Goal: Task Accomplishment & Management: Manage account settings

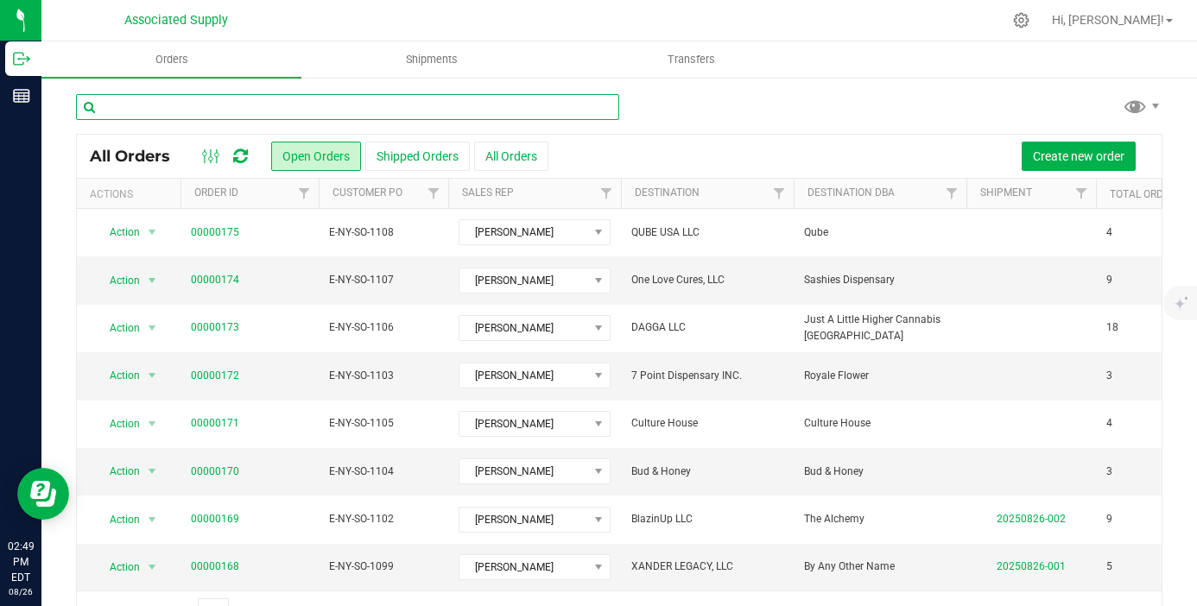
click at [325, 103] on input "text" at bounding box center [347, 107] width 543 height 26
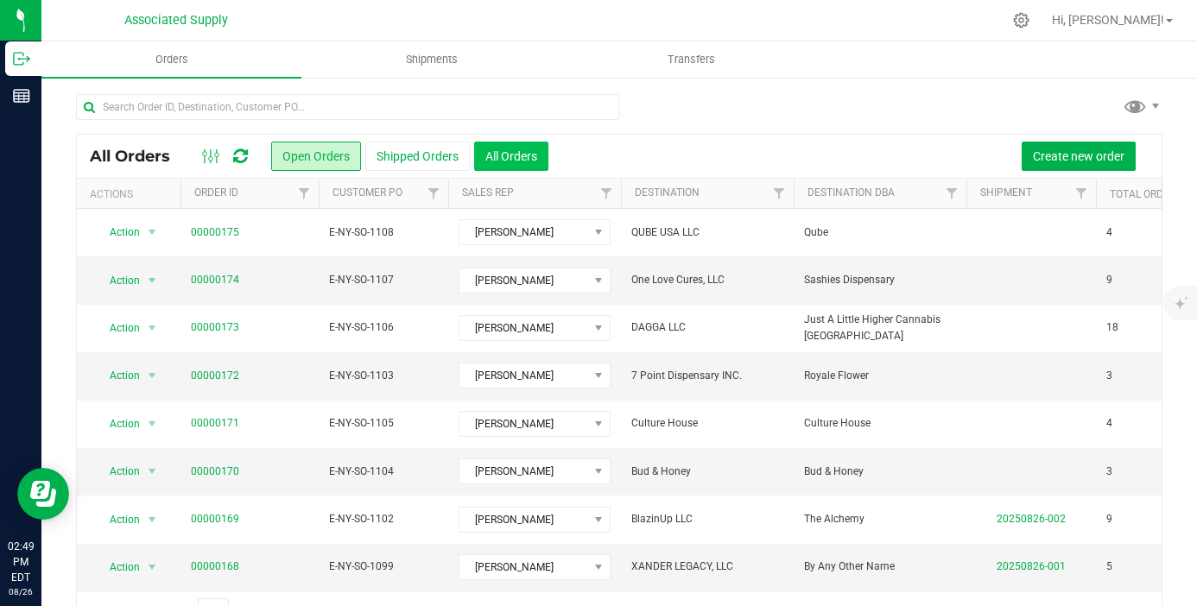
click at [512, 165] on button "All Orders" at bounding box center [511, 156] width 74 height 29
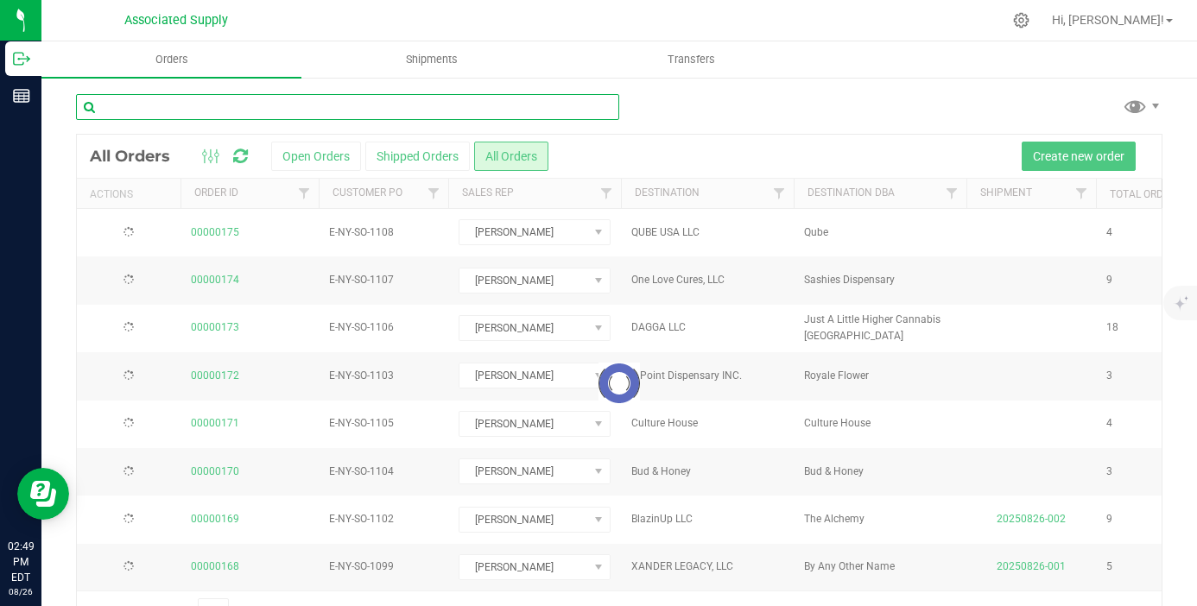
click at [269, 104] on input "text" at bounding box center [347, 107] width 543 height 26
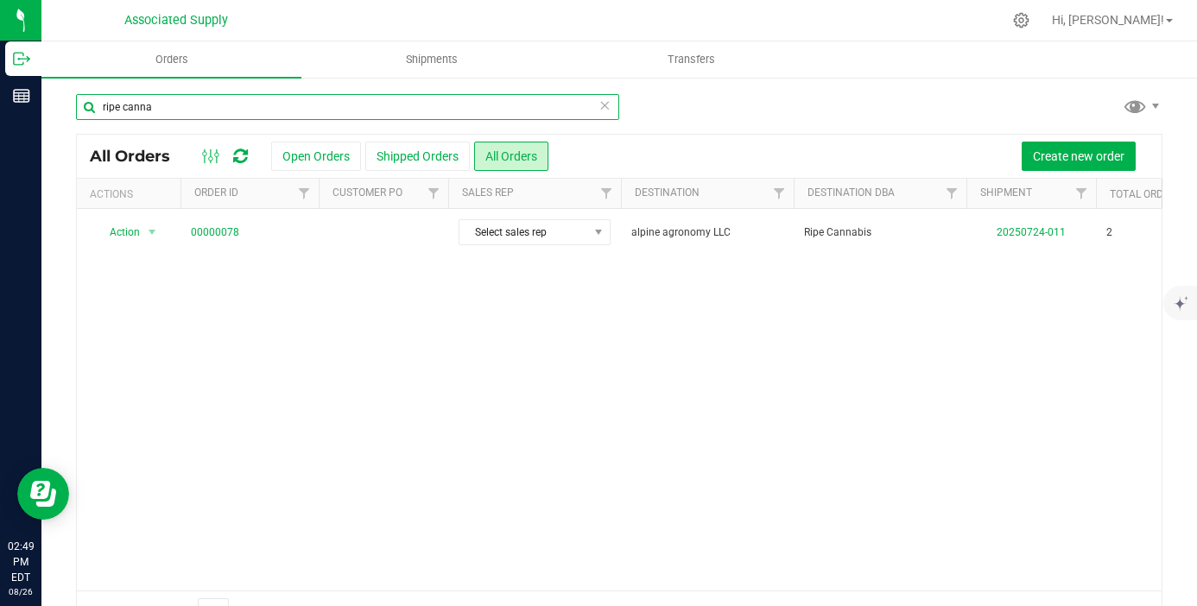
type input "ripe cannab"
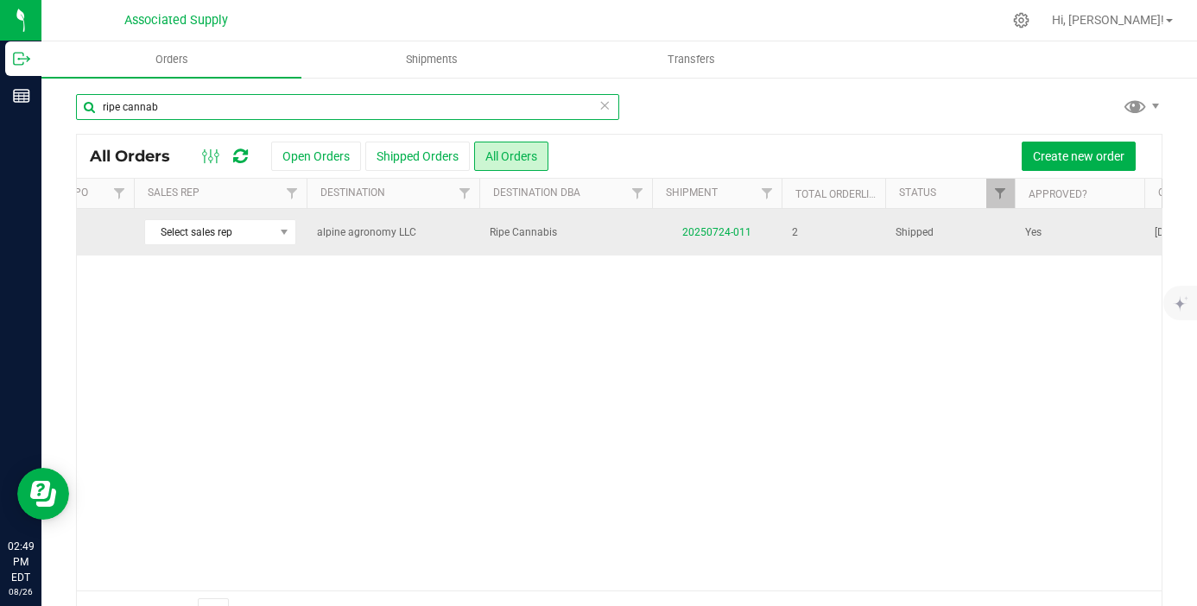
scroll to position [0, 452]
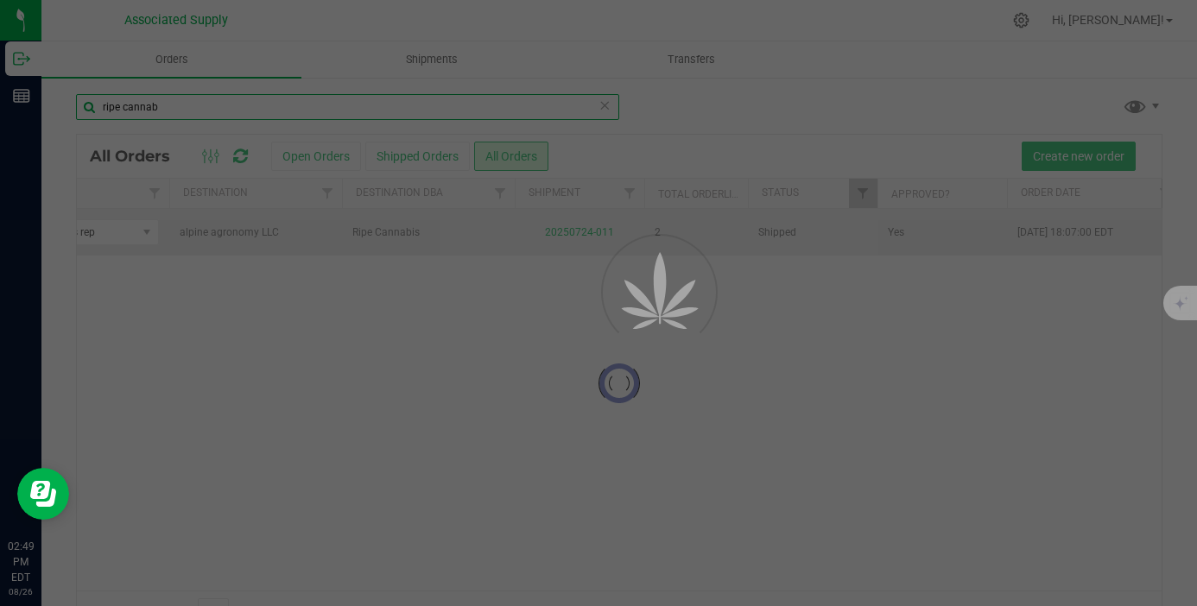
scroll to position [0, 463]
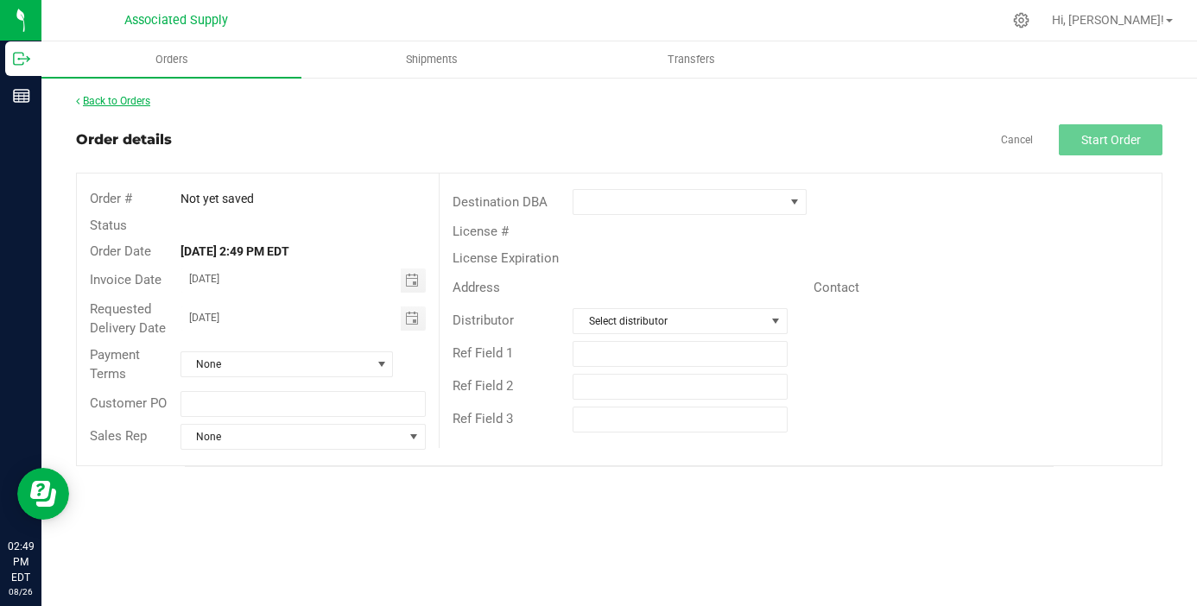
click at [136, 100] on link "Back to Orders" at bounding box center [113, 101] width 74 height 12
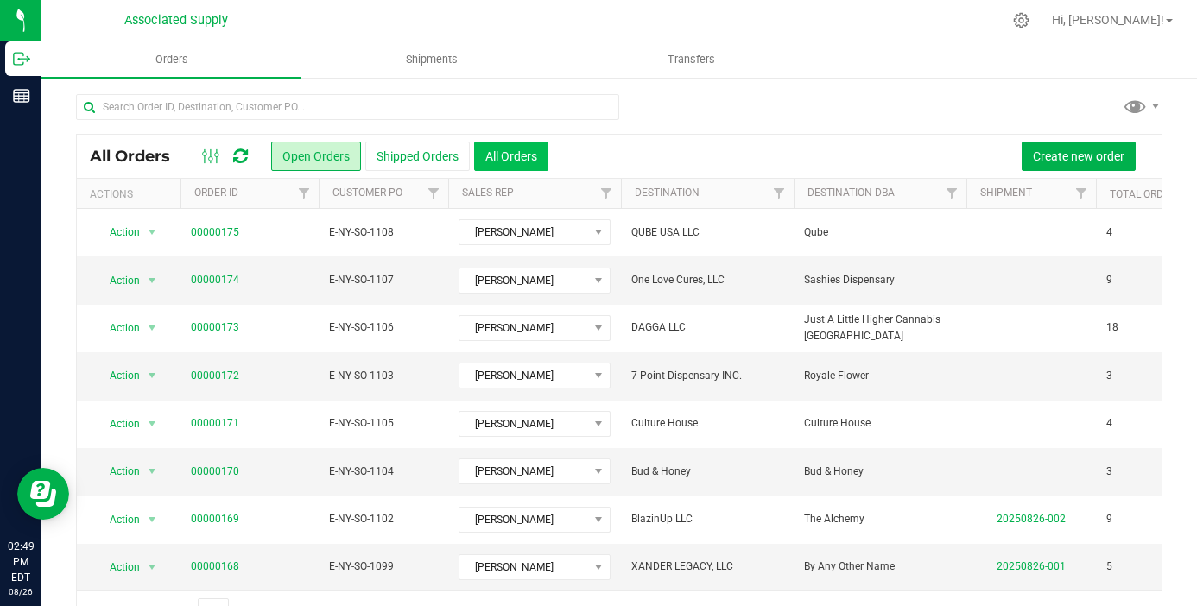
click at [512, 162] on button "All Orders" at bounding box center [511, 156] width 74 height 29
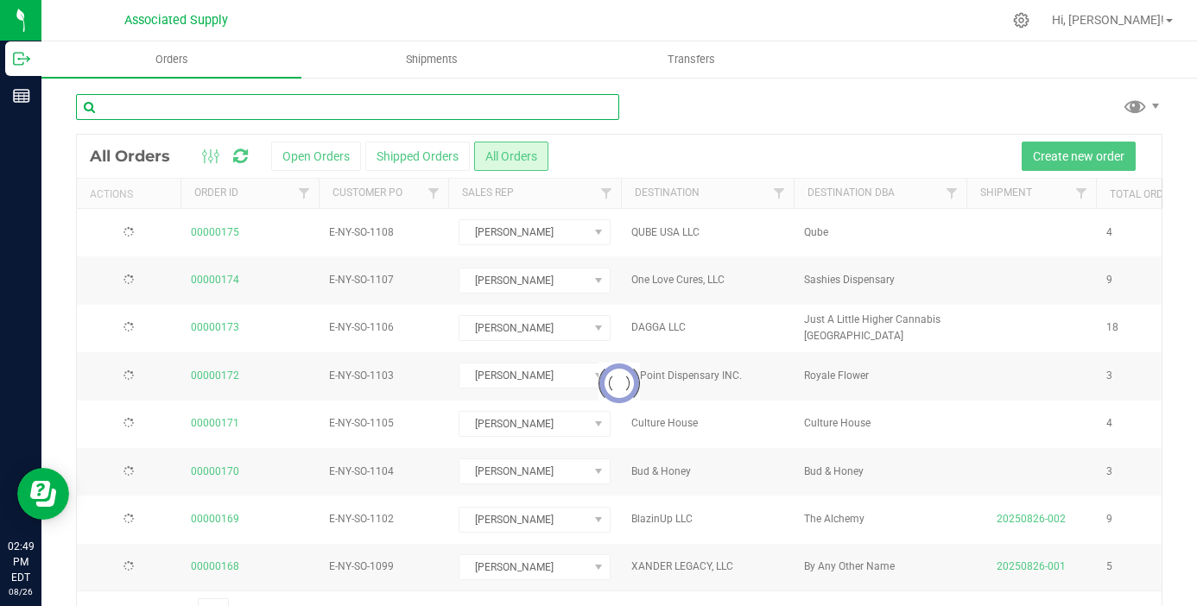
click at [298, 112] on input "text" at bounding box center [347, 107] width 543 height 26
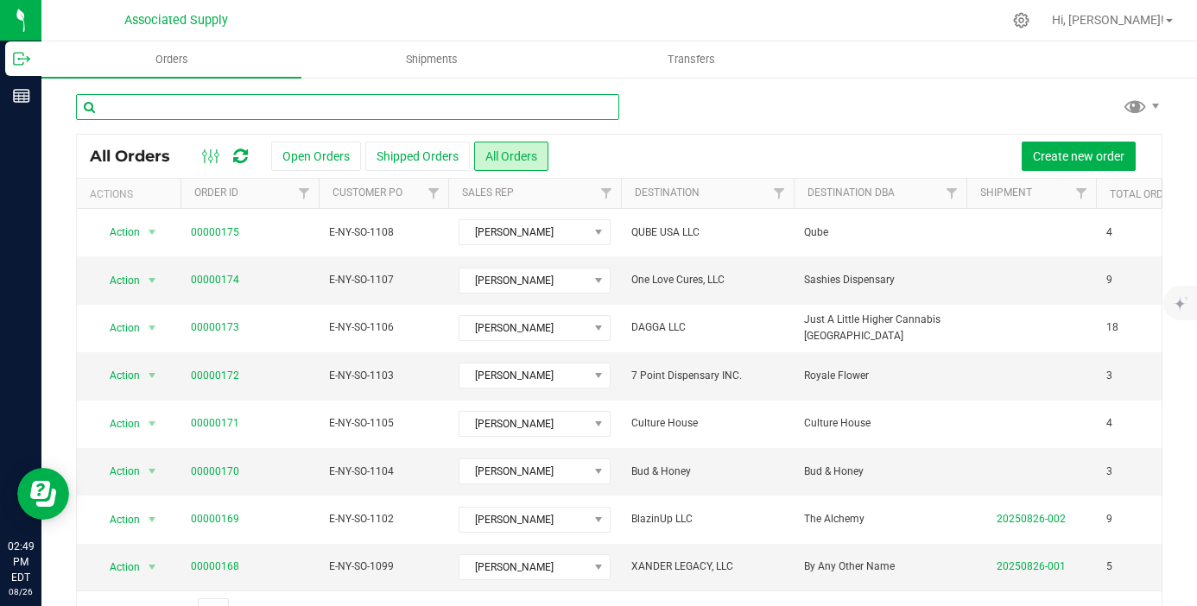
type input "f"
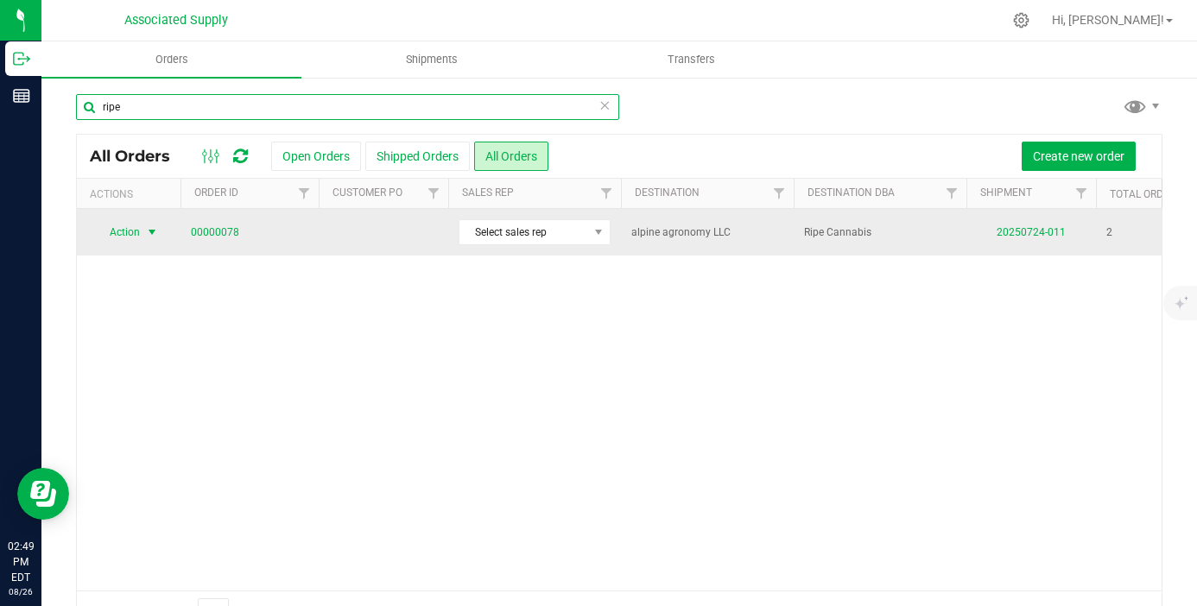
type input "ripe"
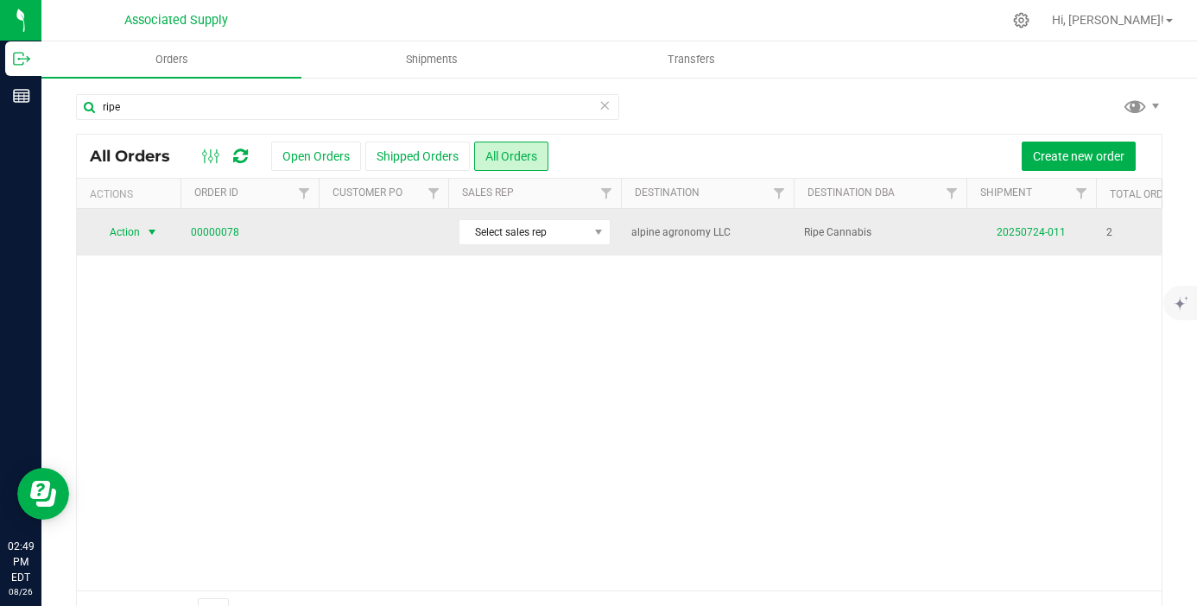
click at [153, 232] on span "select" at bounding box center [152, 232] width 14 height 14
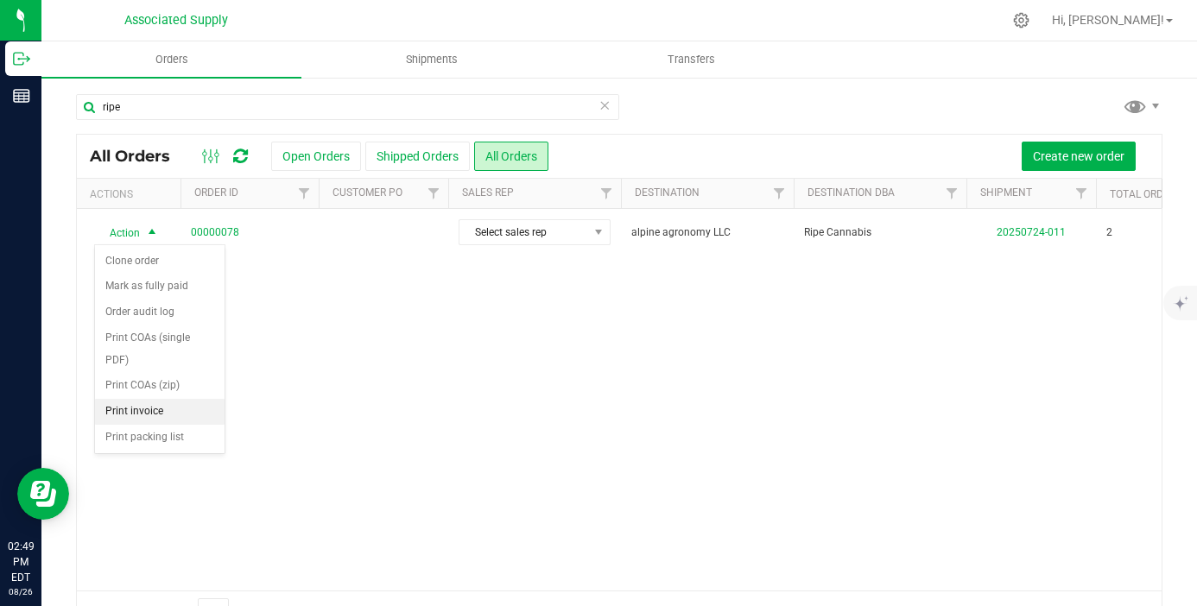
click at [169, 409] on li "Print invoice" at bounding box center [160, 412] width 130 height 26
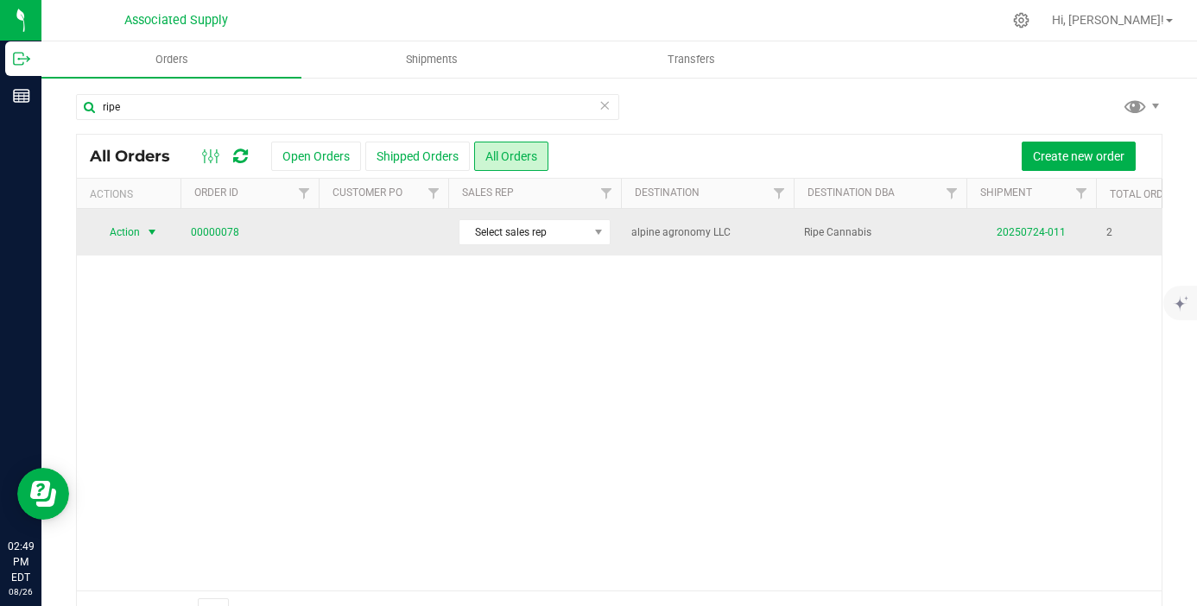
click at [151, 231] on span "select" at bounding box center [152, 232] width 14 height 14
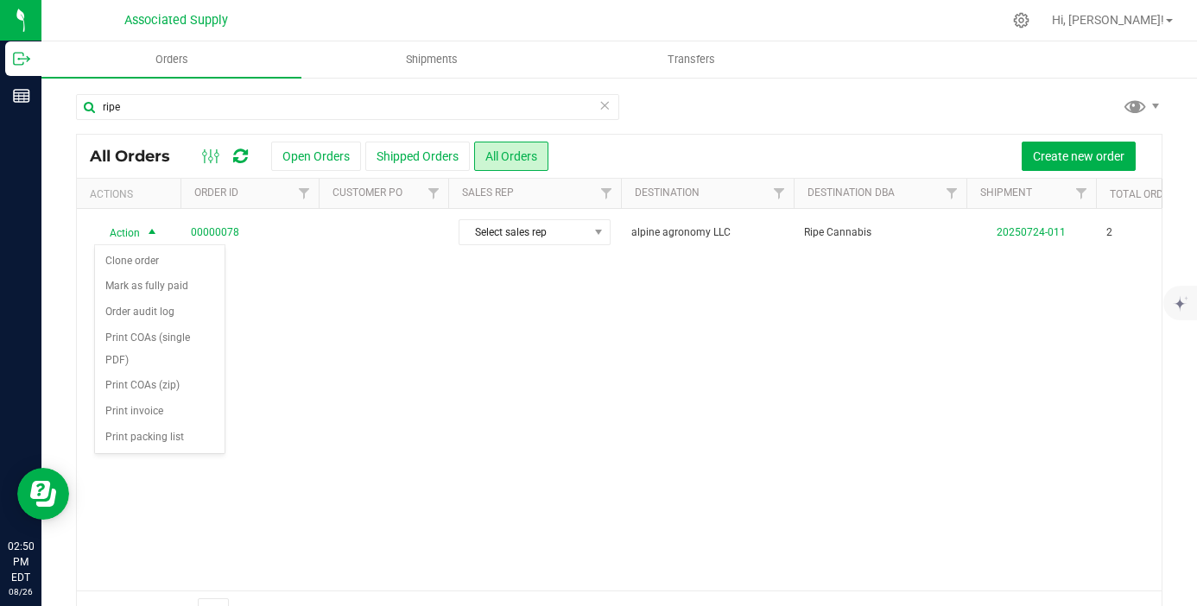
click at [362, 395] on div "Action Action Clone order Mark as fully paid Order audit log Print COAs (single…" at bounding box center [619, 400] width 1085 height 382
click at [610, 109] on icon at bounding box center [604, 104] width 12 height 21
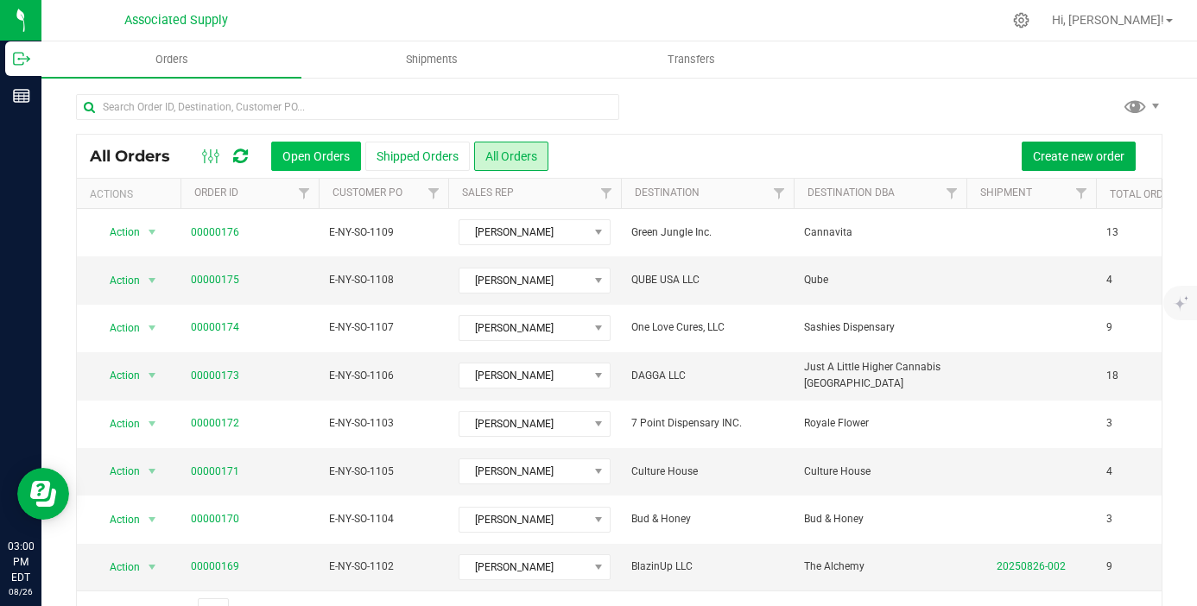
click at [318, 168] on button "Open Orders" at bounding box center [316, 156] width 90 height 29
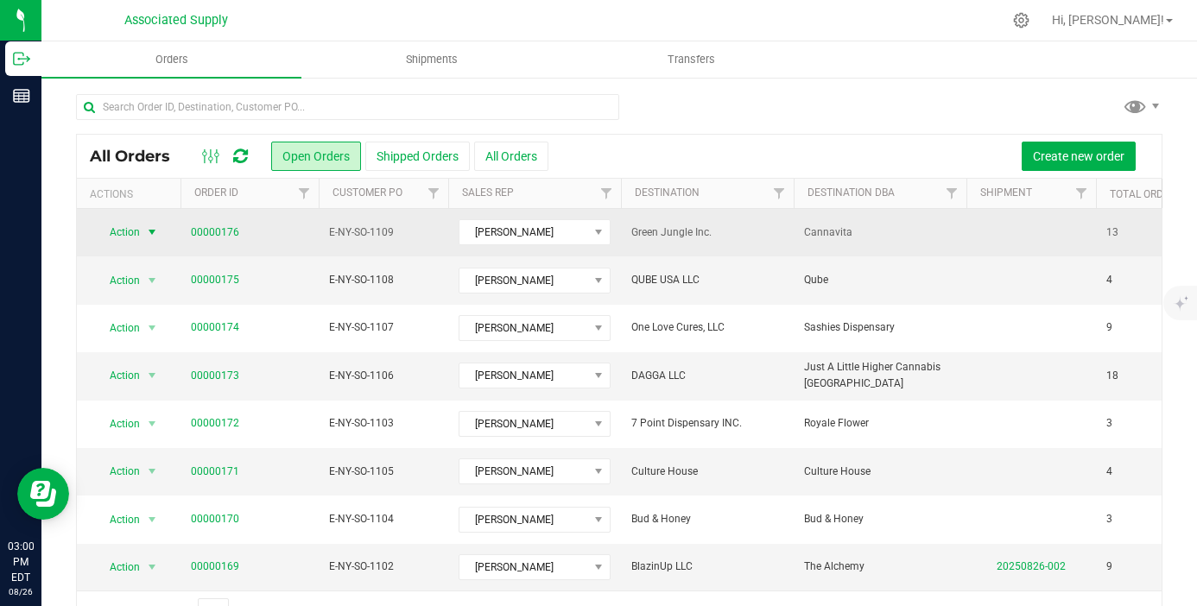
click at [150, 230] on span "select" at bounding box center [152, 232] width 14 height 14
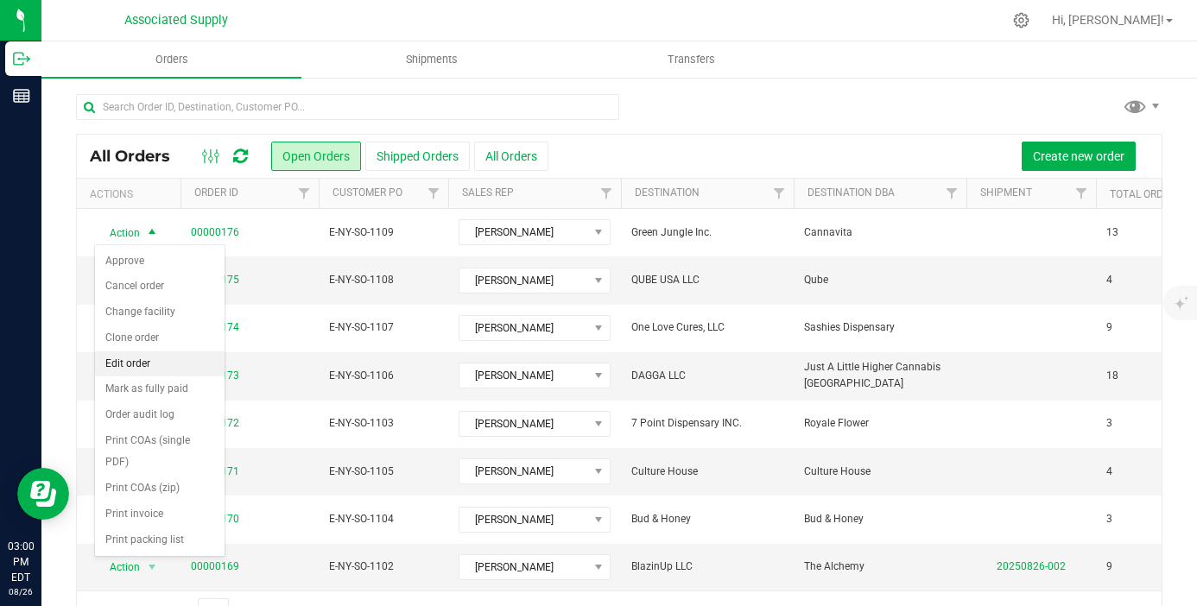
click at [155, 363] on li "Edit order" at bounding box center [160, 364] width 130 height 26
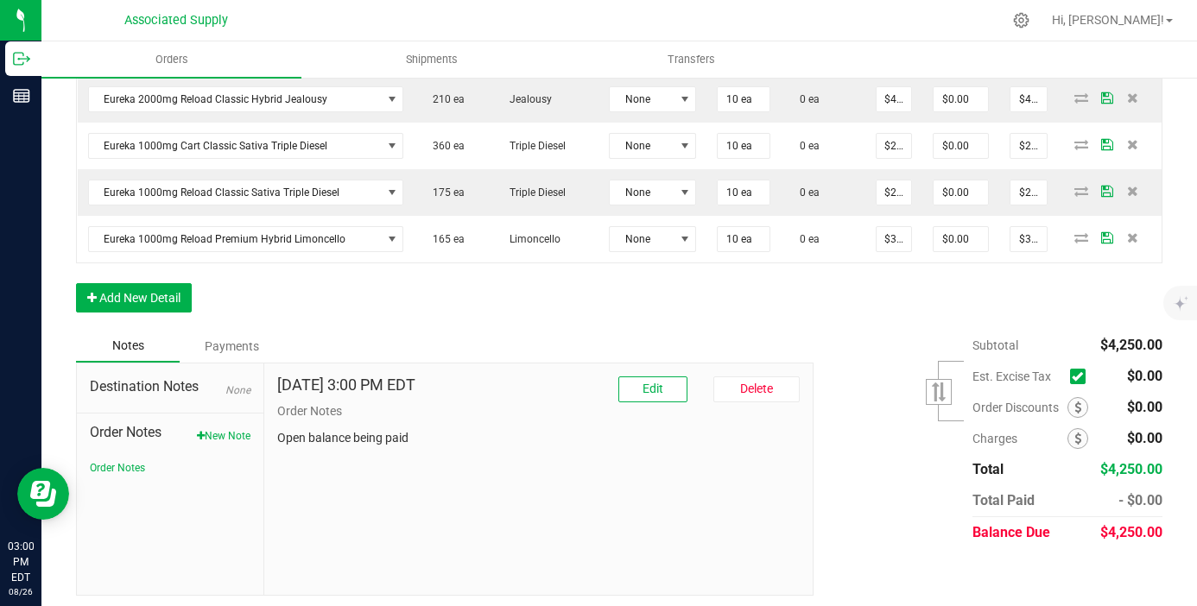
scroll to position [964, 0]
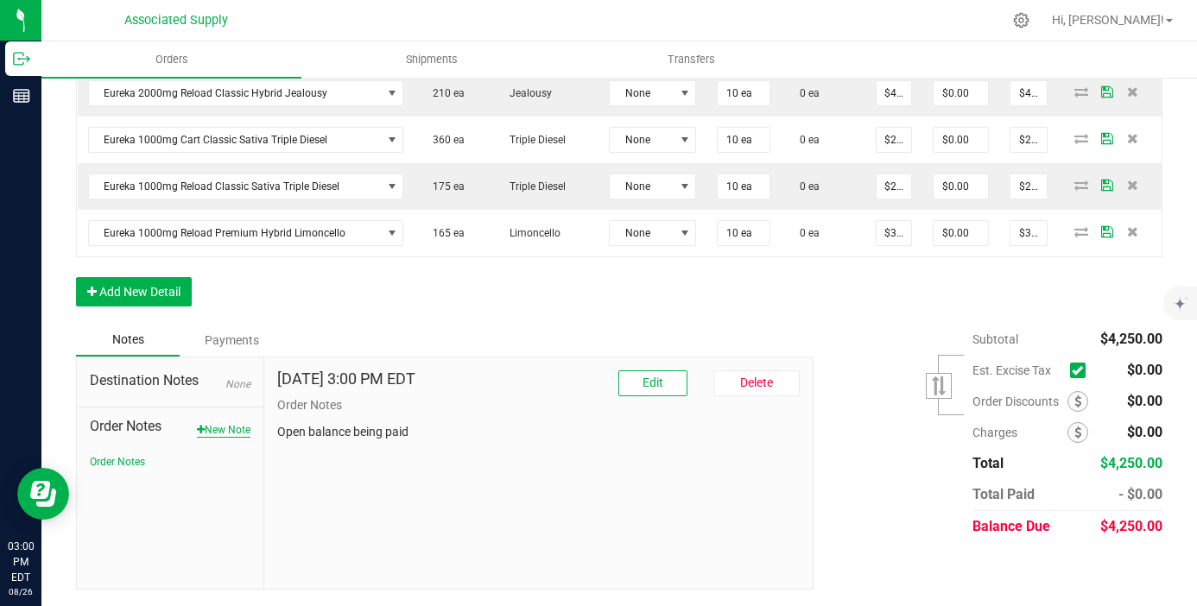
click at [234, 433] on button "New Note" at bounding box center [224, 430] width 54 height 16
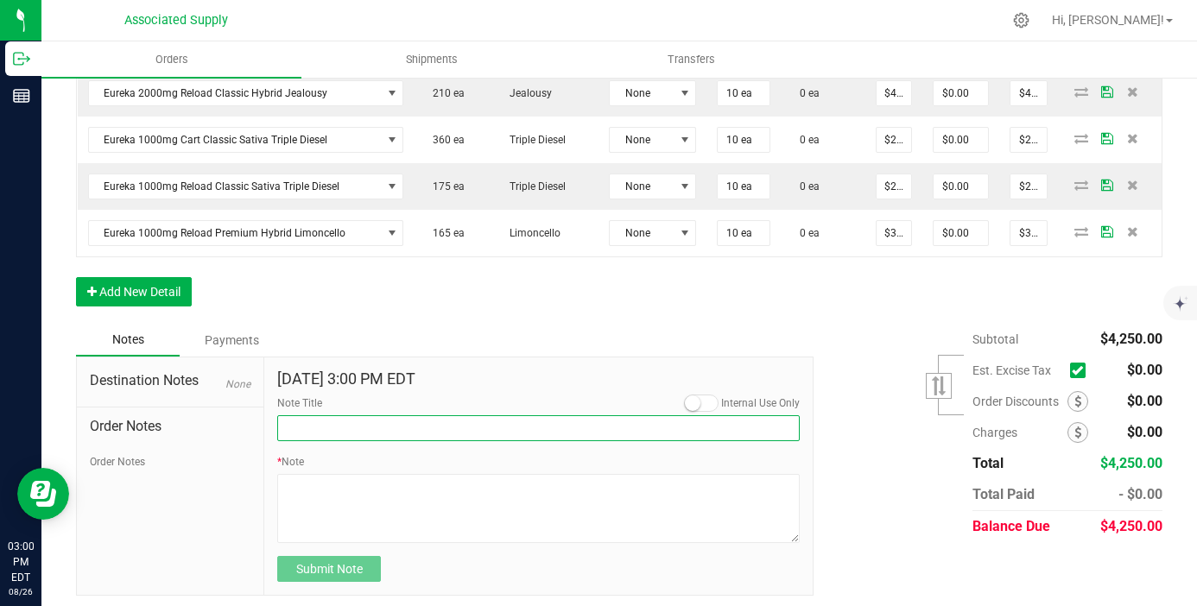
click at [320, 430] on input "Note Title" at bounding box center [538, 428] width 522 height 26
type input "NEW BANKING / WIRE INFO"
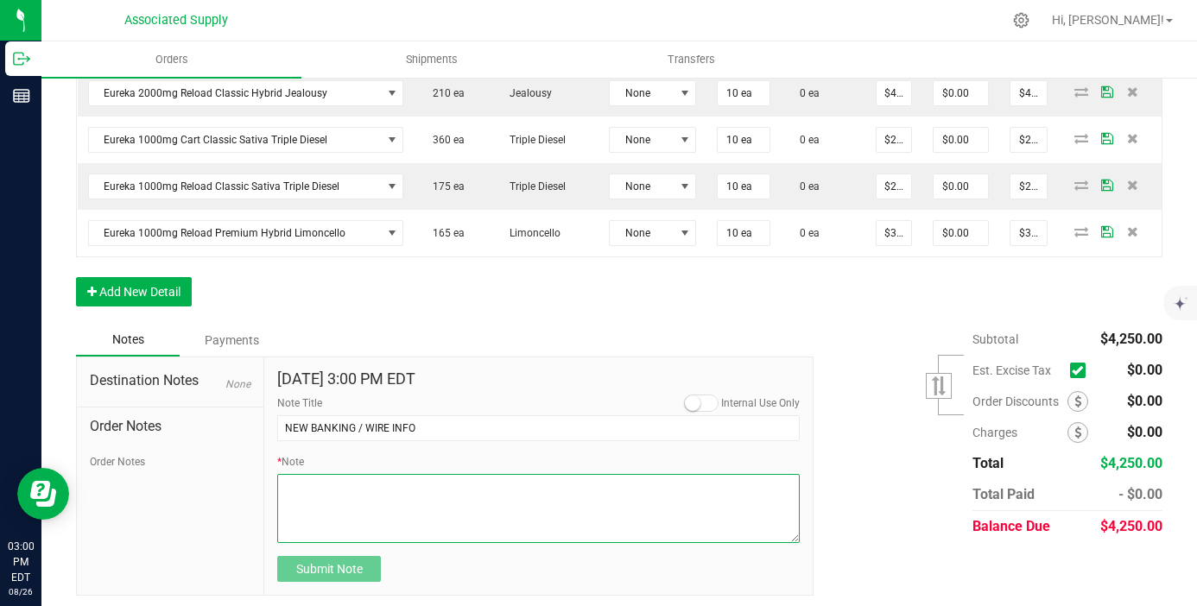
click at [352, 490] on textarea "* Note" at bounding box center [538, 508] width 522 height 69
paste textarea "Bank info for payment. Dime Community bank Routing # 021406667 Account # 500043…"
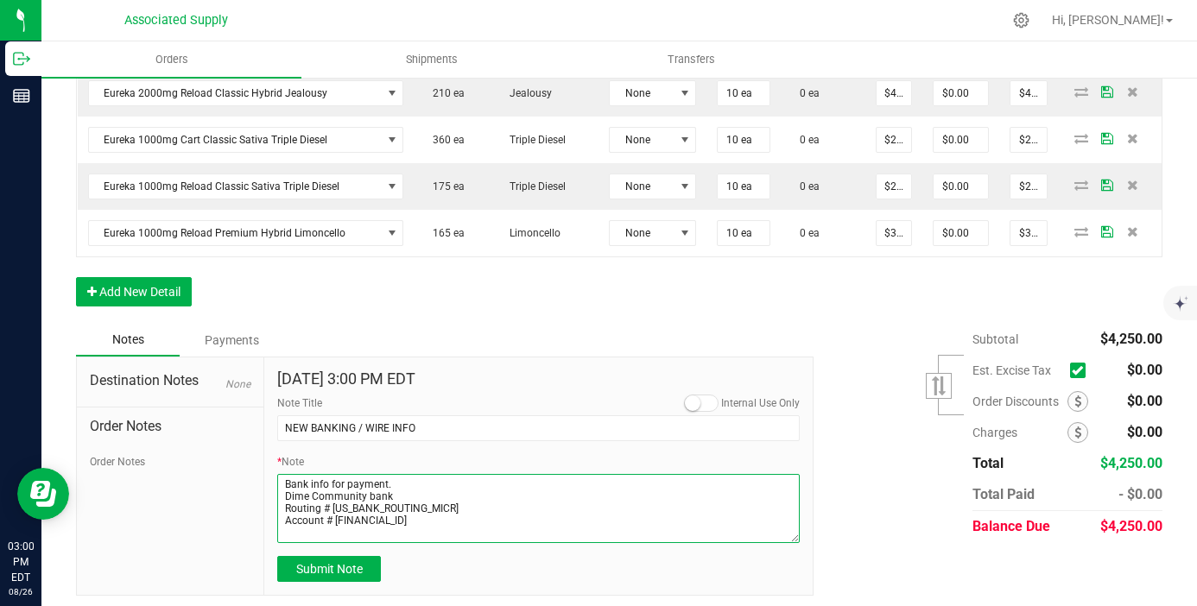
click at [284, 490] on textarea "* Note" at bounding box center [538, 508] width 522 height 69
click at [285, 498] on textarea "* Note" at bounding box center [538, 508] width 522 height 69
type textarea "Bank info for payment. Dime Community bank Routing # 021406667 Account # 500043…"
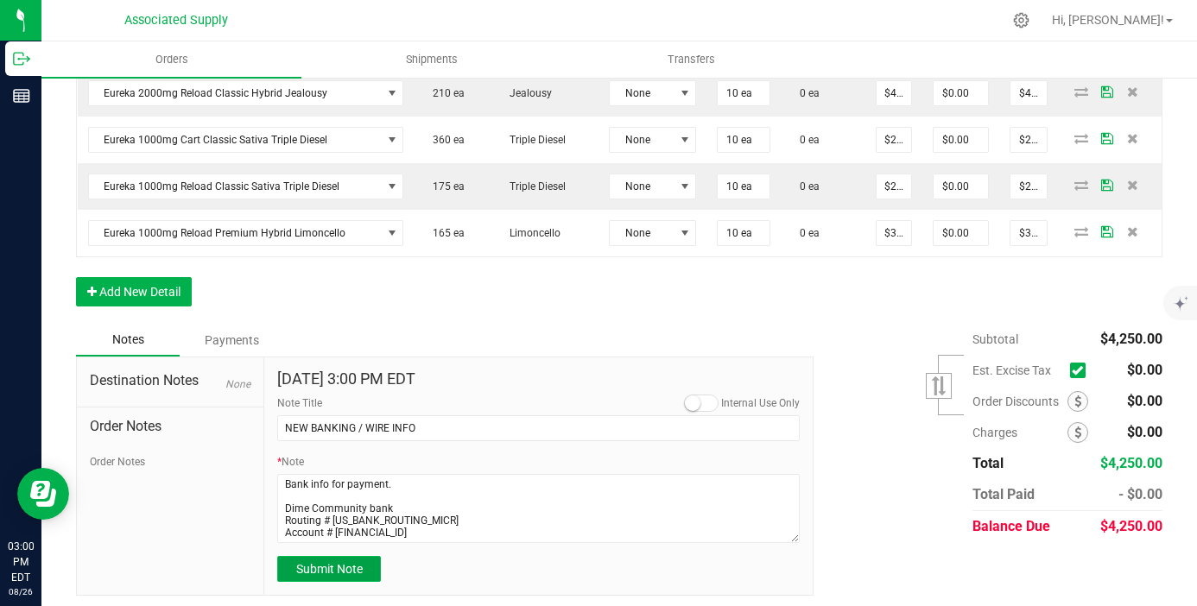
click at [324, 563] on span "Submit Note" at bounding box center [329, 569] width 66 height 14
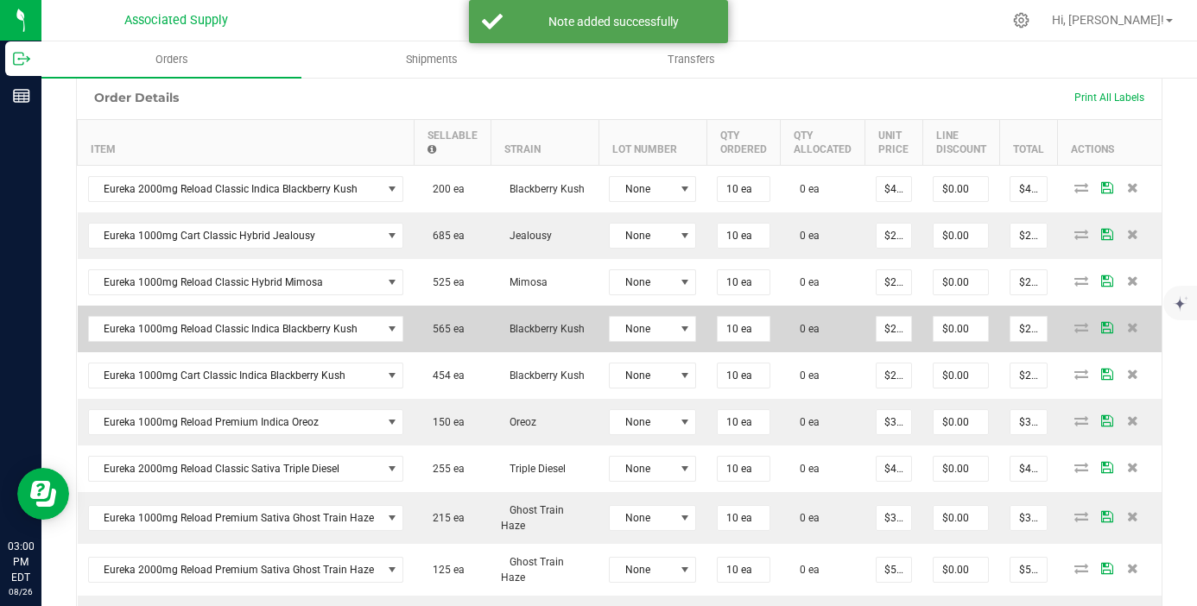
scroll to position [369, 0]
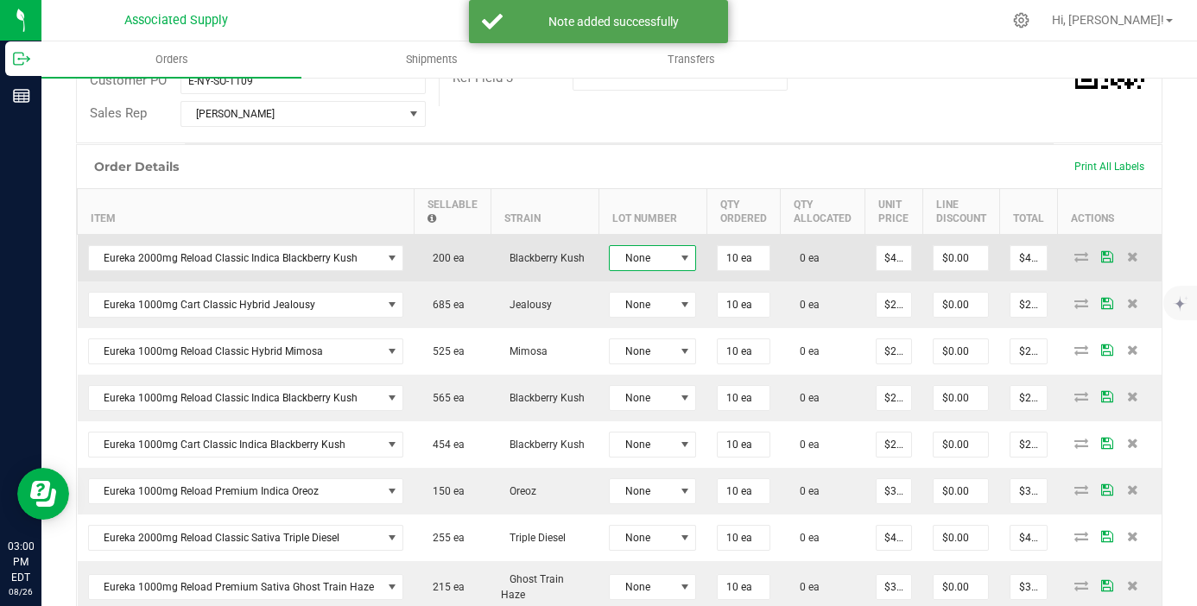
click at [634, 254] on span "None" at bounding box center [642, 258] width 64 height 24
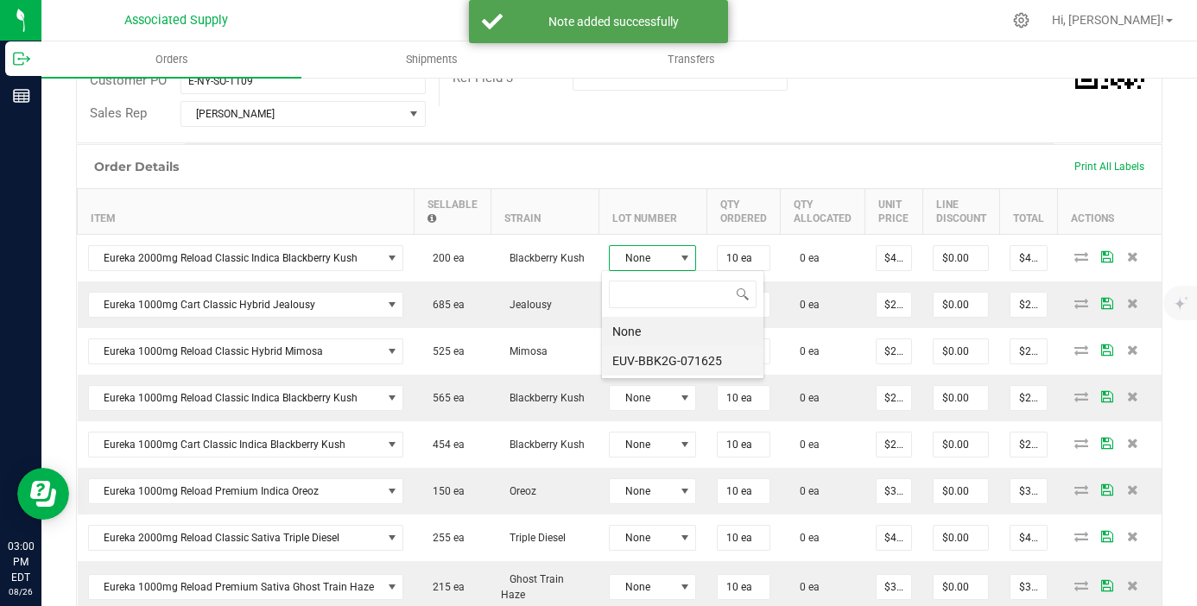
scroll to position [26, 87]
click at [676, 364] on li "EUV-BBK2G-071625" at bounding box center [682, 360] width 161 height 29
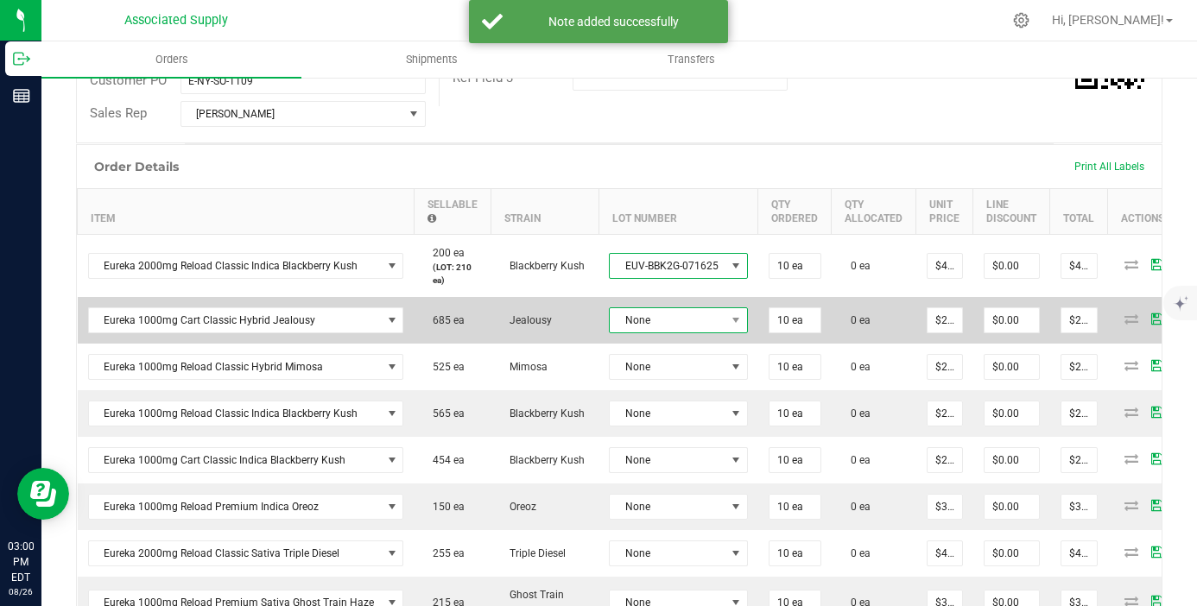
click at [668, 323] on span "None" at bounding box center [668, 320] width 116 height 24
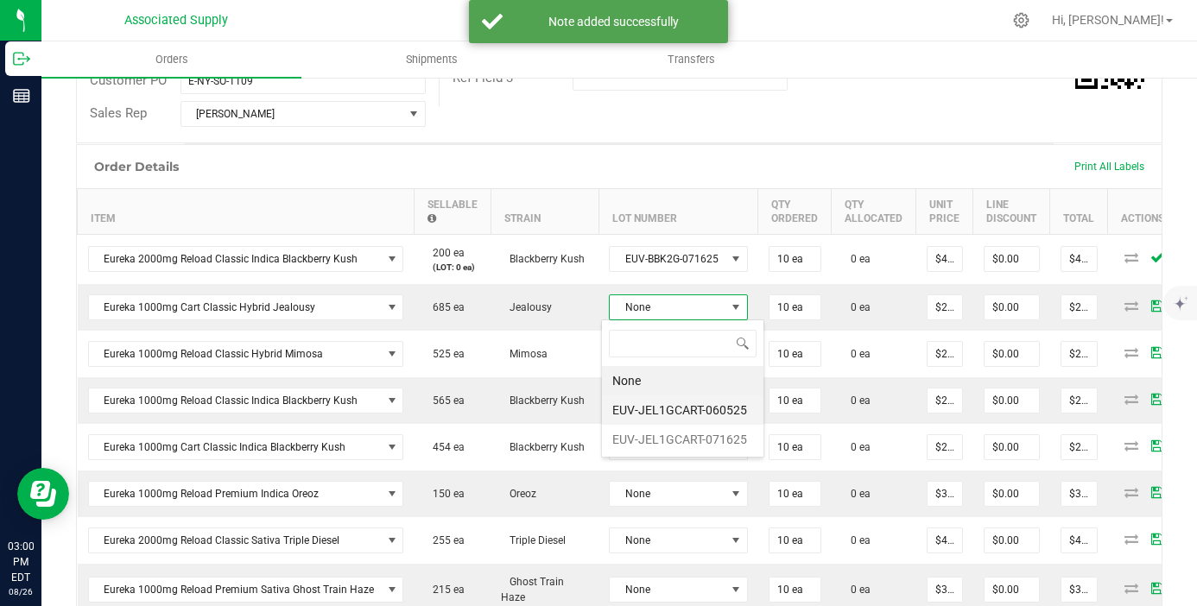
scroll to position [26, 137]
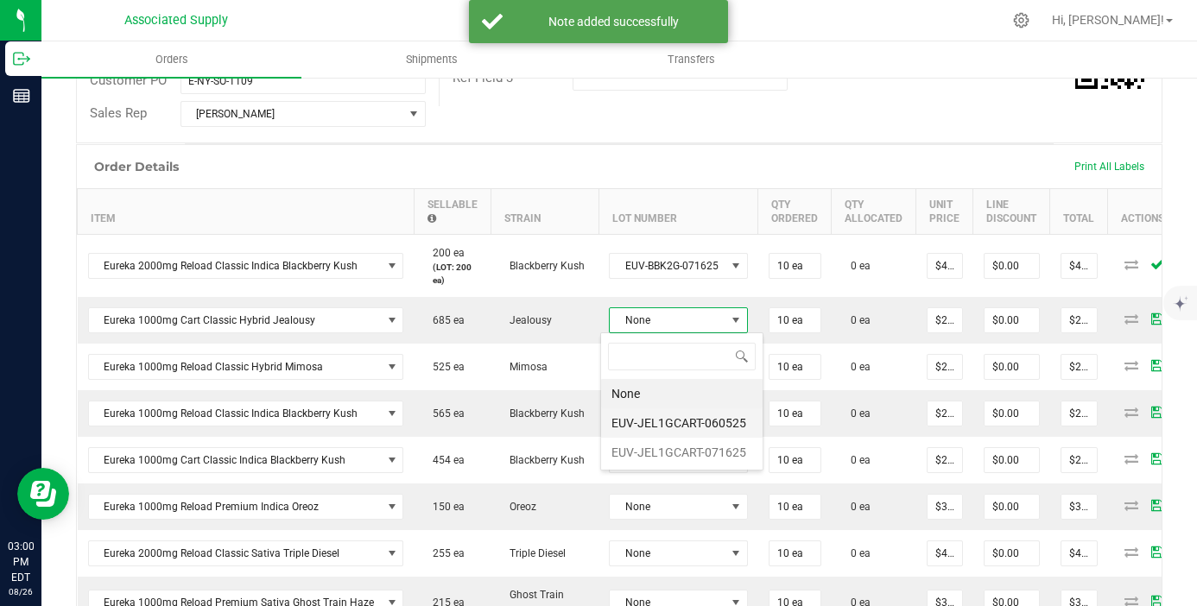
click at [681, 431] on li "EUV-JEL1GCART-060525" at bounding box center [681, 422] width 161 height 29
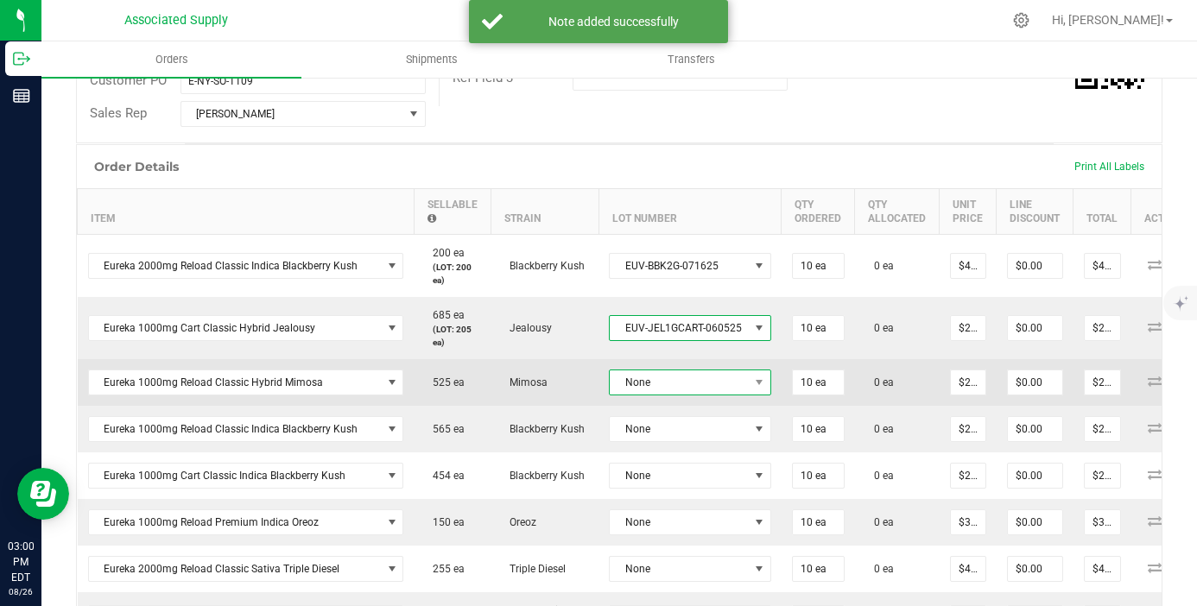
click at [696, 372] on span "None" at bounding box center [679, 382] width 139 height 24
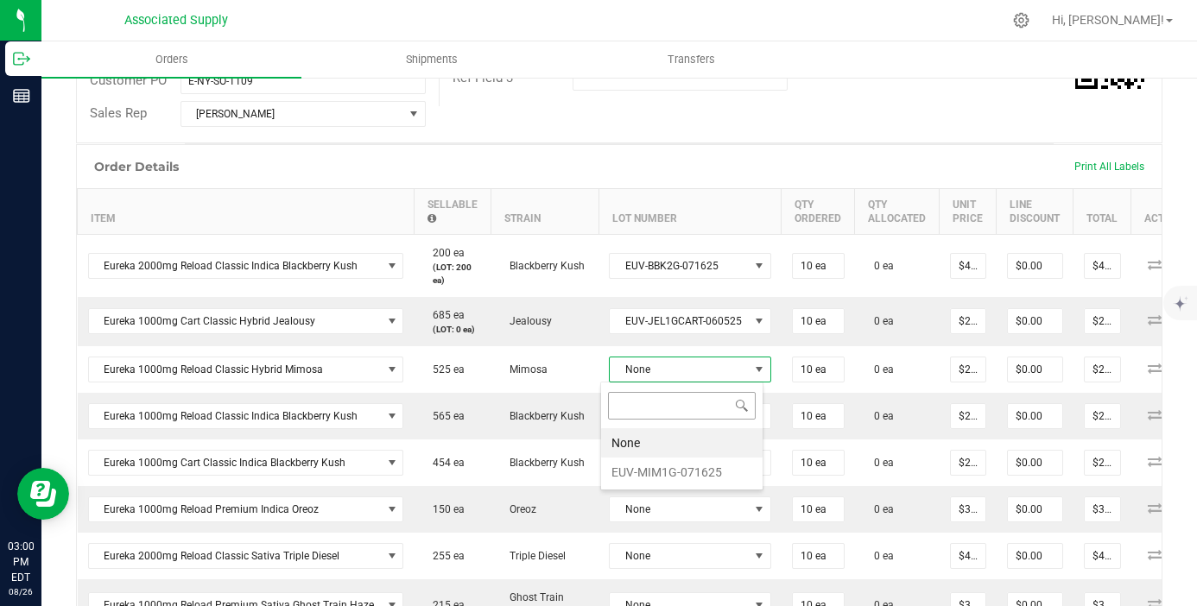
scroll to position [26, 160]
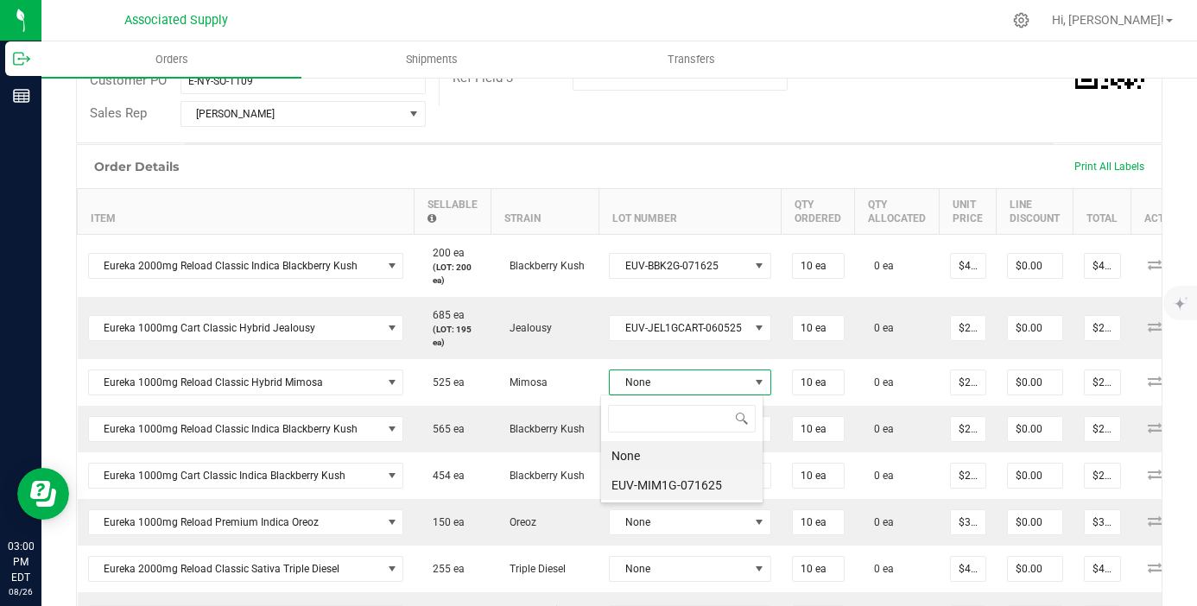
click at [690, 482] on li "EUV-MIM1G-071625" at bounding box center [681, 485] width 161 height 29
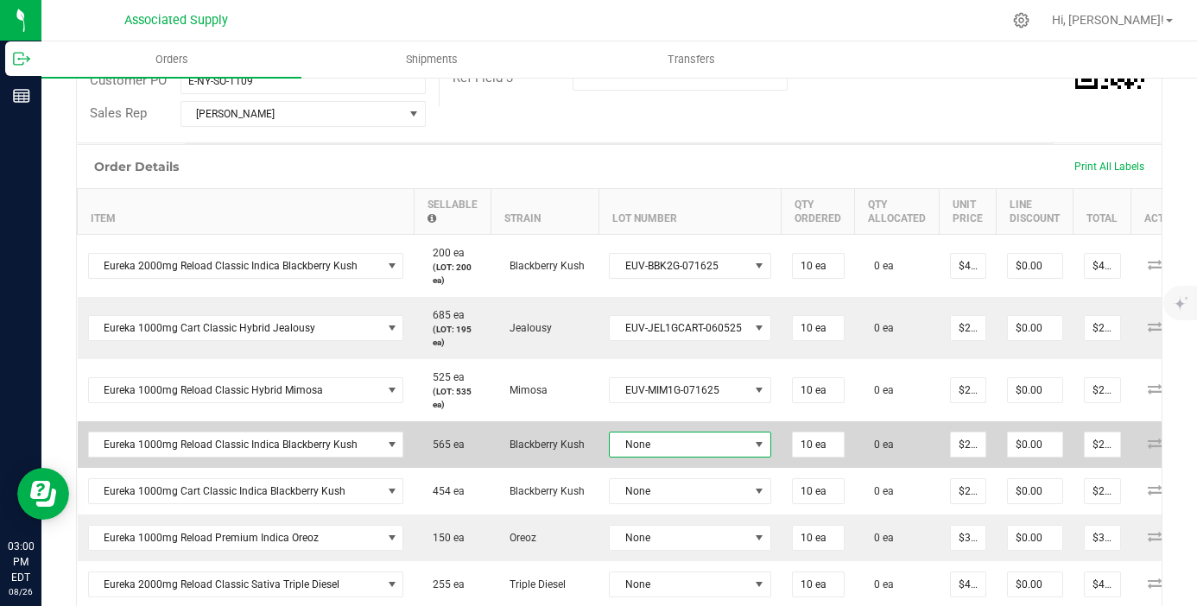
click at [706, 437] on span "None" at bounding box center [679, 445] width 139 height 24
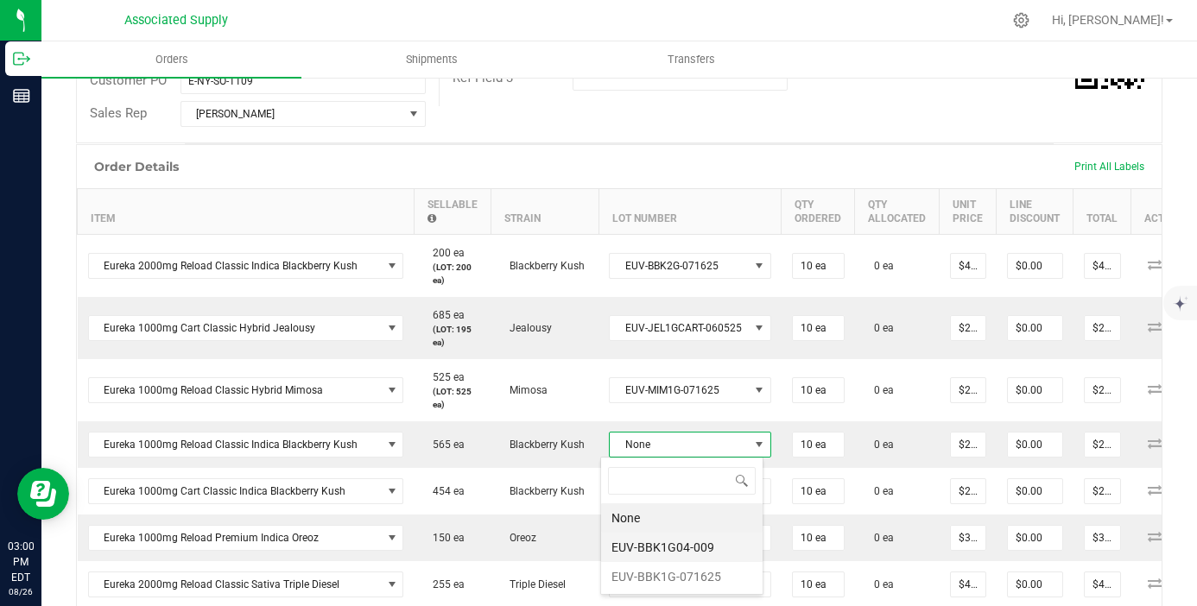
click at [724, 549] on li "EUV-BBK1G04-009" at bounding box center [681, 547] width 161 height 29
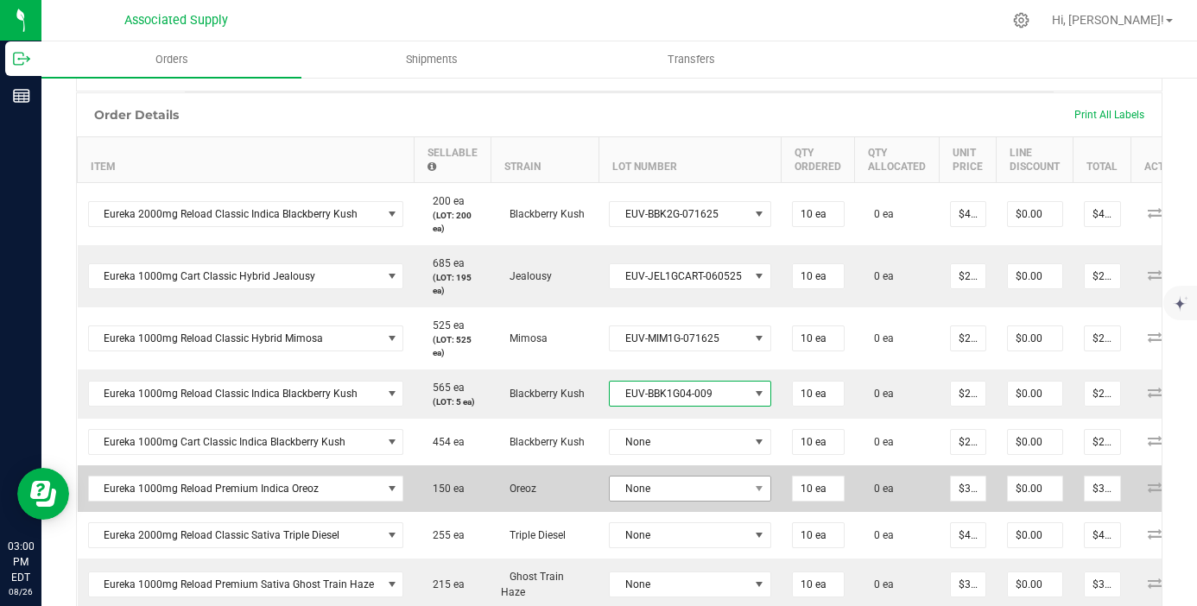
scroll to position [471, 0]
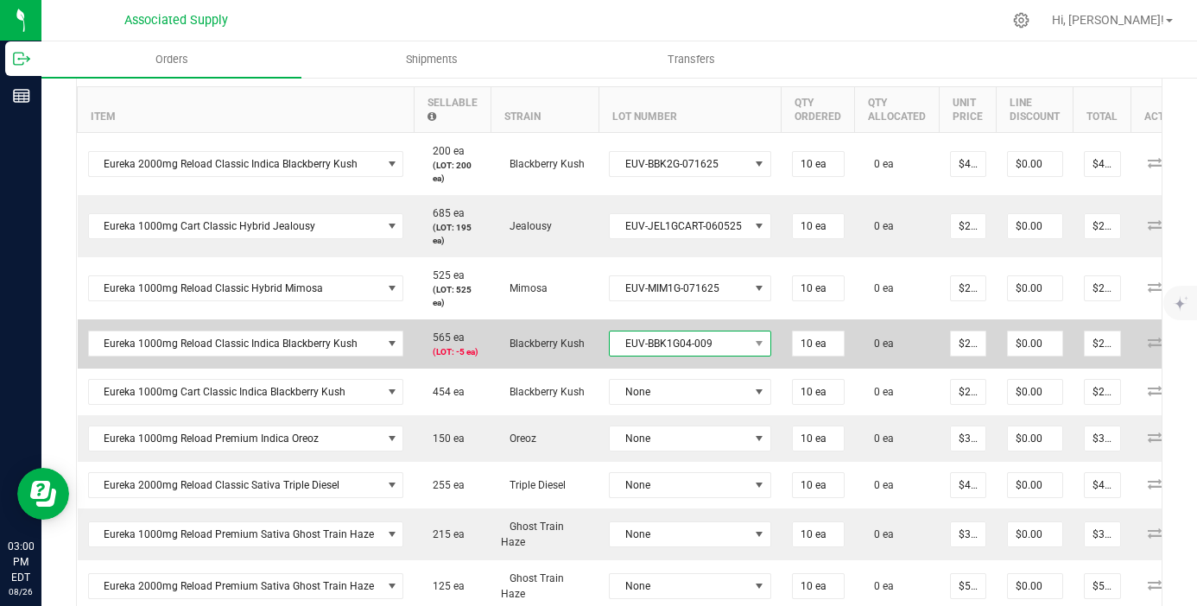
click at [709, 344] on span "EUV-BBK1G04-009" at bounding box center [679, 344] width 139 height 24
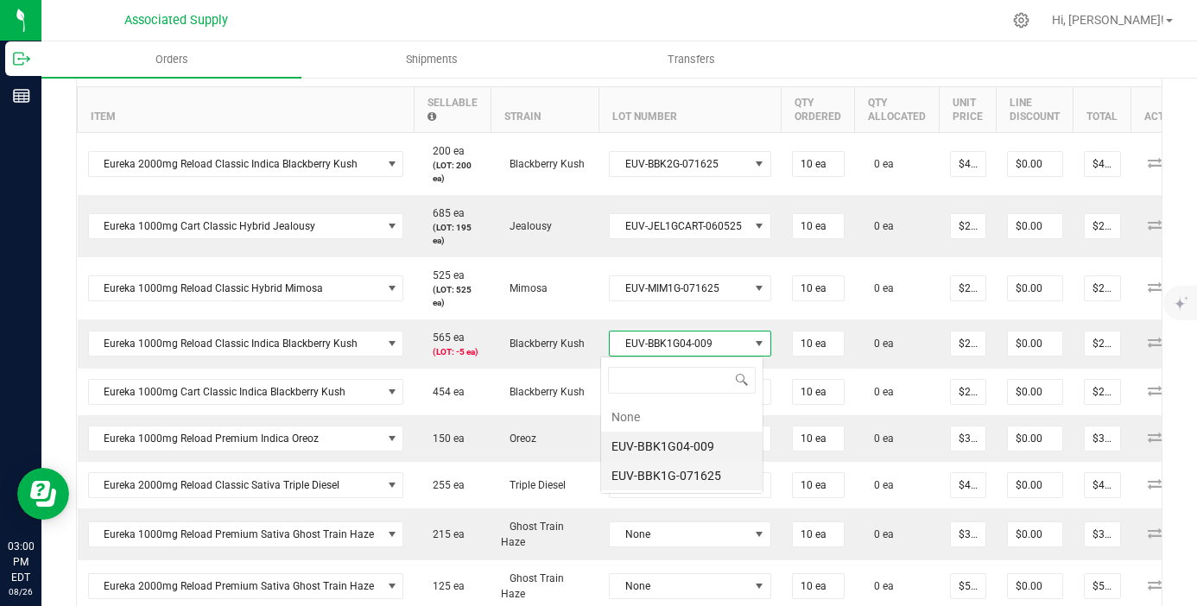
scroll to position [26, 160]
click at [726, 471] on li "EUV-BBK1G-071625" at bounding box center [681, 475] width 161 height 29
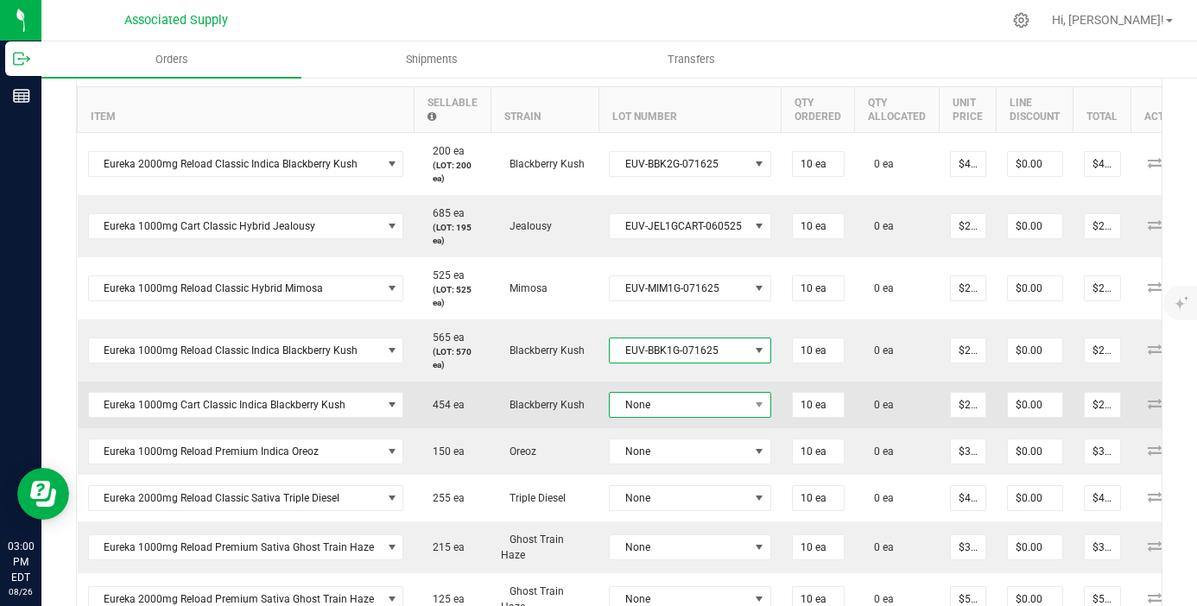
click at [730, 396] on span "None" at bounding box center [679, 405] width 139 height 24
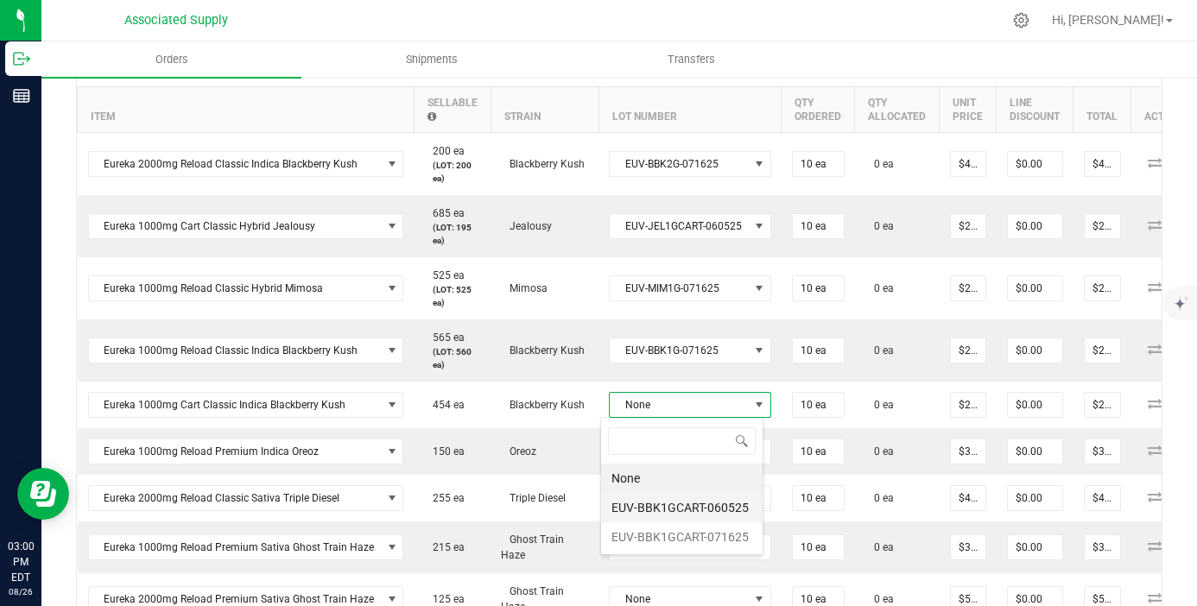
click at [732, 502] on li "EUV-BBK1GCART-060525" at bounding box center [681, 507] width 161 height 29
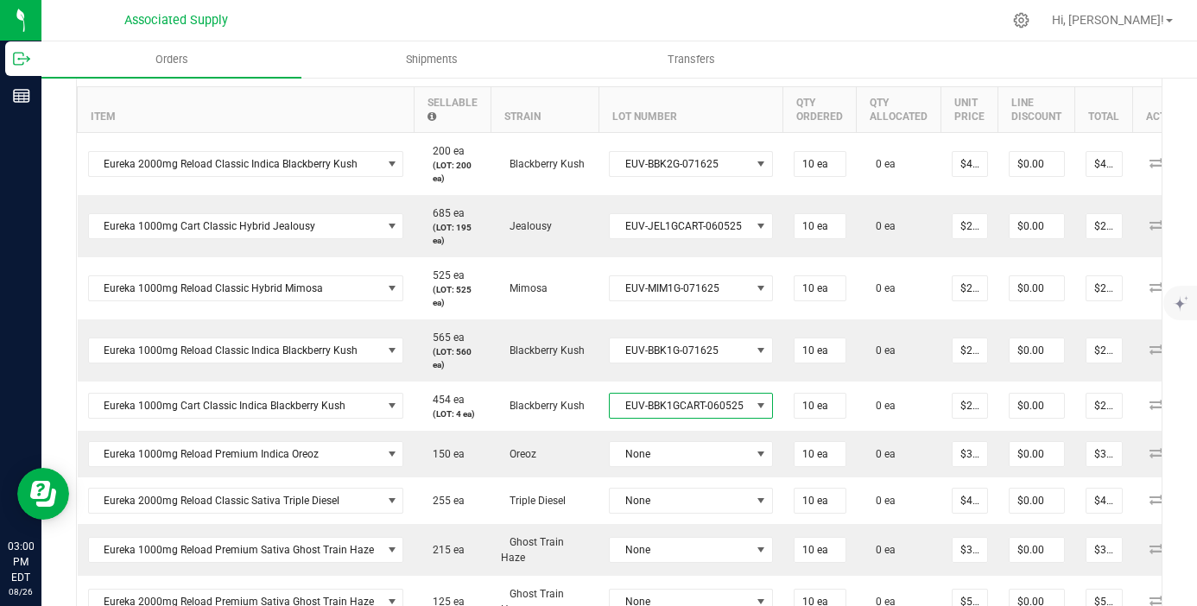
scroll to position [579, 0]
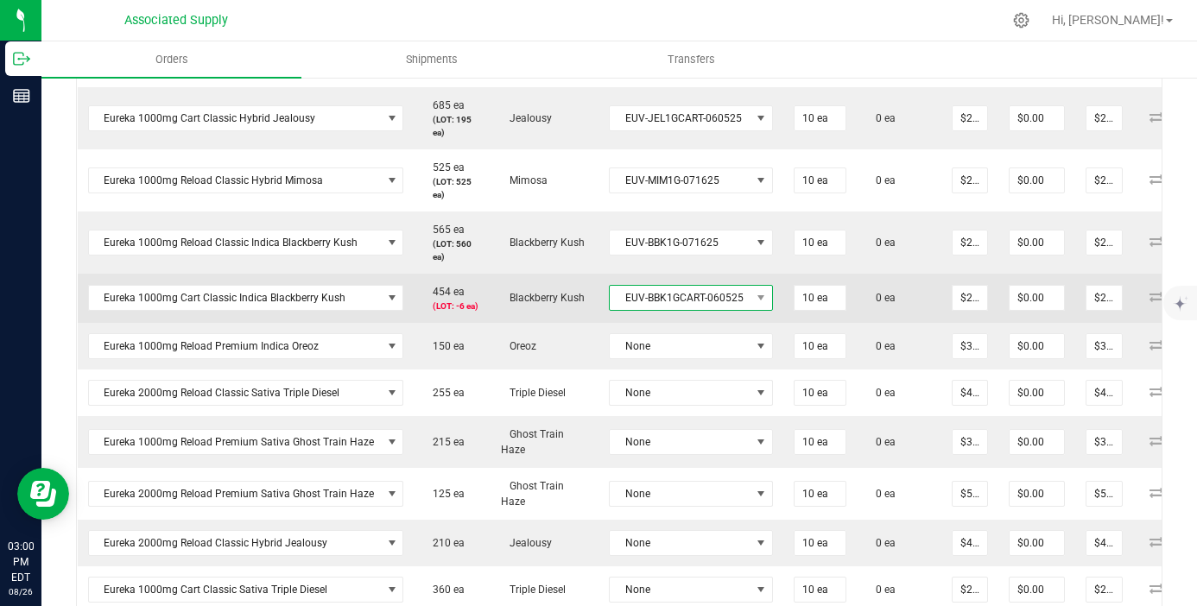
click at [699, 301] on span "EUV-BBK1GCART-060525" at bounding box center [680, 298] width 141 height 24
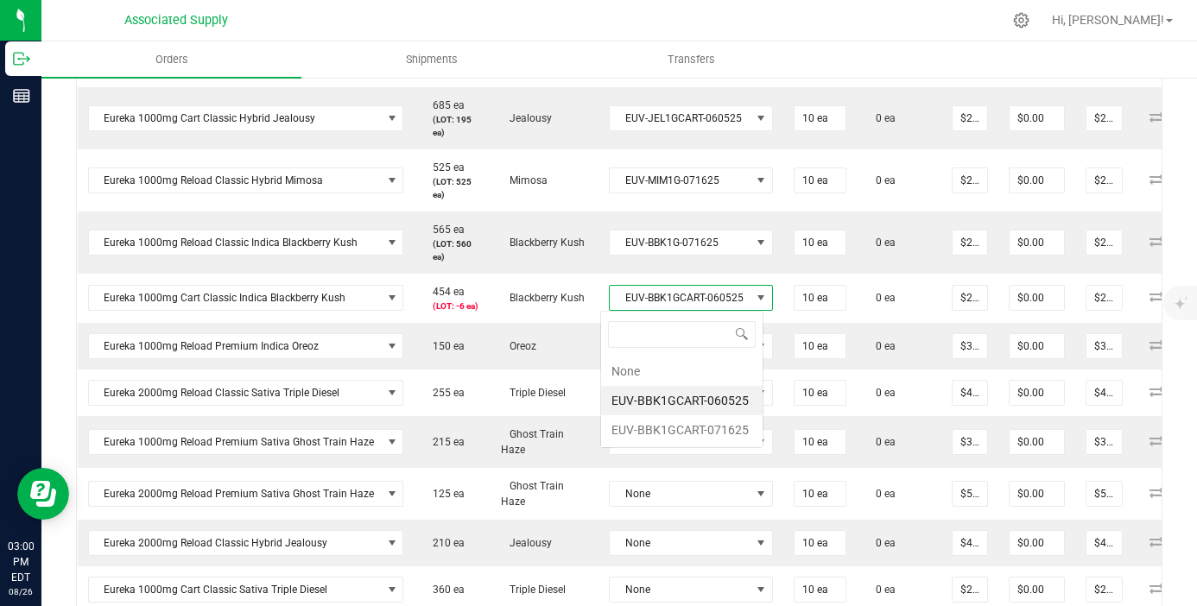
scroll to position [26, 161]
click at [718, 428] on li "EUV-BBK1GCART-071625" at bounding box center [681, 429] width 161 height 29
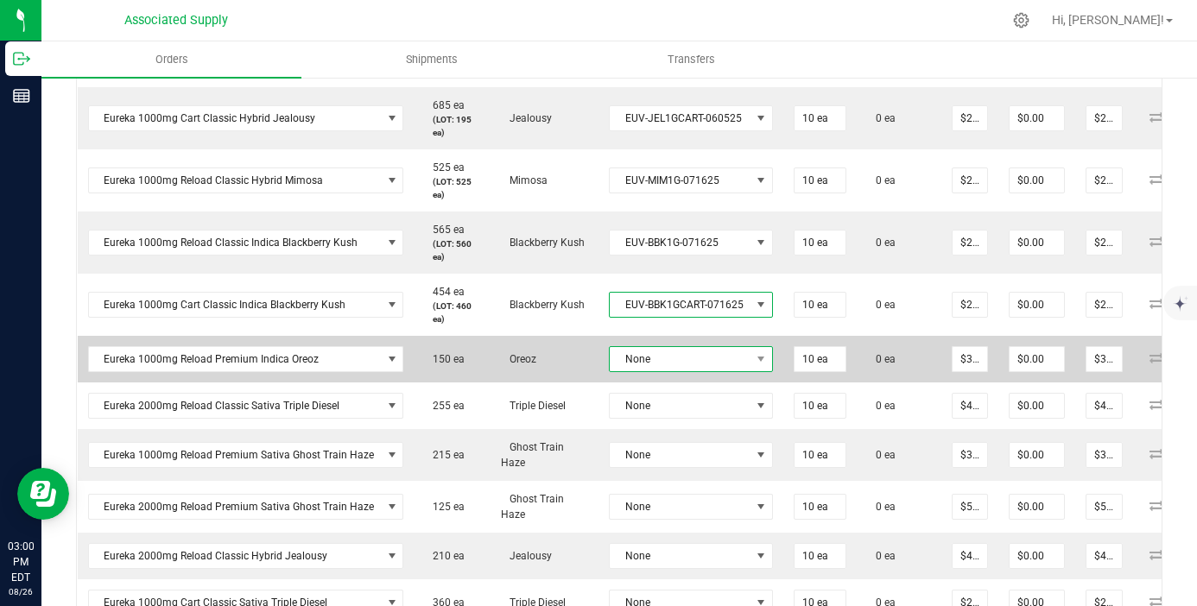
click at [714, 355] on span "None" at bounding box center [680, 359] width 141 height 24
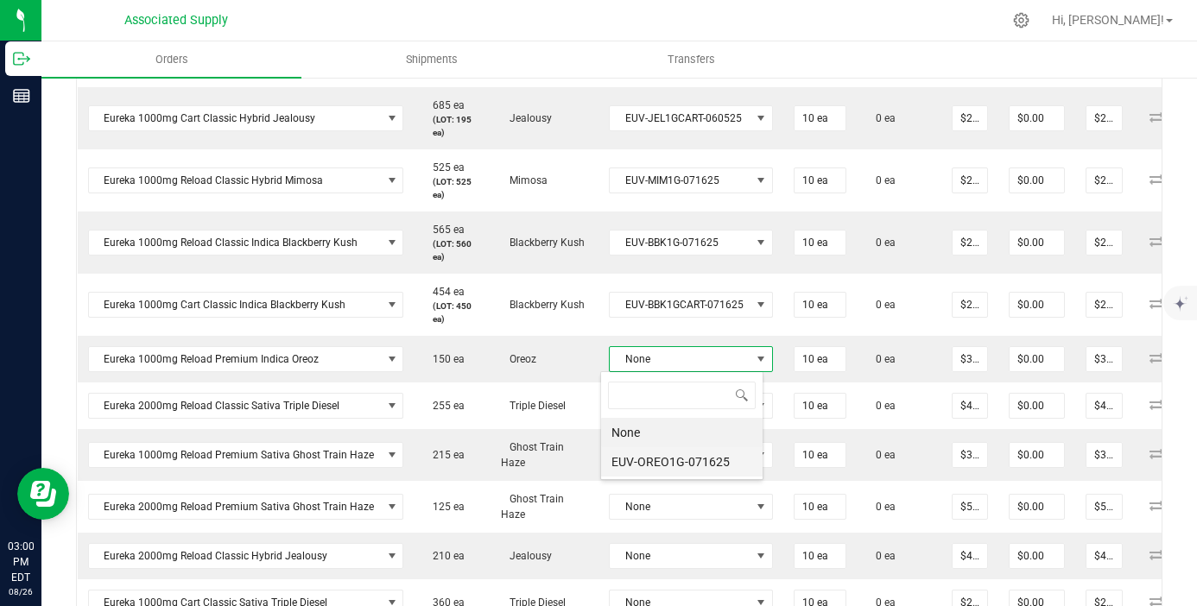
click at [716, 464] on li "EUV-OREO1G-071625" at bounding box center [681, 461] width 161 height 29
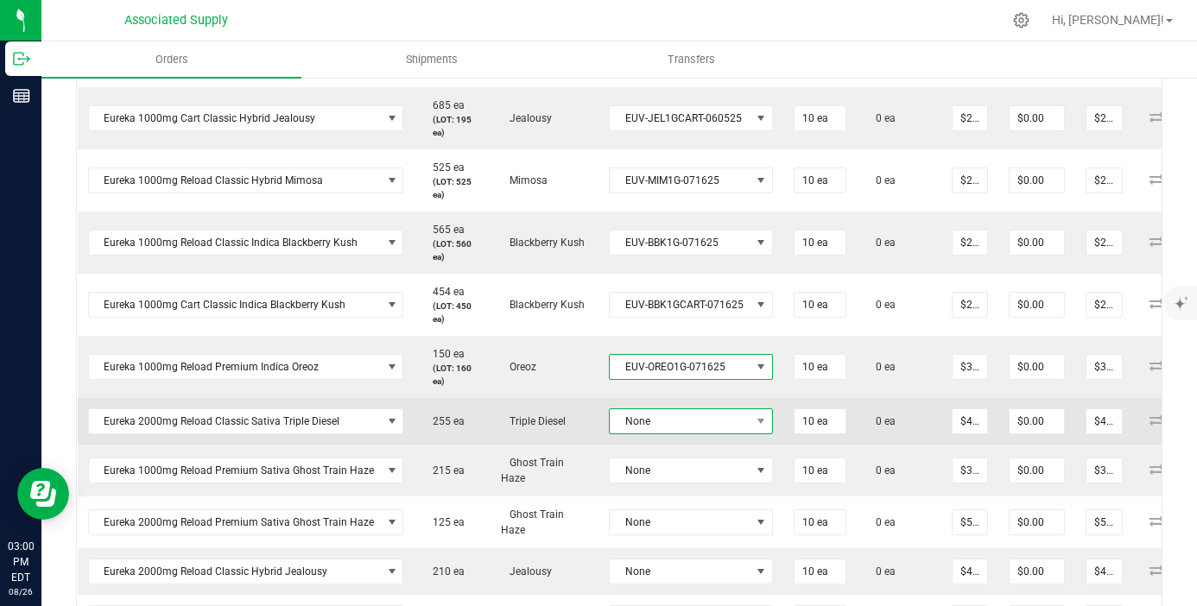
click at [715, 412] on span "None" at bounding box center [680, 421] width 141 height 24
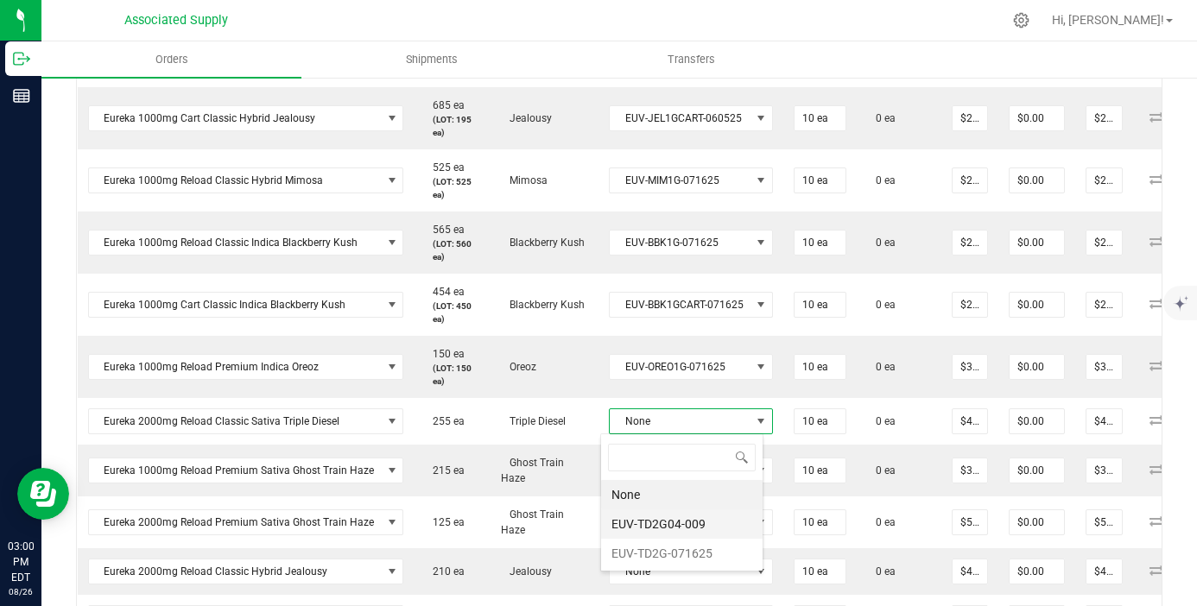
click at [713, 523] on li "EUV-TD2G04-009" at bounding box center [681, 523] width 161 height 29
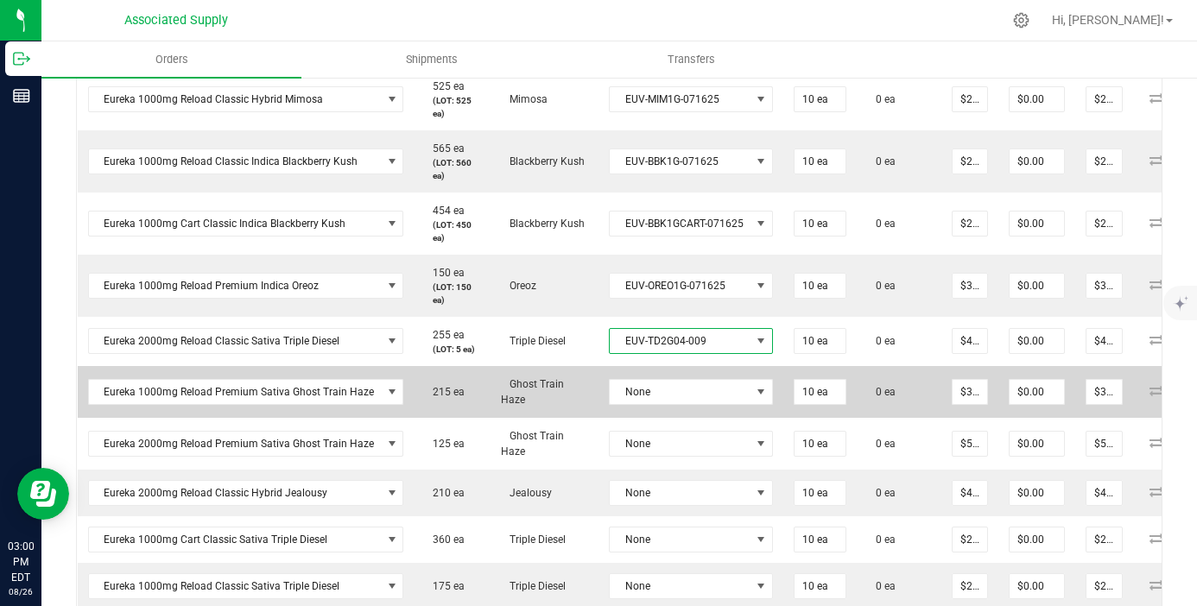
scroll to position [674, 0]
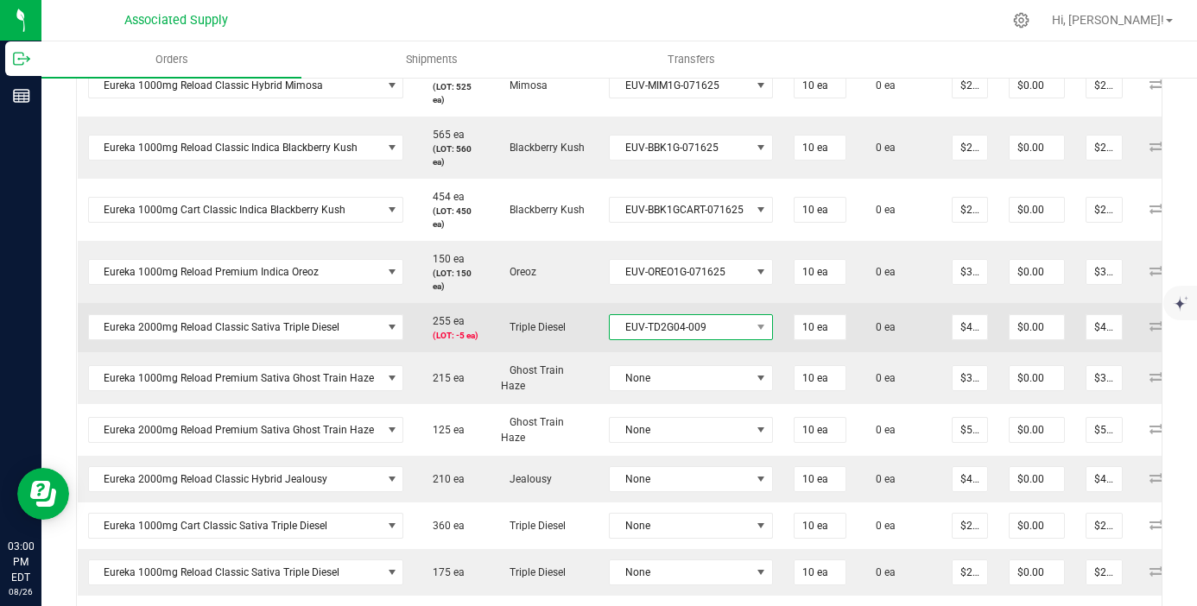
click at [696, 324] on span "EUV-TD2G04-009" at bounding box center [680, 327] width 141 height 24
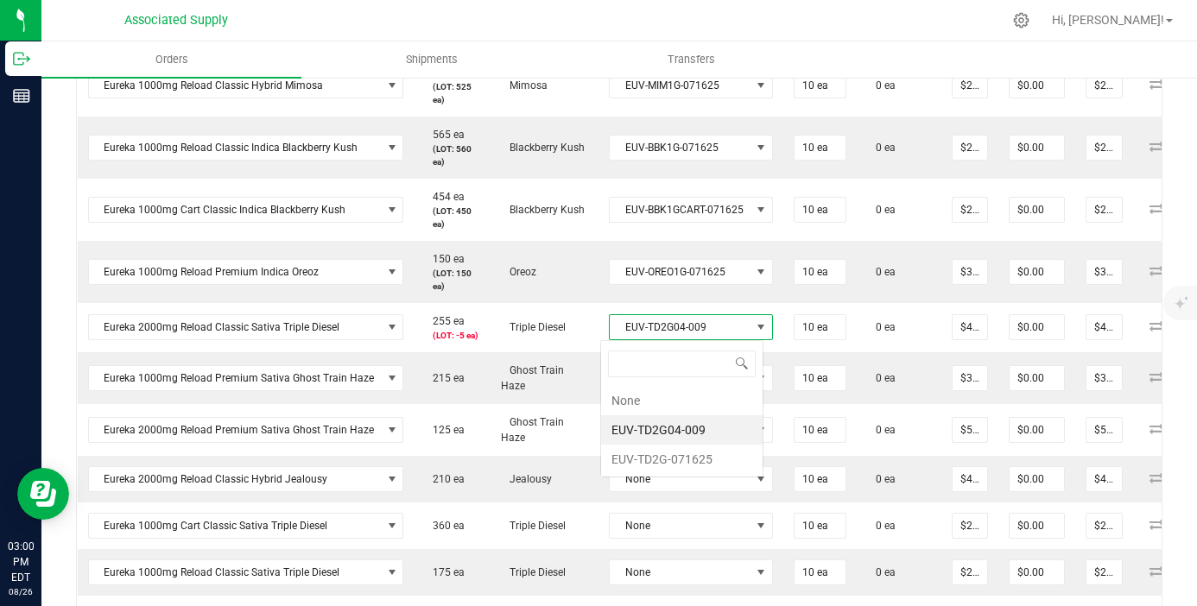
scroll to position [26, 161]
click at [707, 452] on li "EUV-TD2G-071625" at bounding box center [681, 459] width 161 height 29
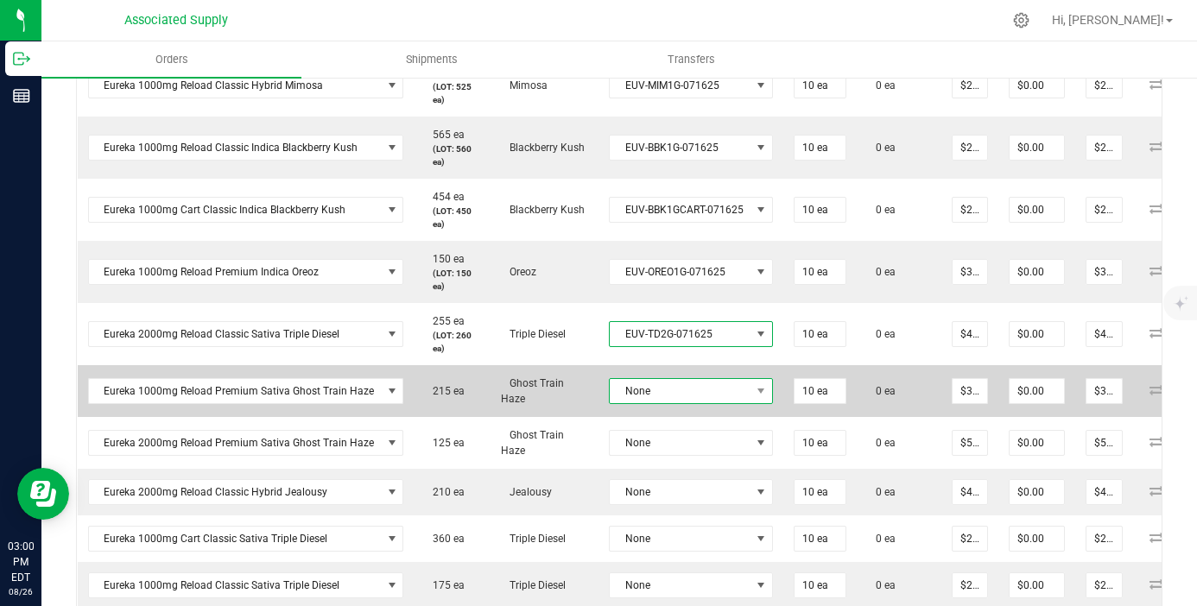
click at [713, 386] on span "None" at bounding box center [680, 391] width 141 height 24
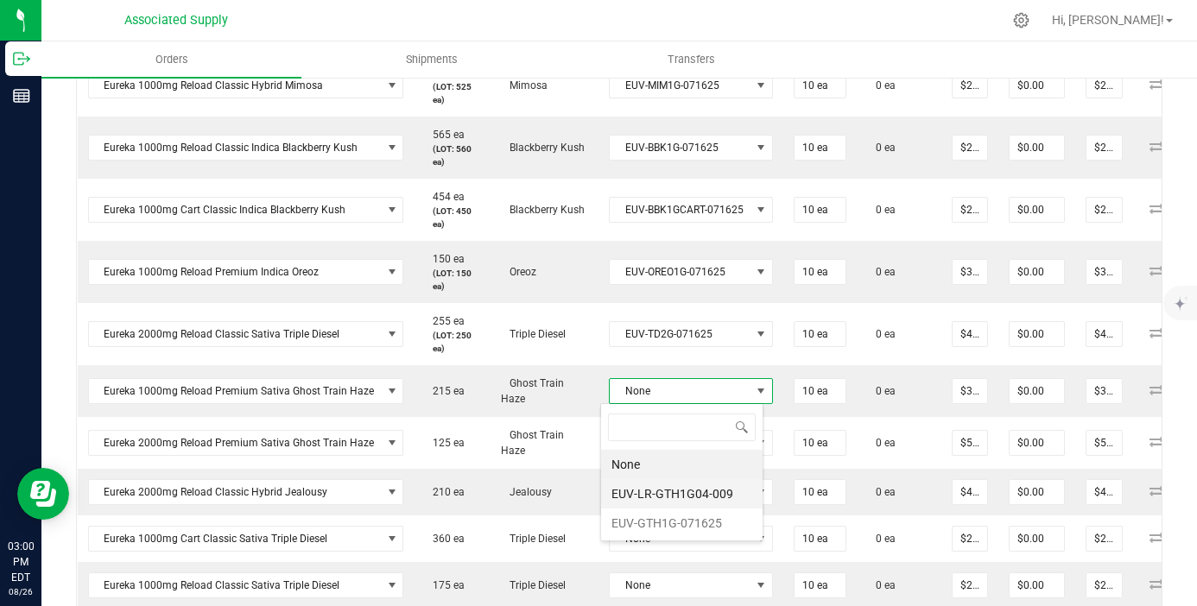
click at [711, 484] on li "EUV-LR-GTH1G04-009" at bounding box center [681, 493] width 161 height 29
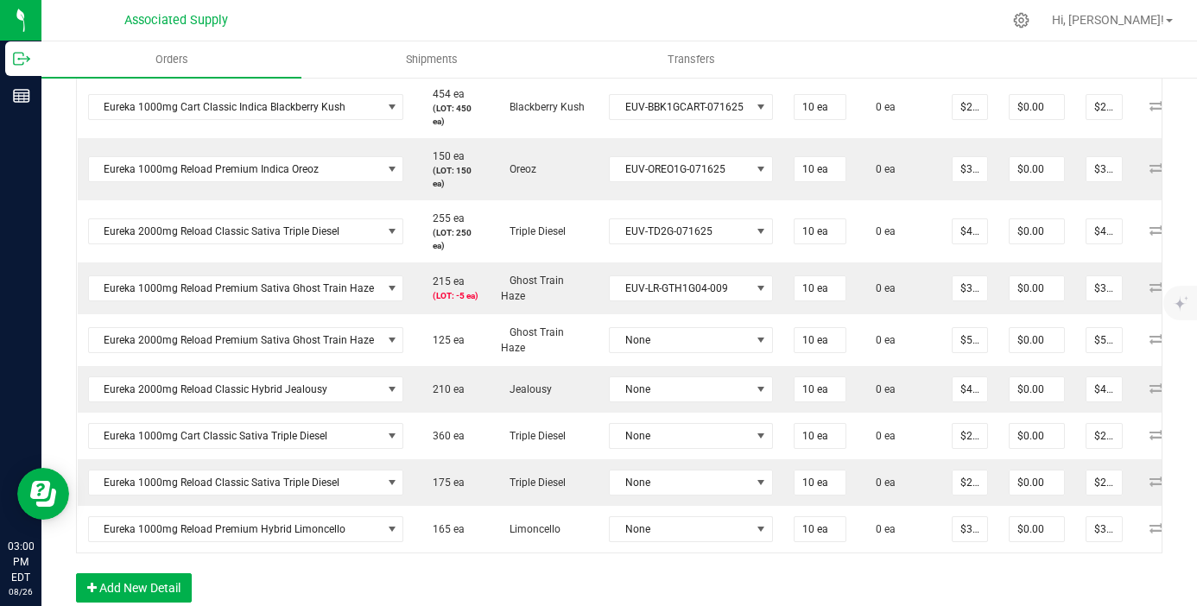
scroll to position [777, 0]
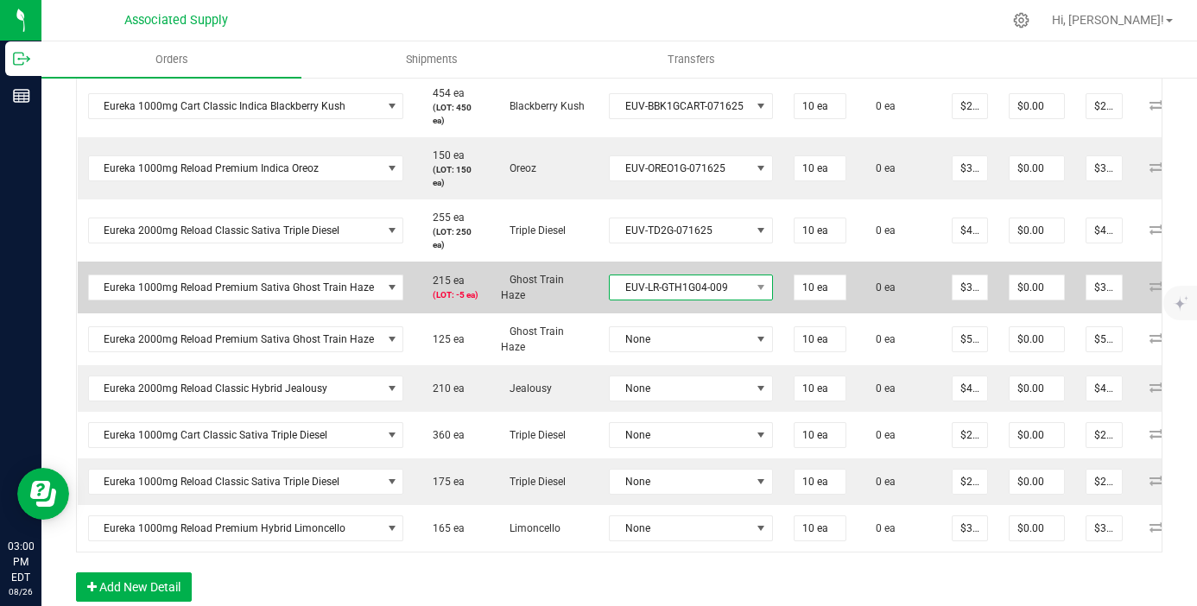
click at [679, 294] on span "EUV-LR-GTH1G04-009" at bounding box center [680, 287] width 141 height 24
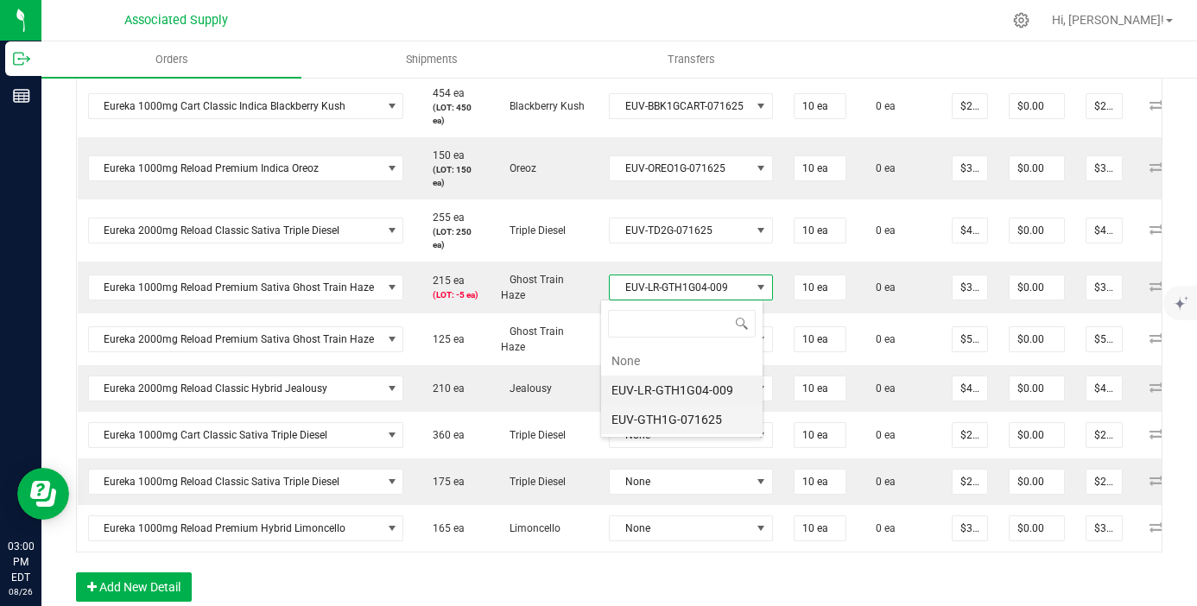
click at [694, 422] on li "EUV-GTH1G-071625" at bounding box center [681, 419] width 161 height 29
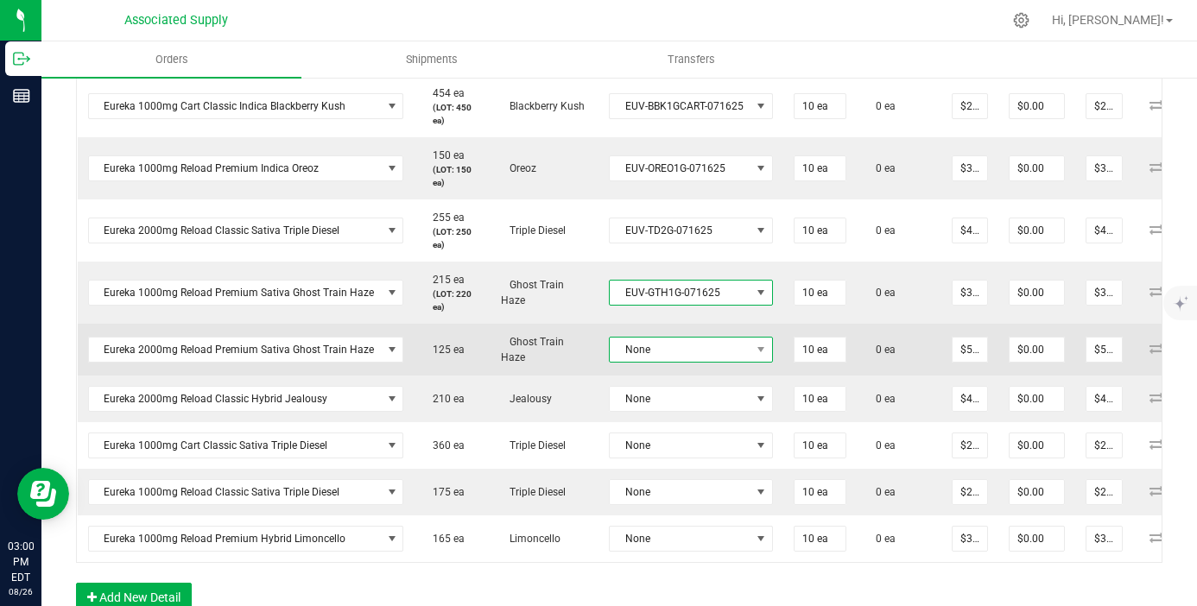
click at [706, 350] on span "None" at bounding box center [680, 350] width 141 height 24
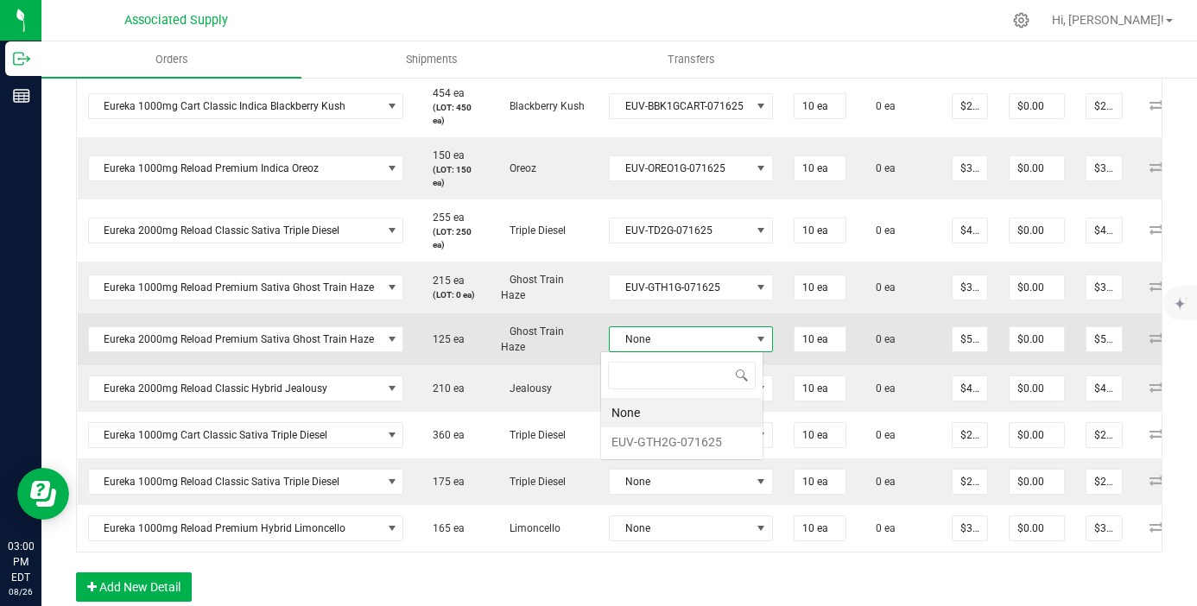
scroll to position [0, 0]
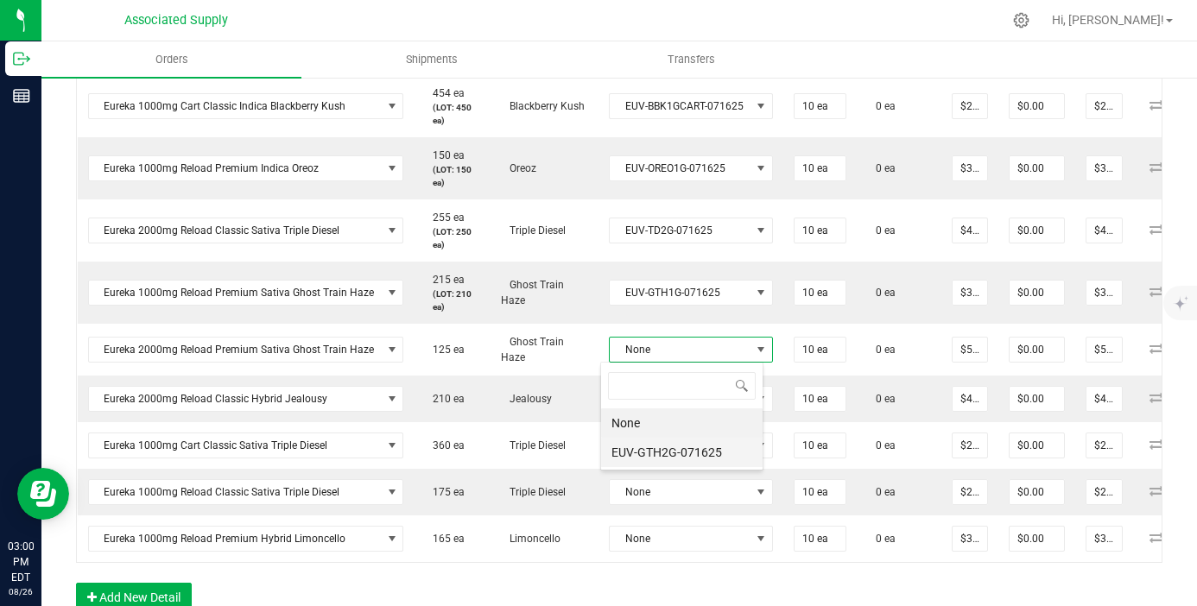
click at [708, 452] on li "EUV-GTH2G-071625" at bounding box center [681, 452] width 161 height 29
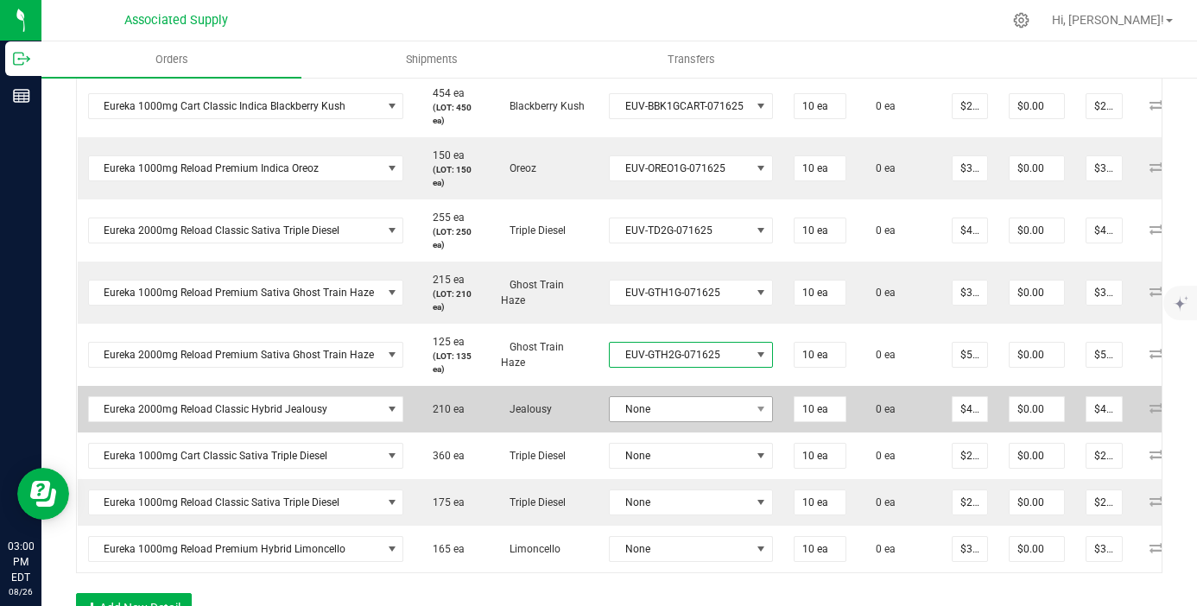
click at [712, 411] on td "None" at bounding box center [690, 409] width 185 height 47
click at [705, 422] on td "None" at bounding box center [690, 409] width 185 height 47
click at [705, 420] on span "None" at bounding box center [680, 409] width 141 height 24
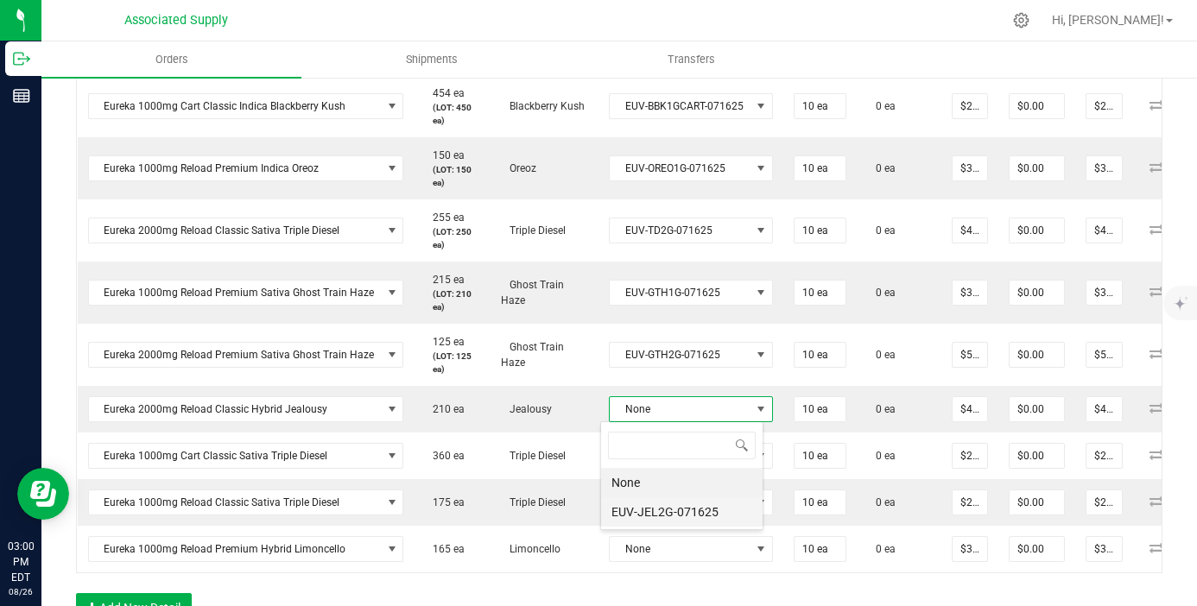
click at [710, 498] on li "EUV-JEL2G-071625" at bounding box center [681, 511] width 161 height 29
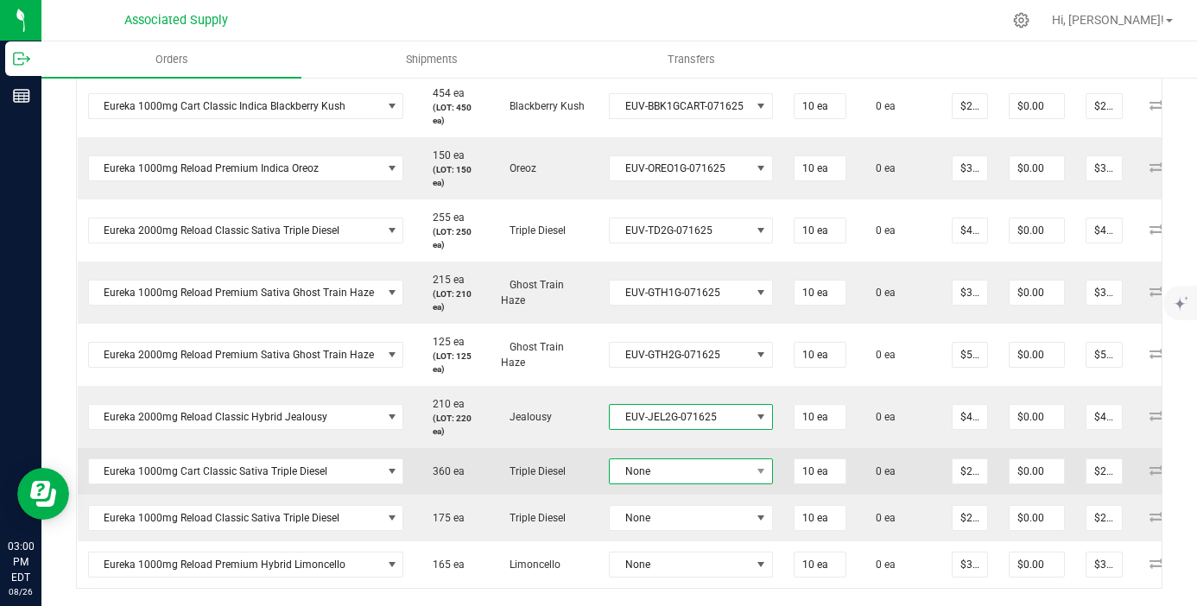
click at [711, 469] on span "None" at bounding box center [680, 471] width 141 height 24
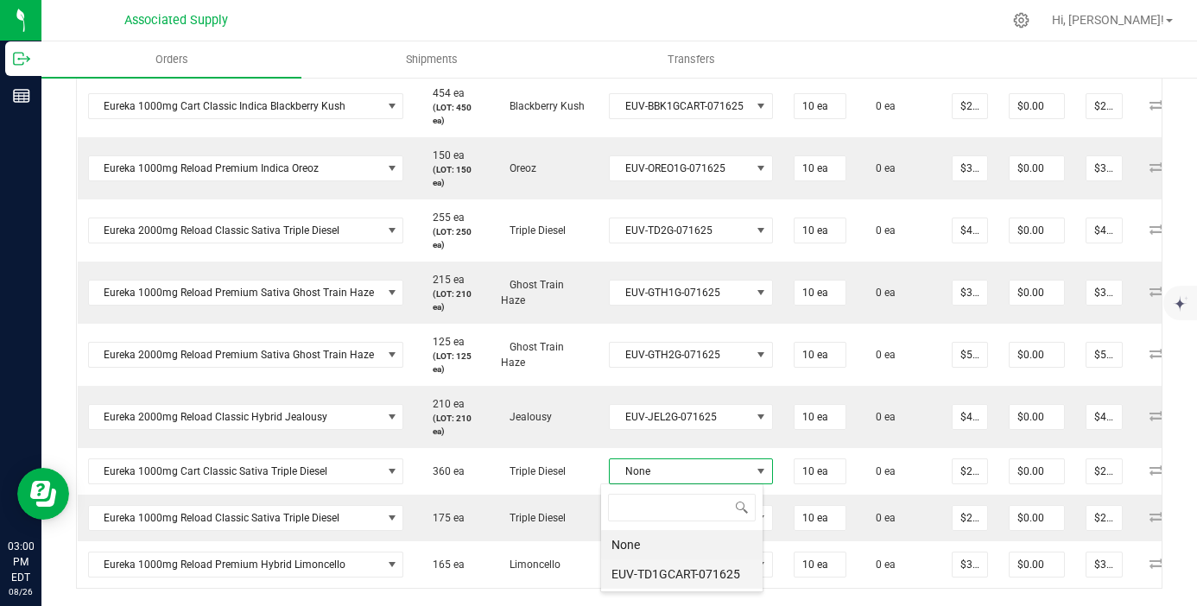
click at [712, 565] on li "EUV-TD1GCART-071625" at bounding box center [681, 574] width 161 height 29
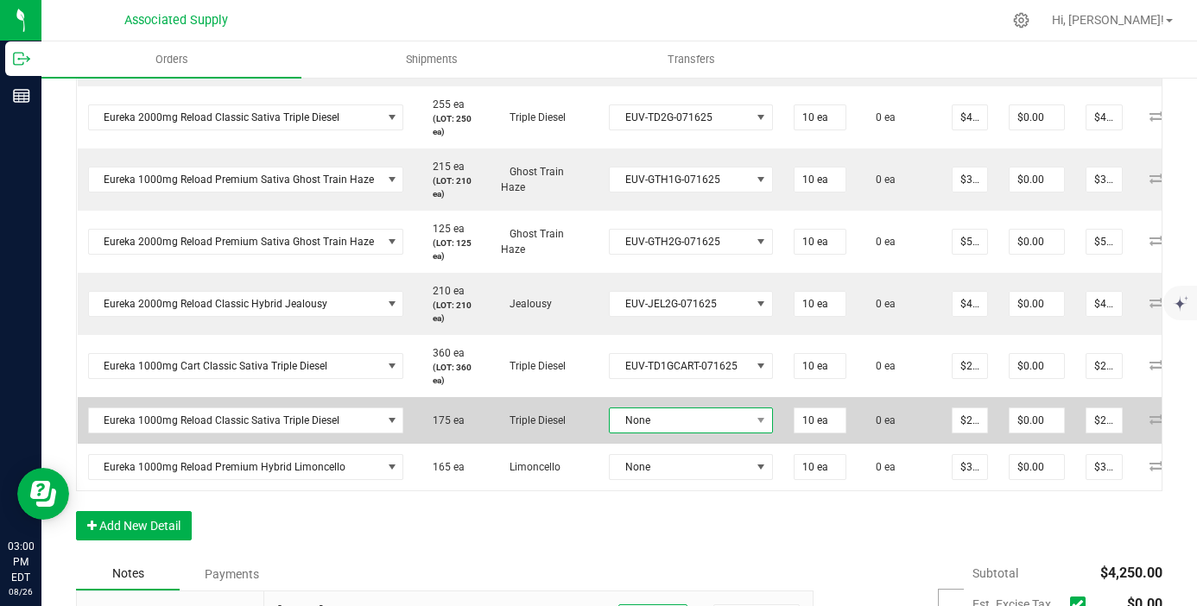
click at [706, 416] on span "None" at bounding box center [680, 420] width 141 height 24
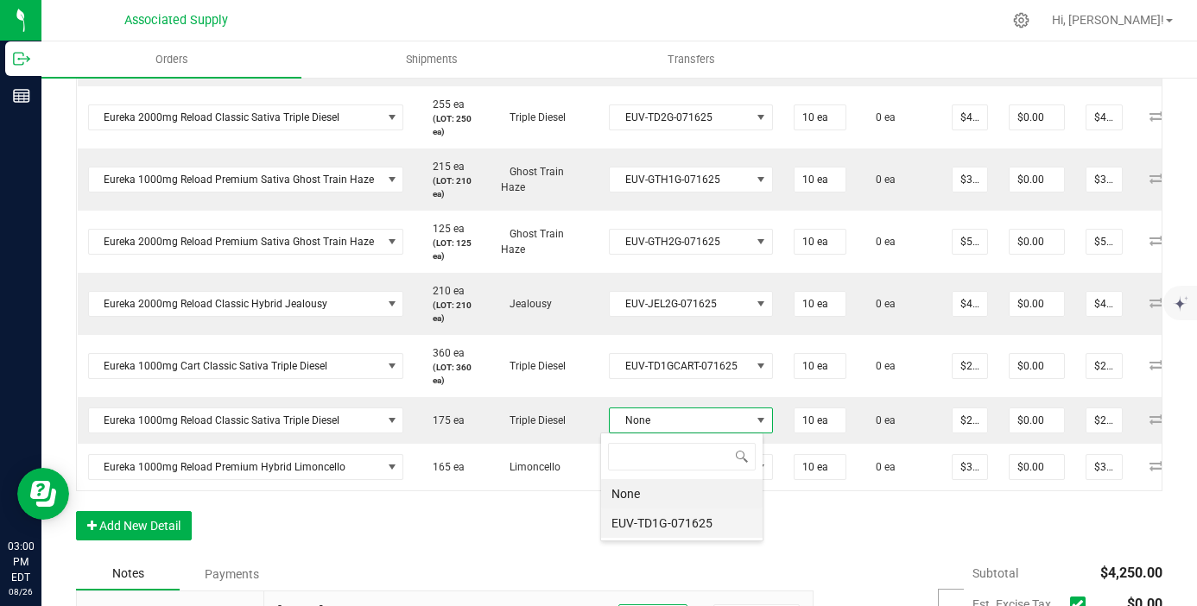
click at [706, 528] on li "EUV-TD1G-071625" at bounding box center [681, 523] width 161 height 29
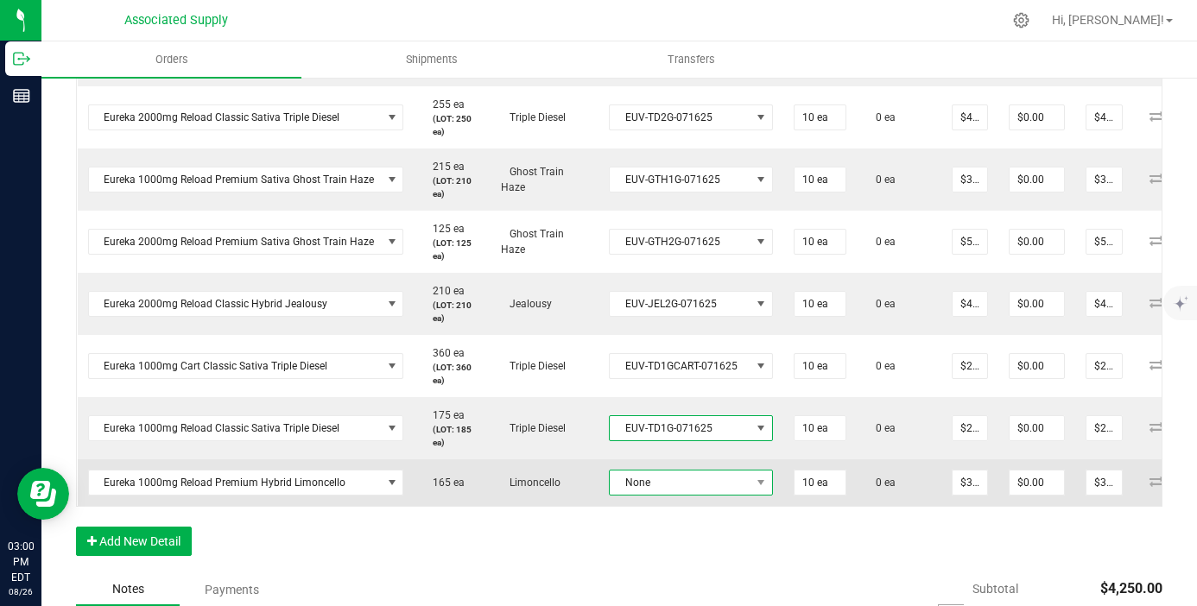
click at [709, 484] on span "None" at bounding box center [680, 483] width 141 height 24
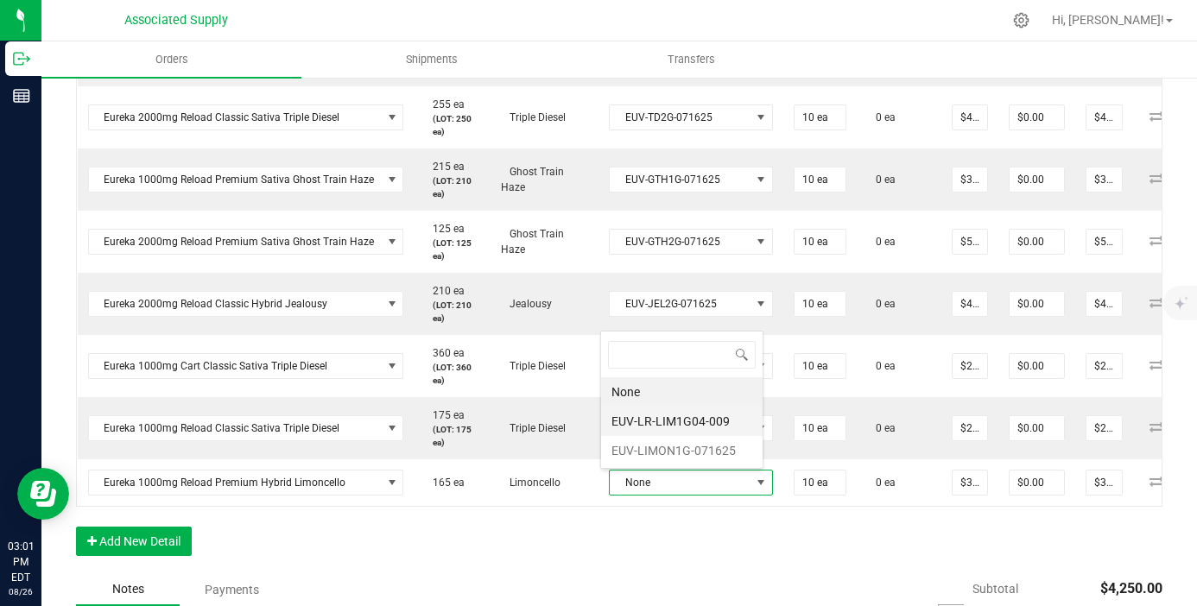
click at [701, 429] on li "EUV-LR-LIM1G04-009" at bounding box center [681, 421] width 161 height 29
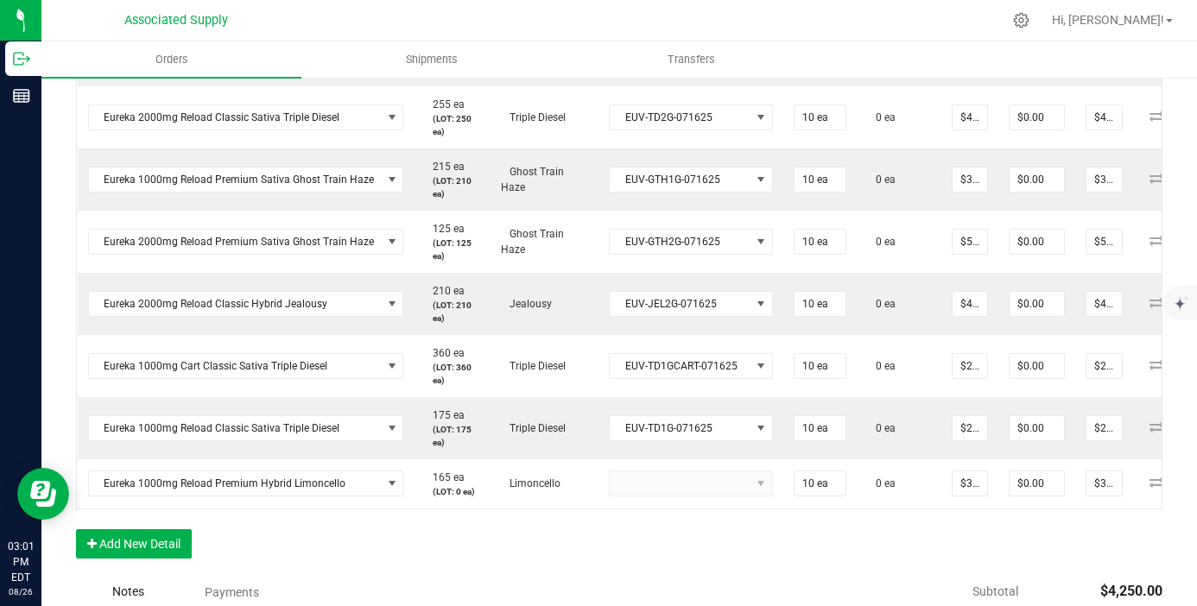
click at [712, 491] on kendo-dropdownlist at bounding box center [691, 484] width 164 height 26
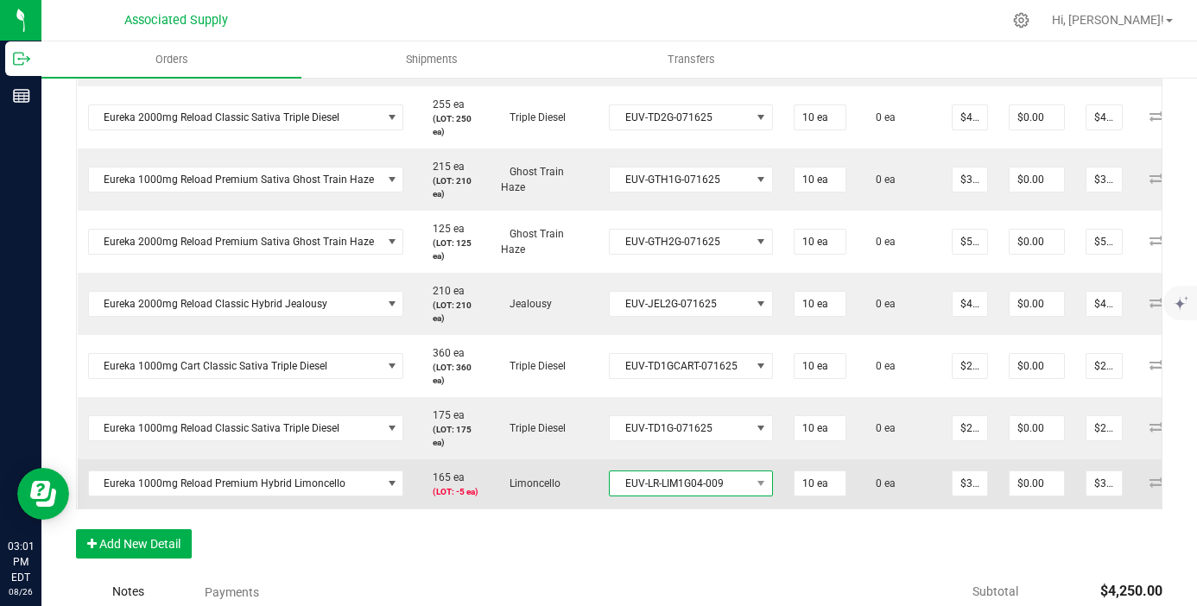
click at [712, 490] on span "EUV-LR-LIM1G04-009" at bounding box center [680, 483] width 141 height 24
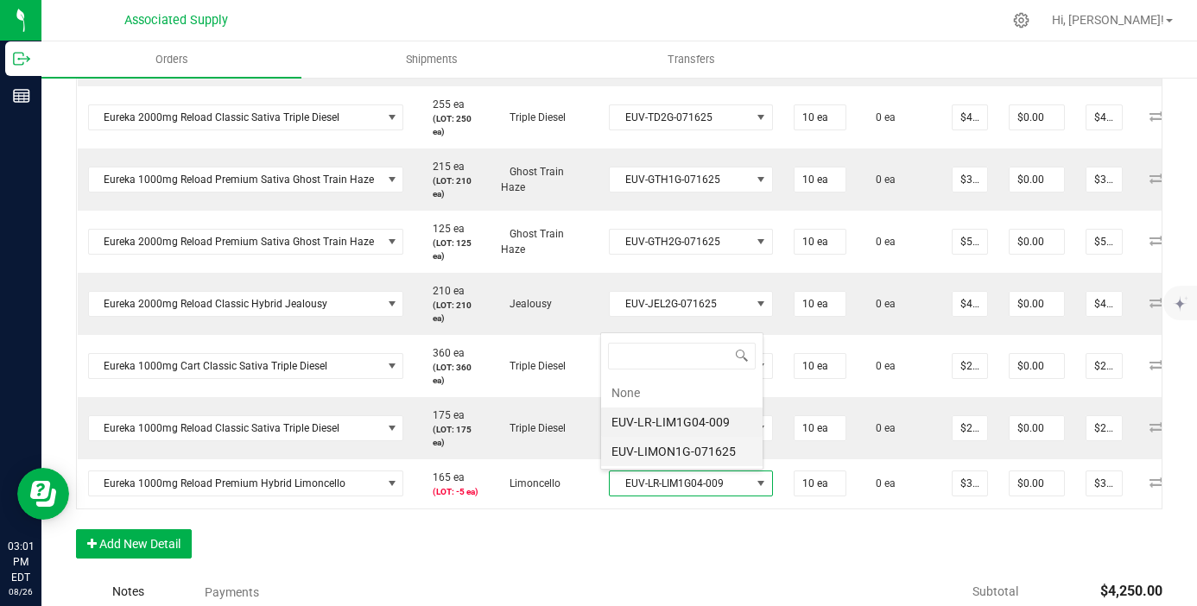
click at [700, 453] on li "EUV-LIMON1G-071625" at bounding box center [681, 451] width 161 height 29
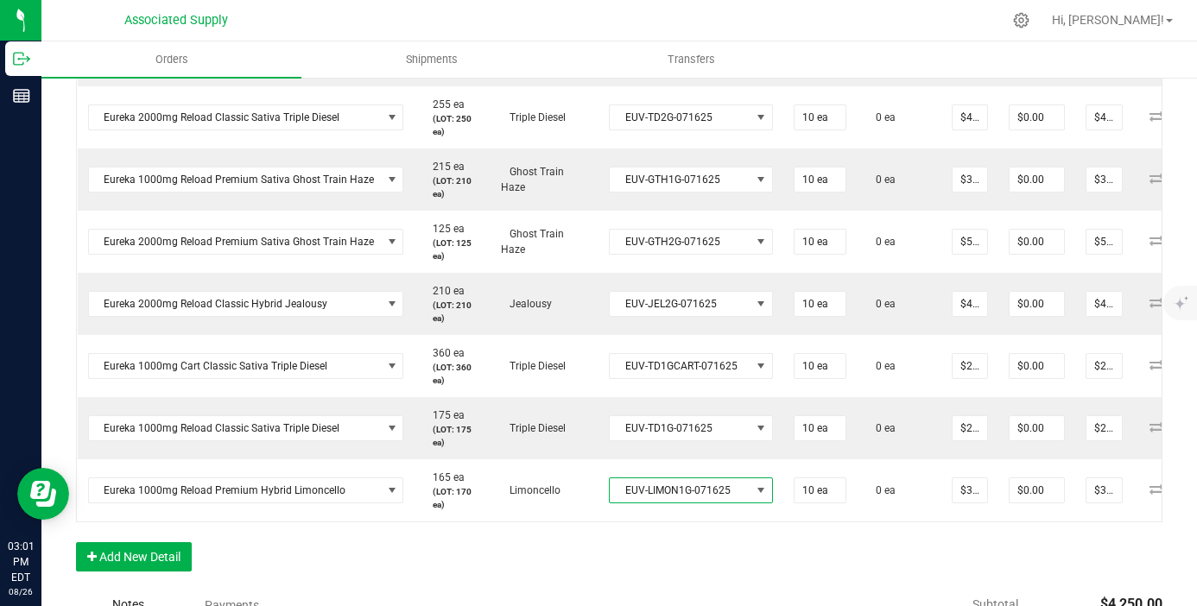
click at [725, 523] on div "Order Details Print All Labels Item Sellable Strain Lot Number Qty Ordered Qty …" at bounding box center [619, 106] width 1086 height 966
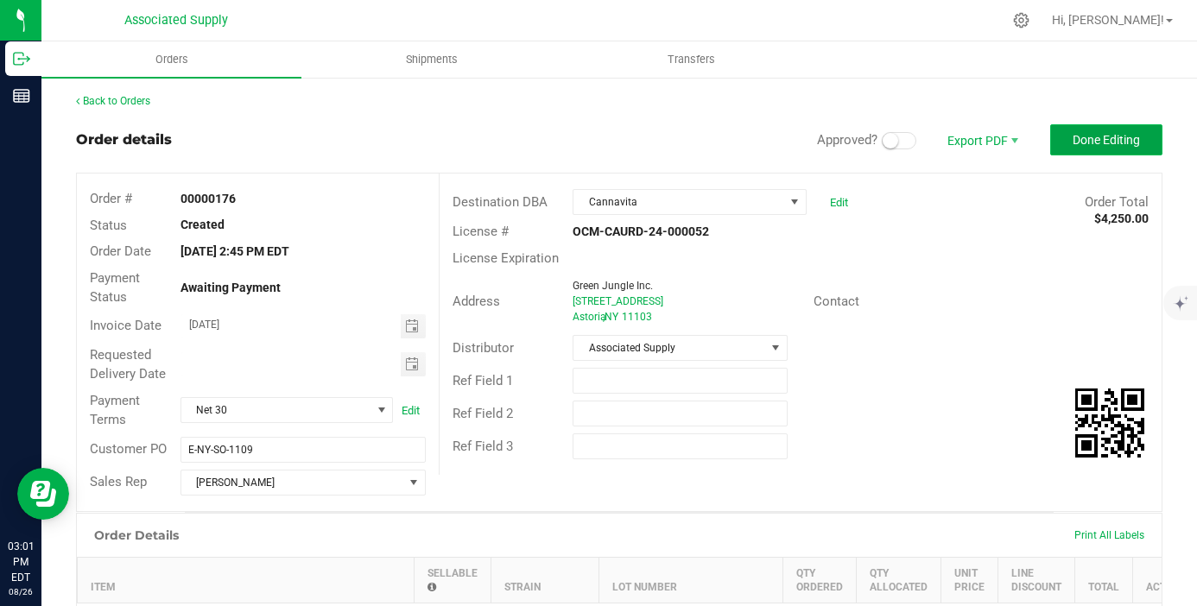
click at [1079, 130] on button "Done Editing" at bounding box center [1106, 139] width 112 height 31
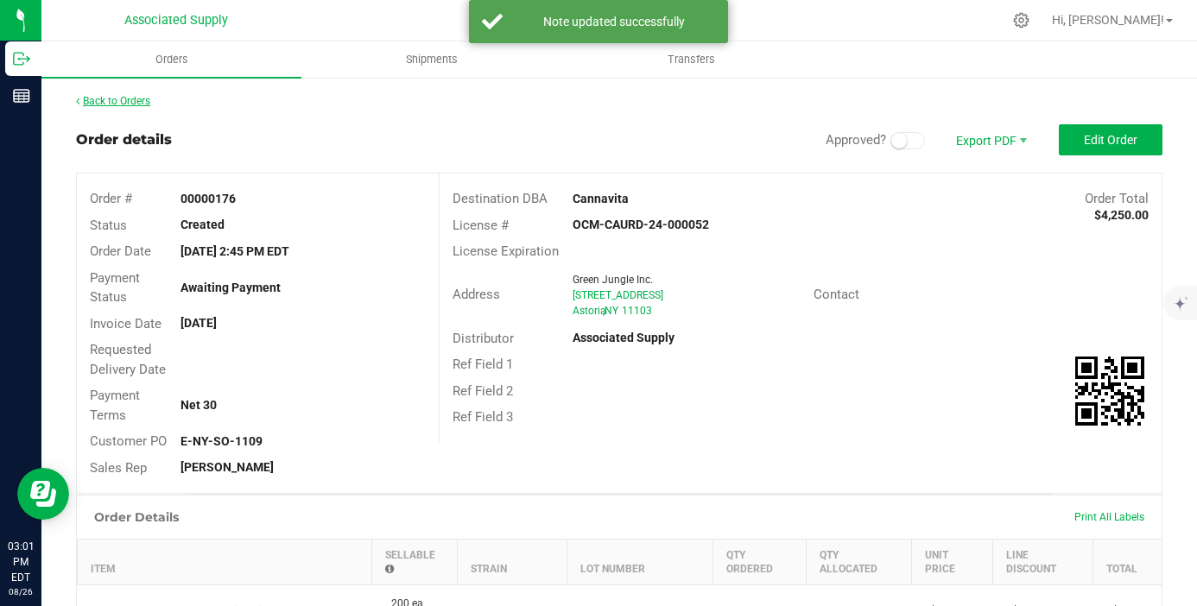
click at [142, 95] on link "Back to Orders" at bounding box center [113, 101] width 74 height 12
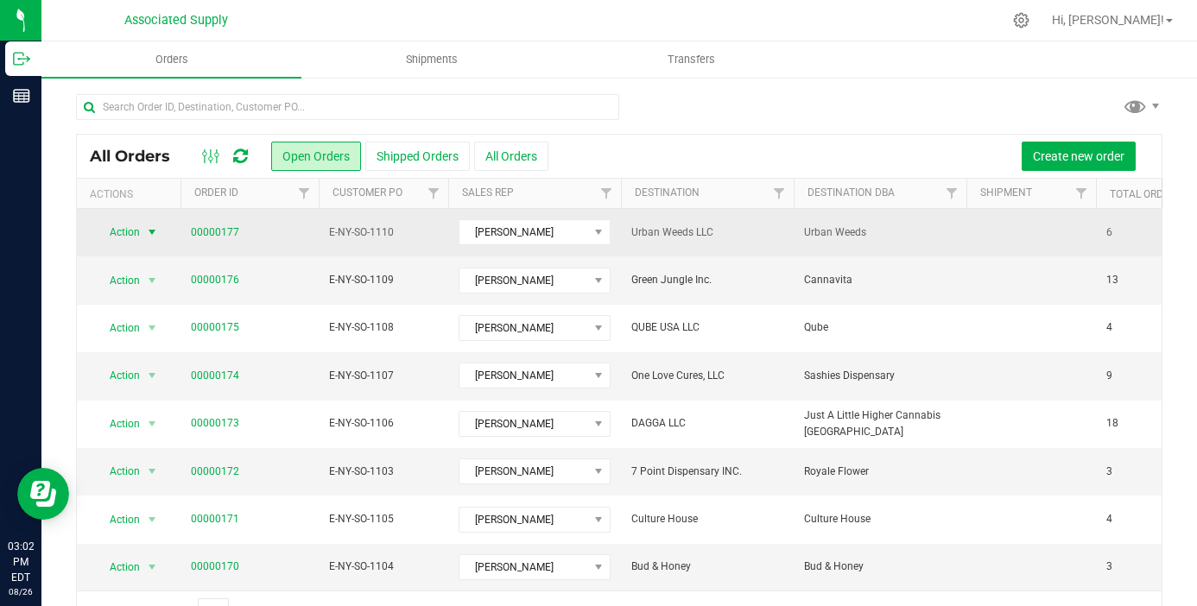
click at [157, 231] on span "select" at bounding box center [152, 232] width 14 height 14
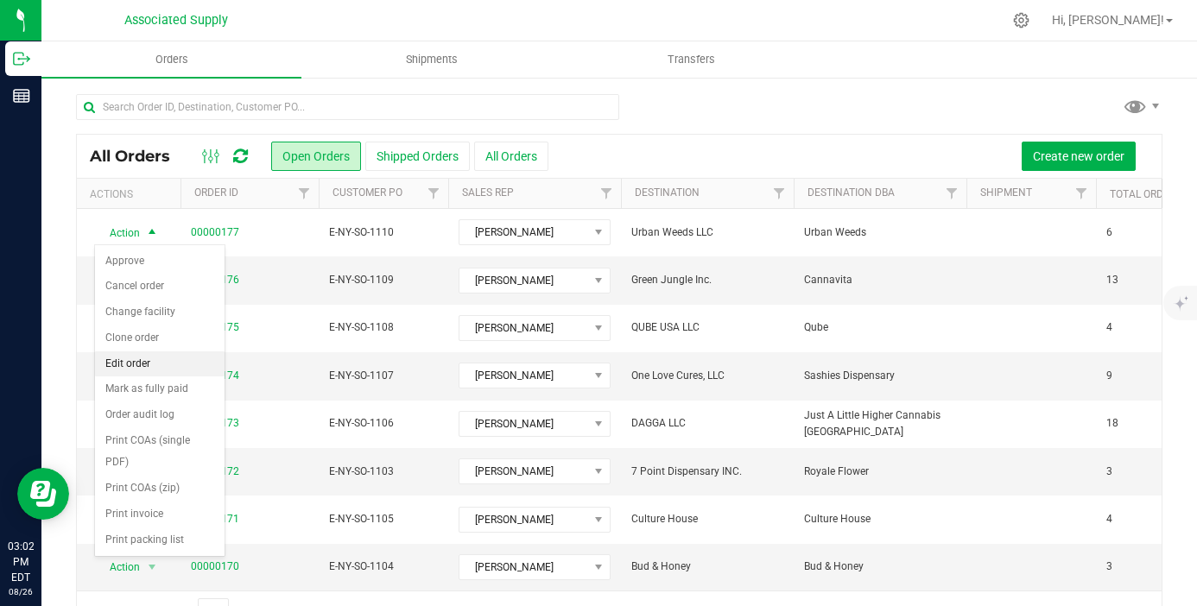
click at [153, 364] on li "Edit order" at bounding box center [160, 364] width 130 height 26
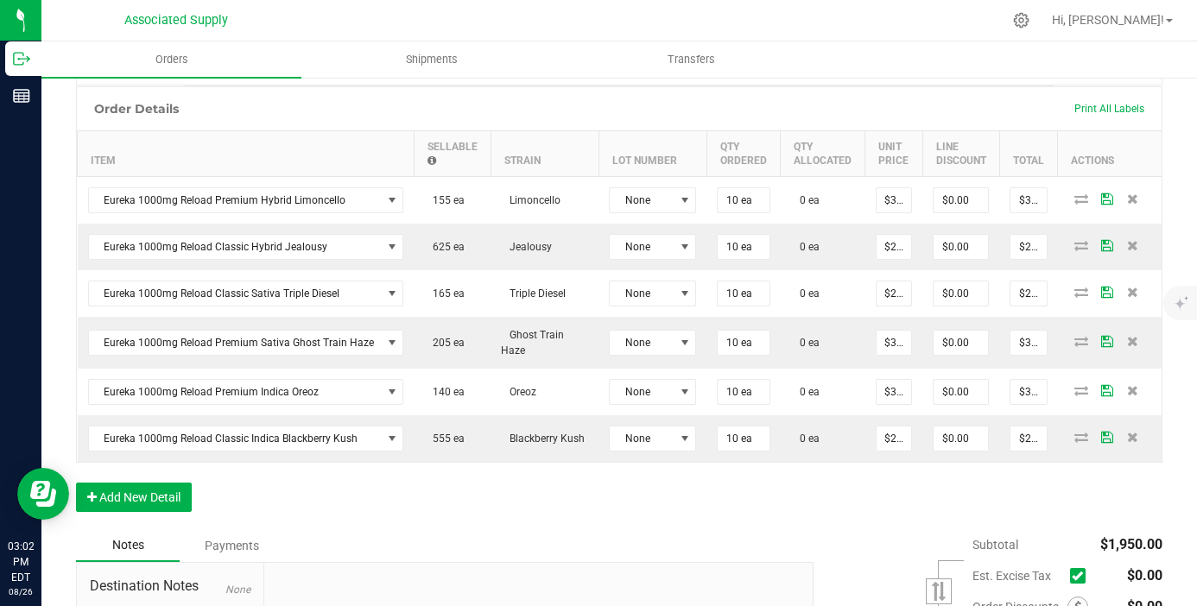
scroll to position [632, 0]
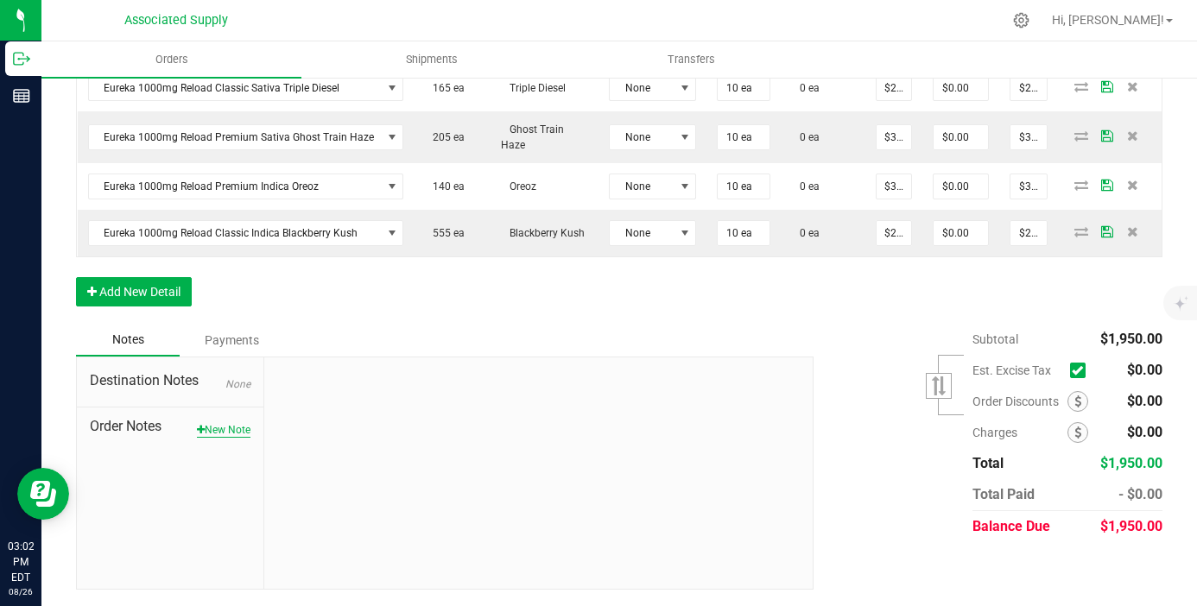
click at [248, 424] on button "New Note" at bounding box center [224, 430] width 54 height 16
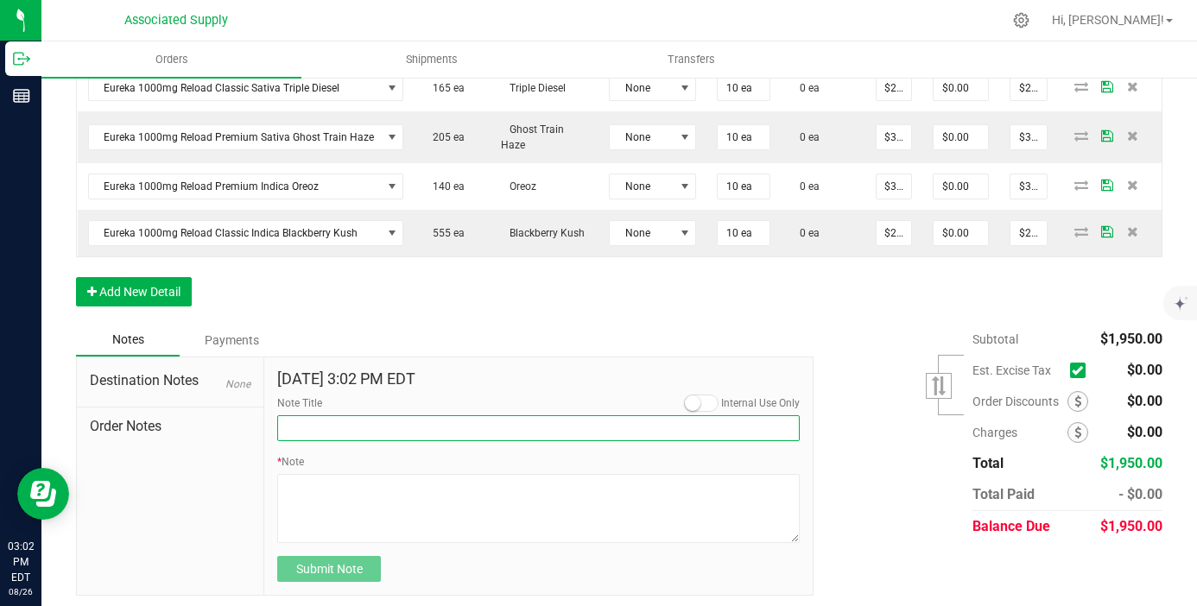
click at [322, 431] on input "Note Title" at bounding box center [538, 428] width 522 height 26
type input "NEW BANKING / WIRE INFO"
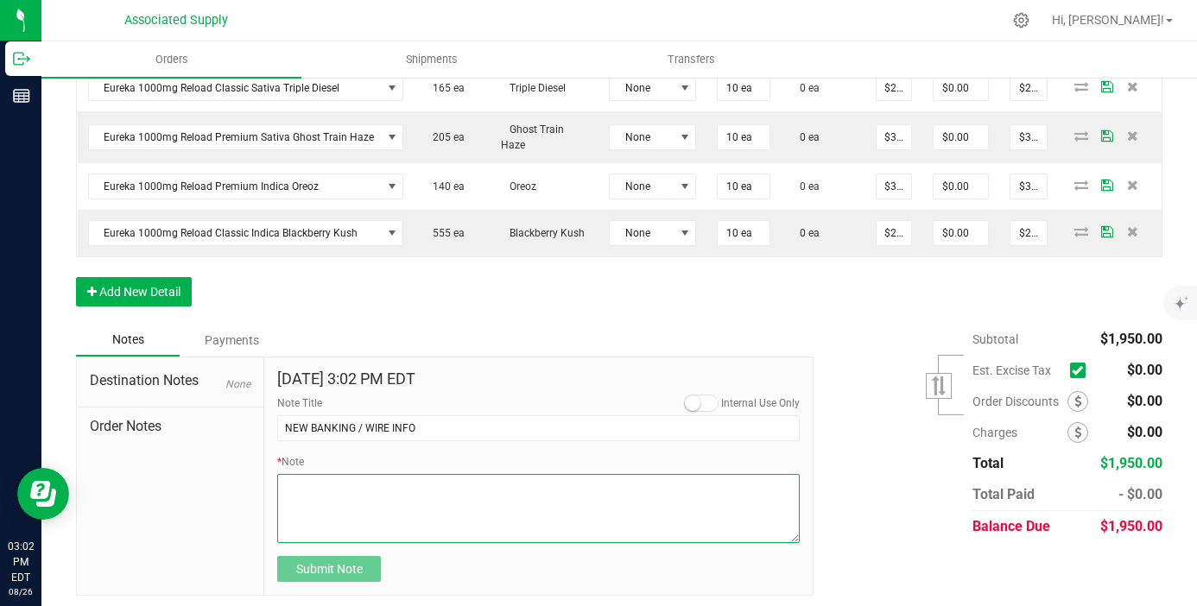
click at [353, 492] on textarea "* Note" at bounding box center [538, 508] width 522 height 69
paste textarea "Bank info for payment. Dime Community bank Routing # 021406667 Account # 500043…"
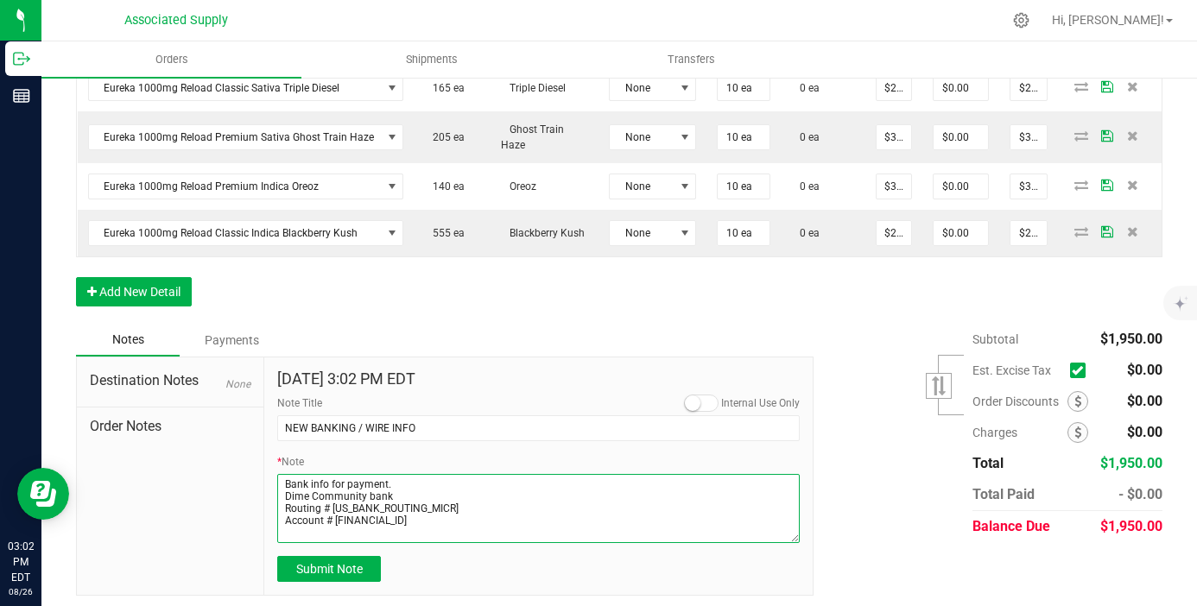
click at [285, 497] on textarea "* Note" at bounding box center [538, 508] width 522 height 69
type textarea "Bank info for payment. Dime Community bank Routing # 021406667 Account # 500043…"
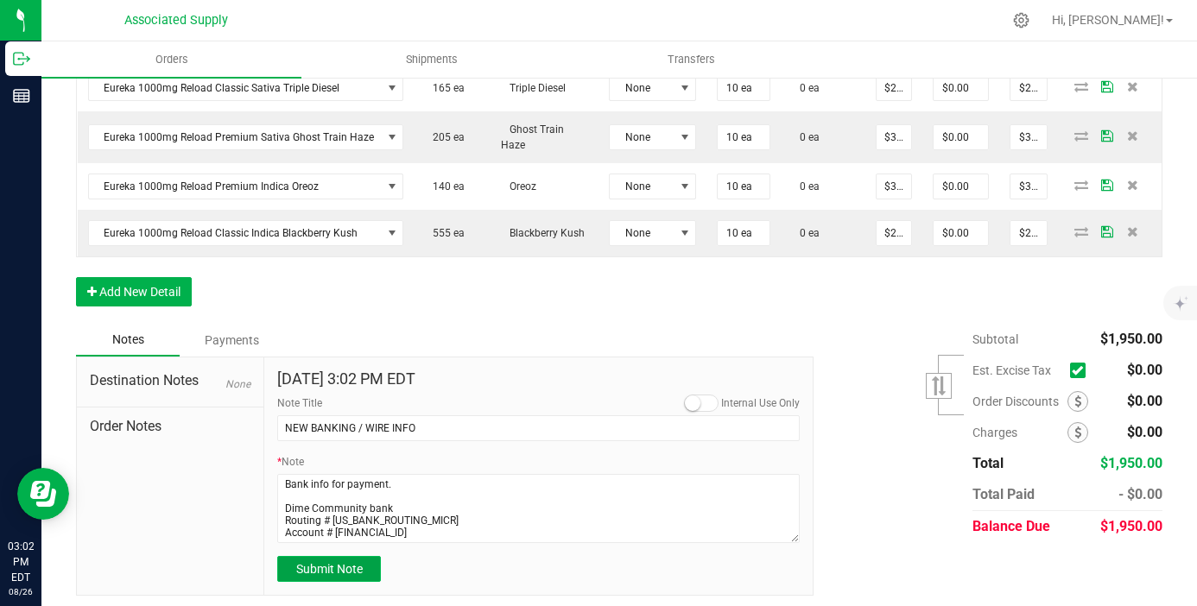
click at [343, 560] on button "Submit Note" at bounding box center [329, 569] width 104 height 26
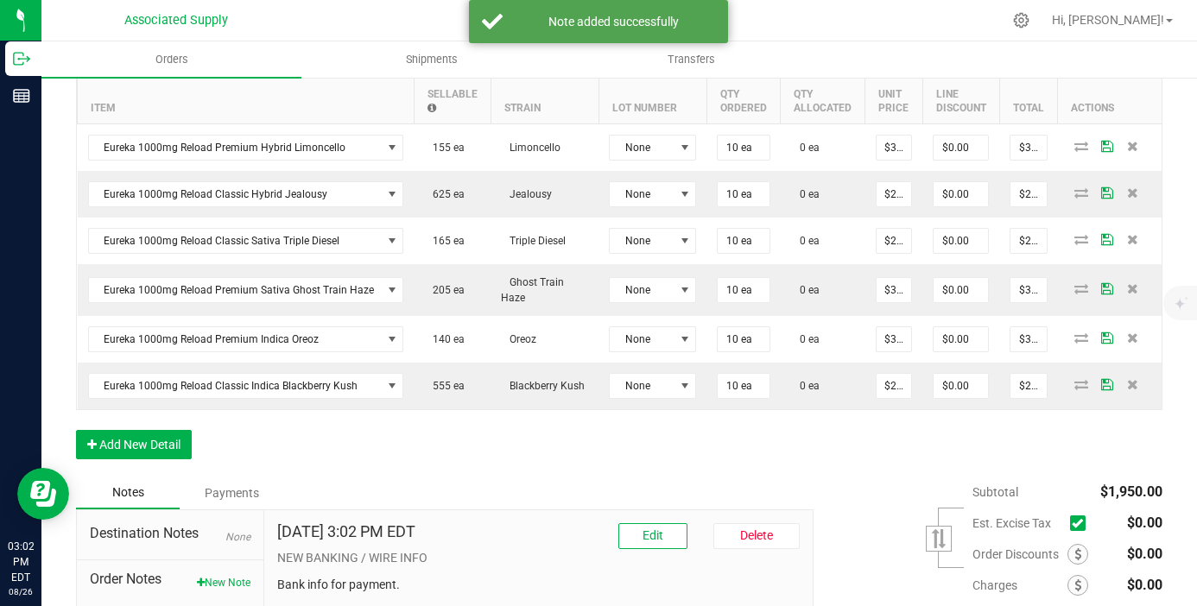
scroll to position [370, 0]
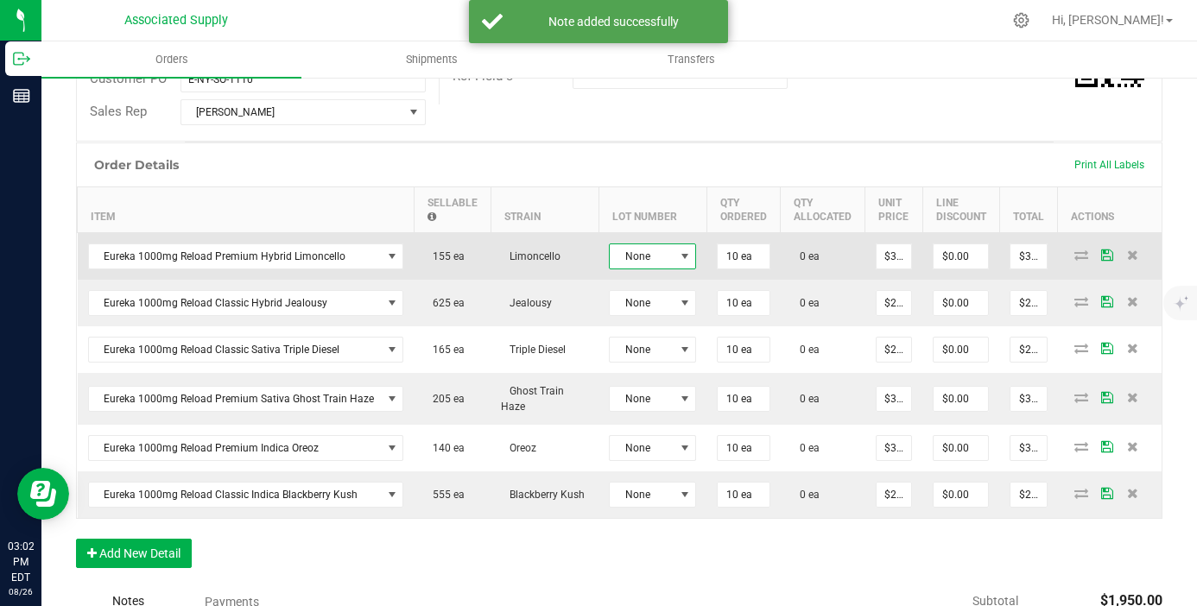
click at [649, 250] on span "None" at bounding box center [642, 256] width 64 height 24
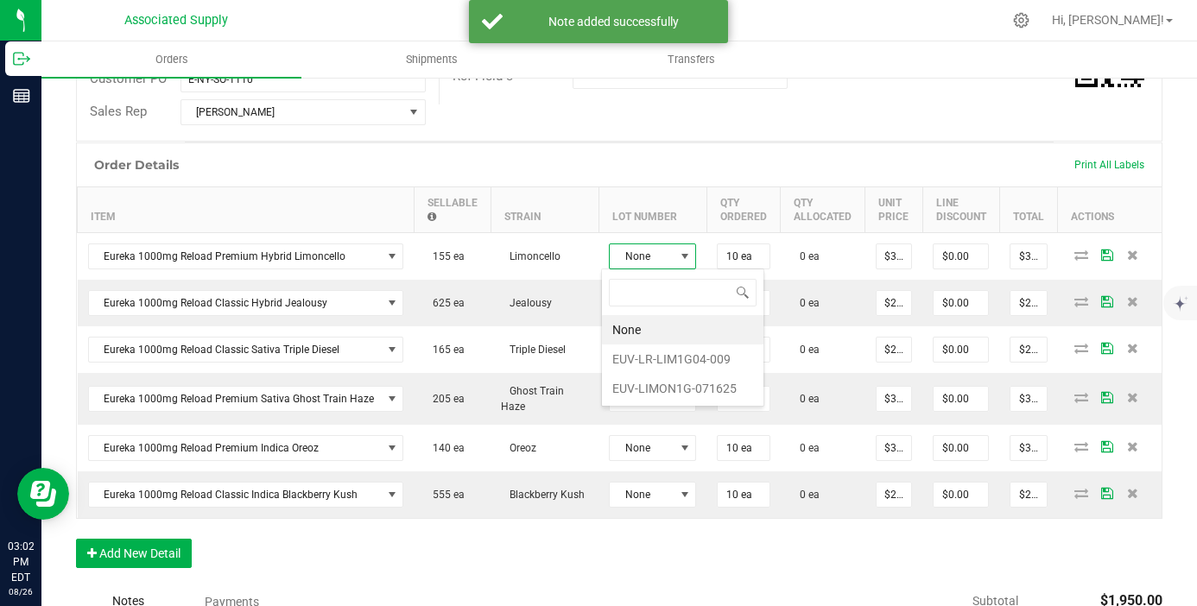
scroll to position [26, 87]
click at [685, 364] on li "EUV-LR-LIM1G04-009" at bounding box center [682, 359] width 161 height 29
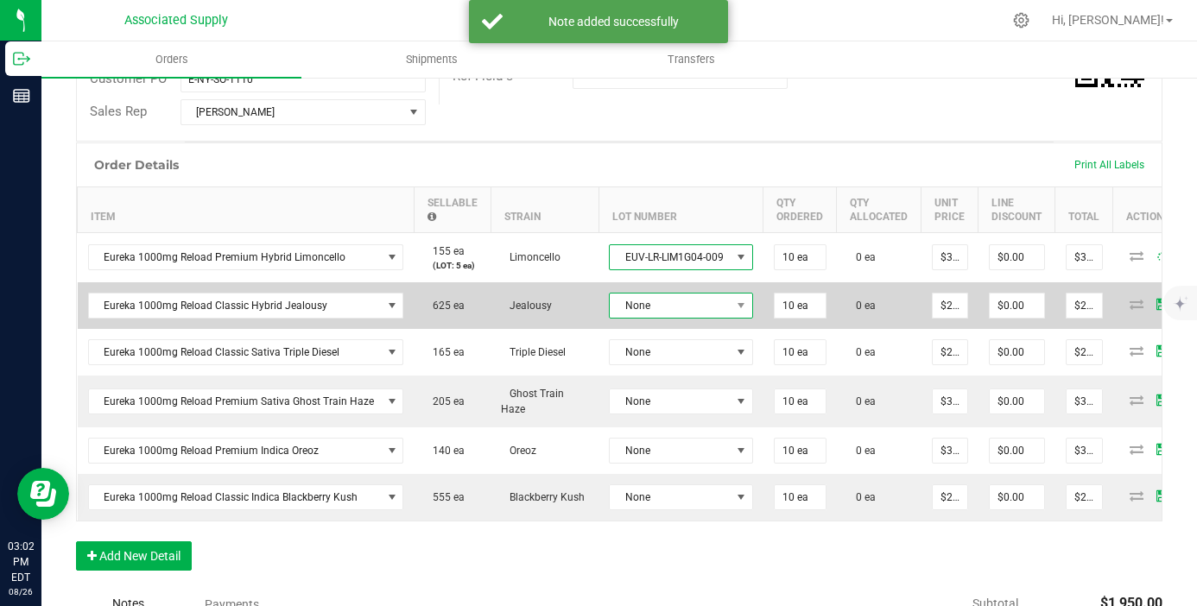
click at [671, 316] on span "None" at bounding box center [670, 306] width 121 height 24
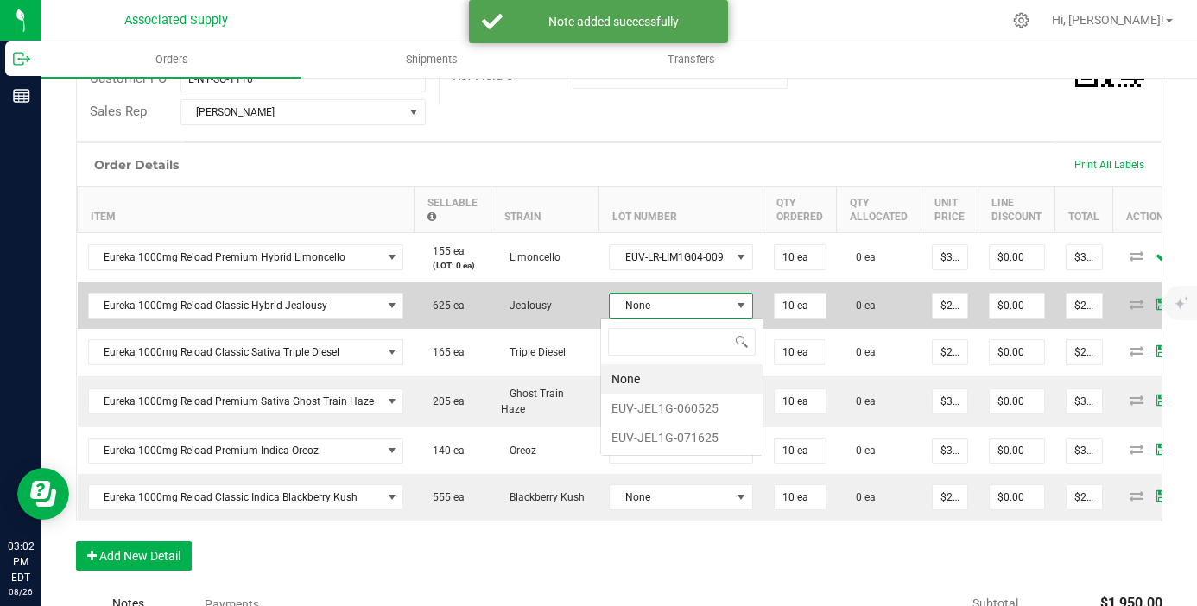
scroll to position [26, 144]
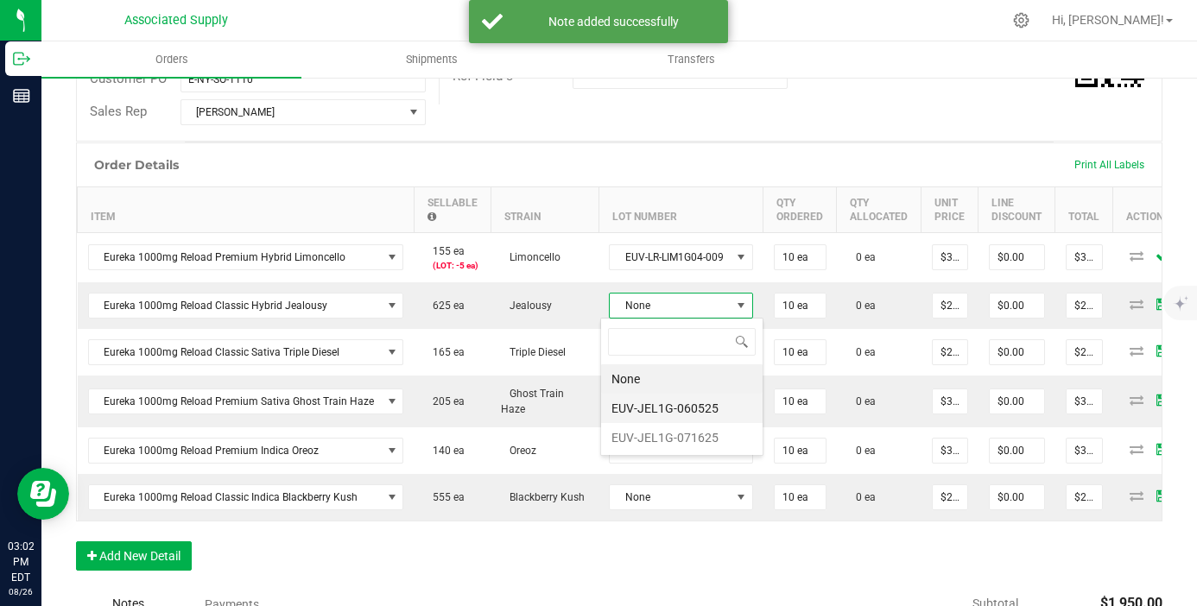
click at [673, 403] on li "EUV-JEL1G-060525" at bounding box center [681, 408] width 161 height 29
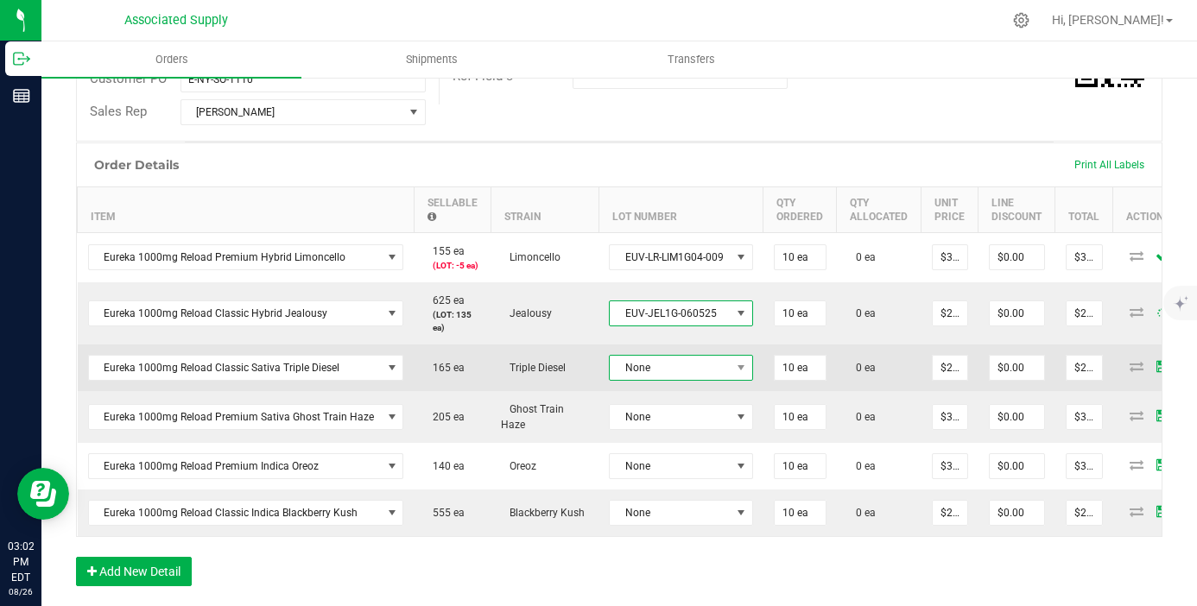
click at [692, 364] on span "None" at bounding box center [670, 368] width 121 height 24
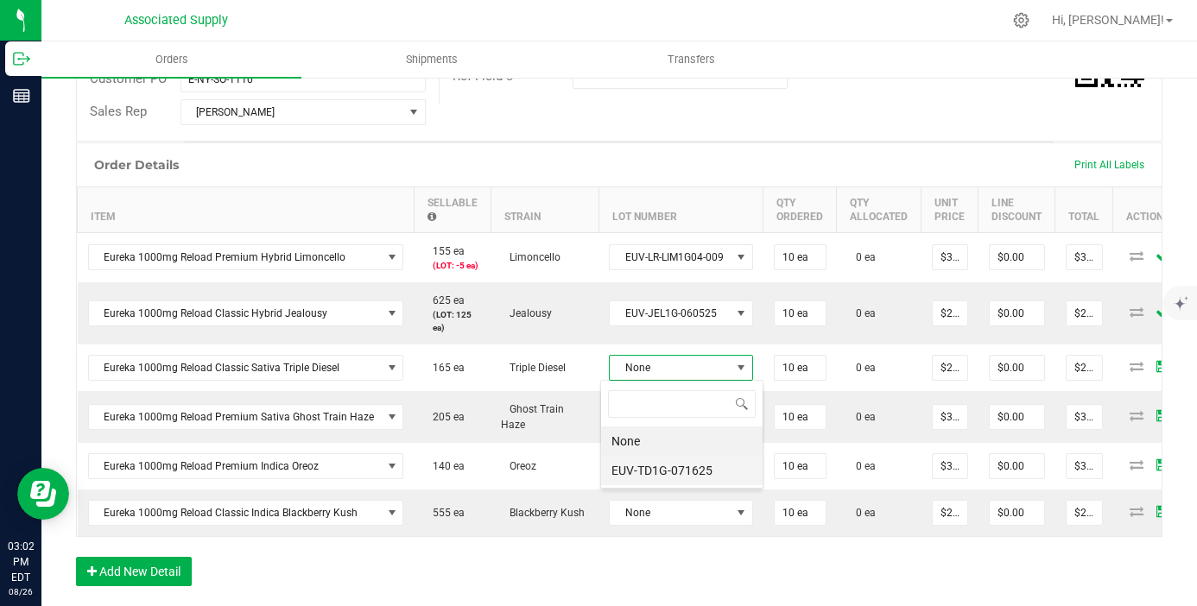
click at [712, 461] on li "EUV-TD1G-071625" at bounding box center [681, 470] width 161 height 29
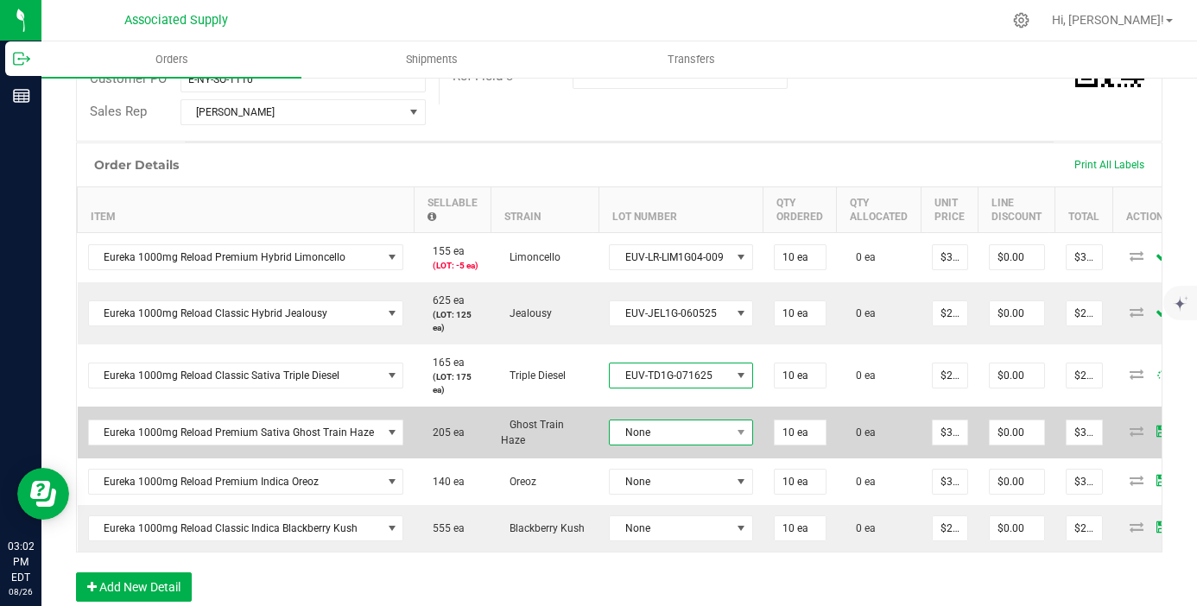
click at [719, 439] on span "None" at bounding box center [670, 433] width 121 height 24
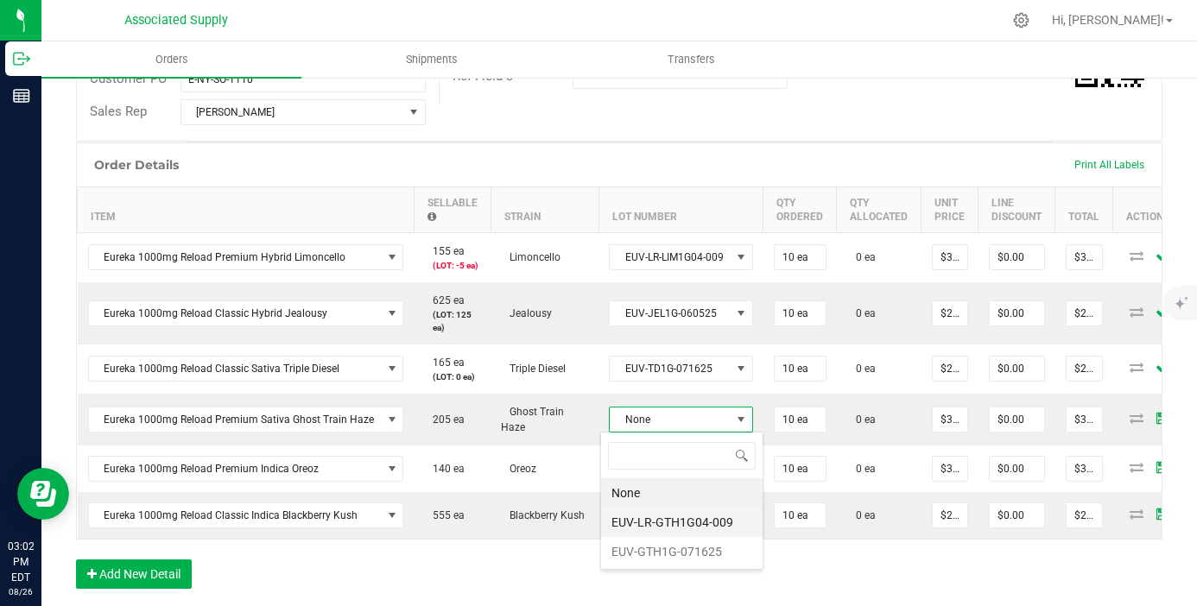
click at [721, 528] on li "EUV-LR-GTH1G04-009" at bounding box center [681, 522] width 161 height 29
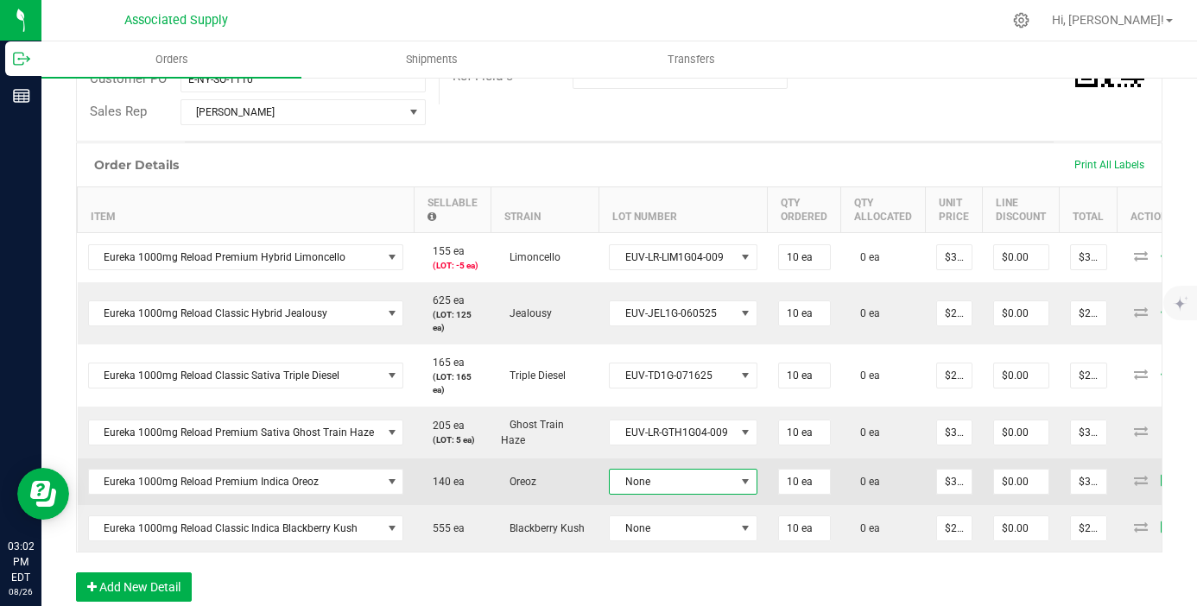
click at [721, 480] on span "None" at bounding box center [672, 482] width 125 height 24
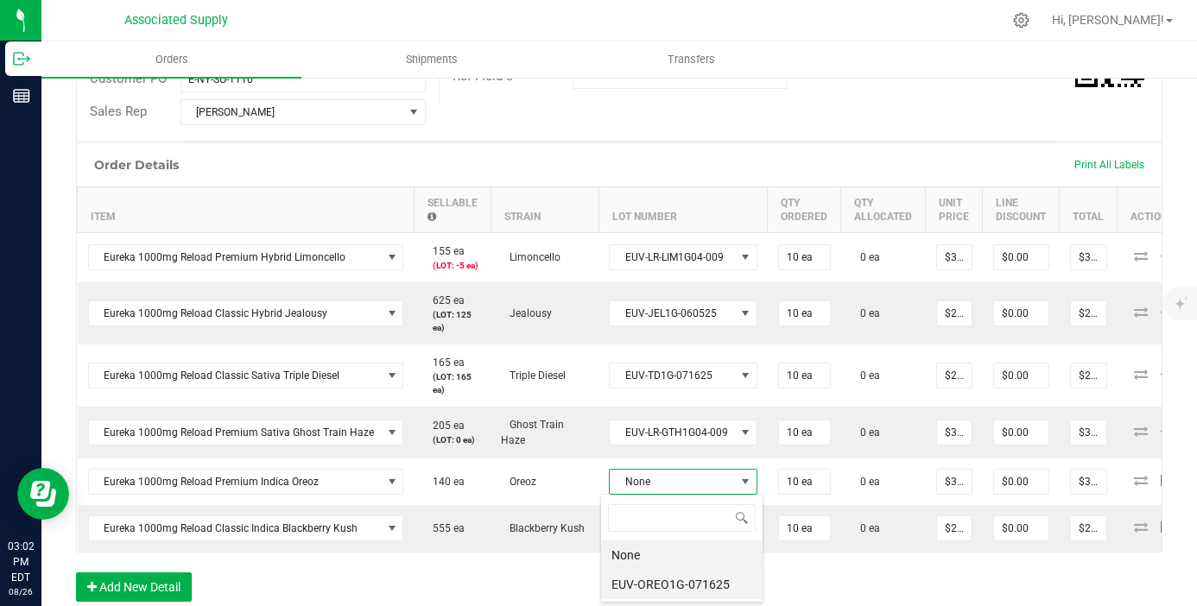
scroll to position [86329, 86207]
click at [696, 580] on li "EUV-OREO1G-071625" at bounding box center [681, 584] width 161 height 29
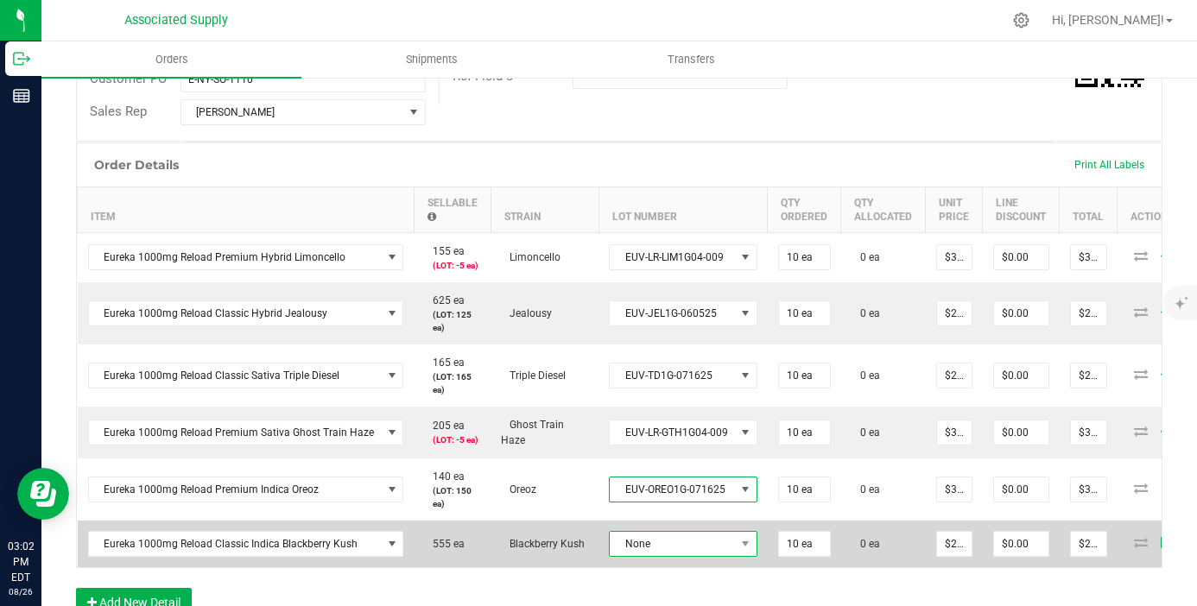
click at [709, 536] on span "None" at bounding box center [672, 544] width 125 height 24
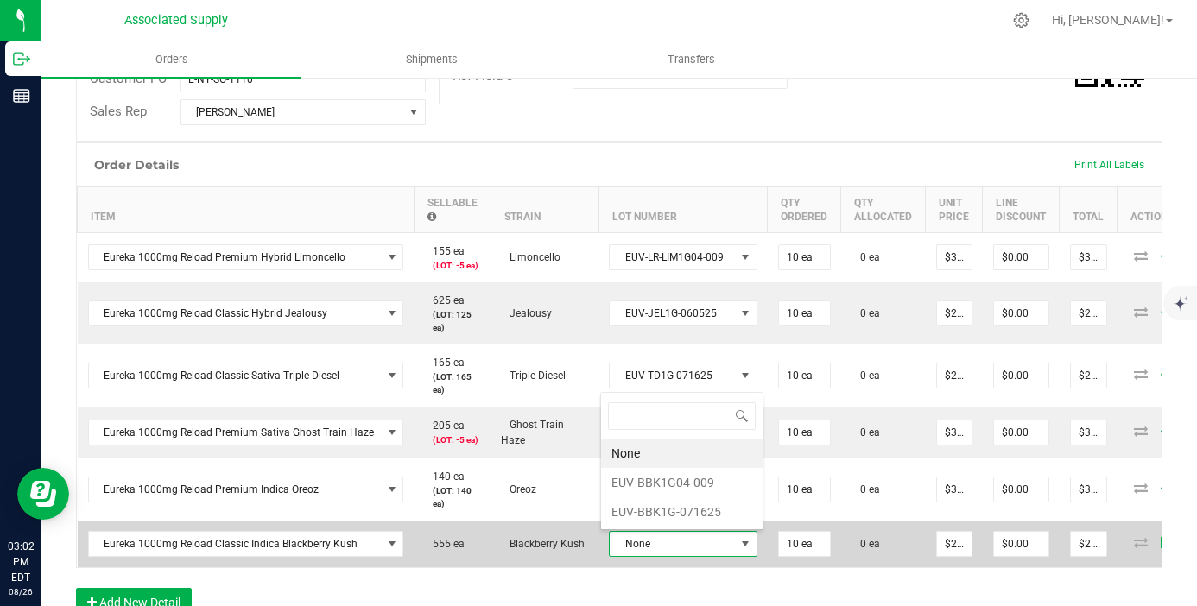
scroll to position [26, 148]
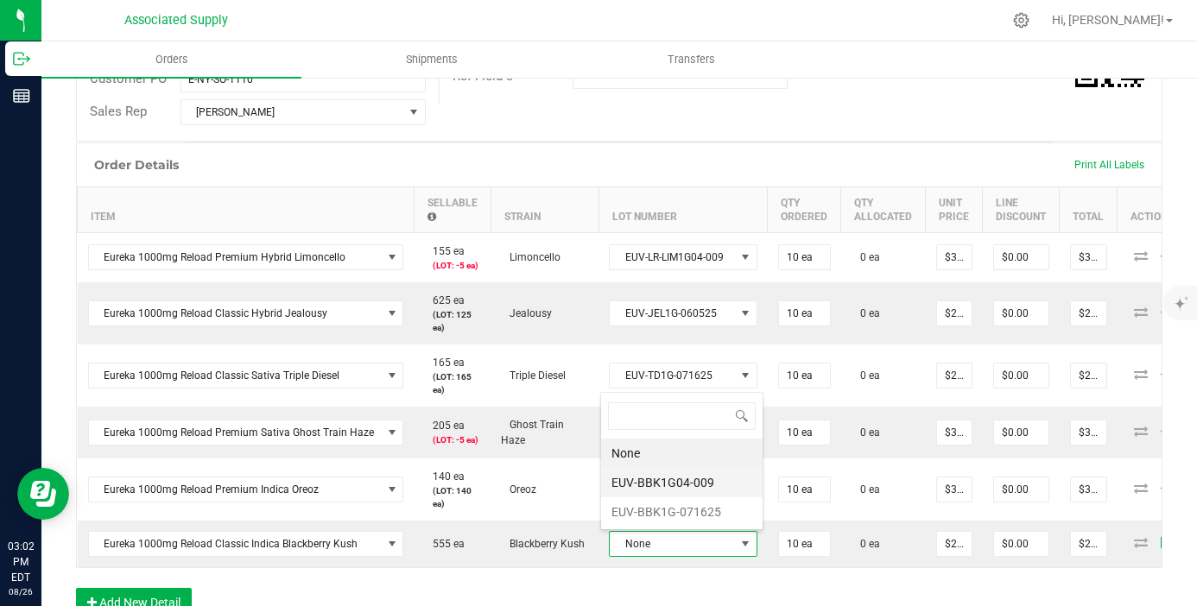
click at [709, 489] on li "EUV-BBK1G04-009" at bounding box center [681, 482] width 161 height 29
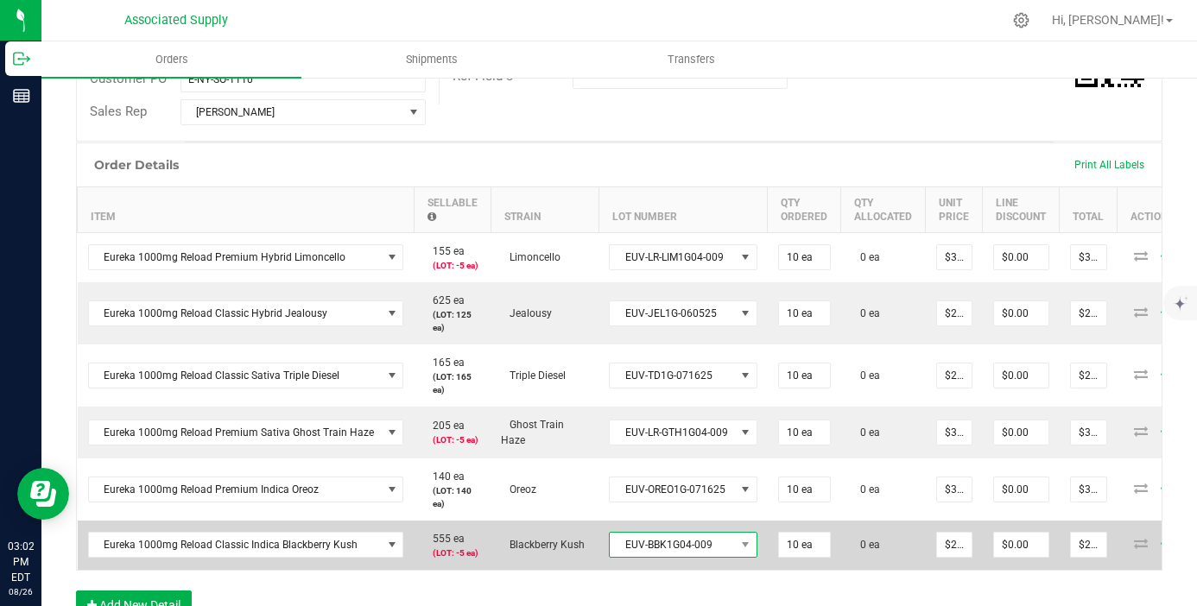
click at [722, 547] on span "EUV-BBK1G04-009" at bounding box center [672, 545] width 125 height 24
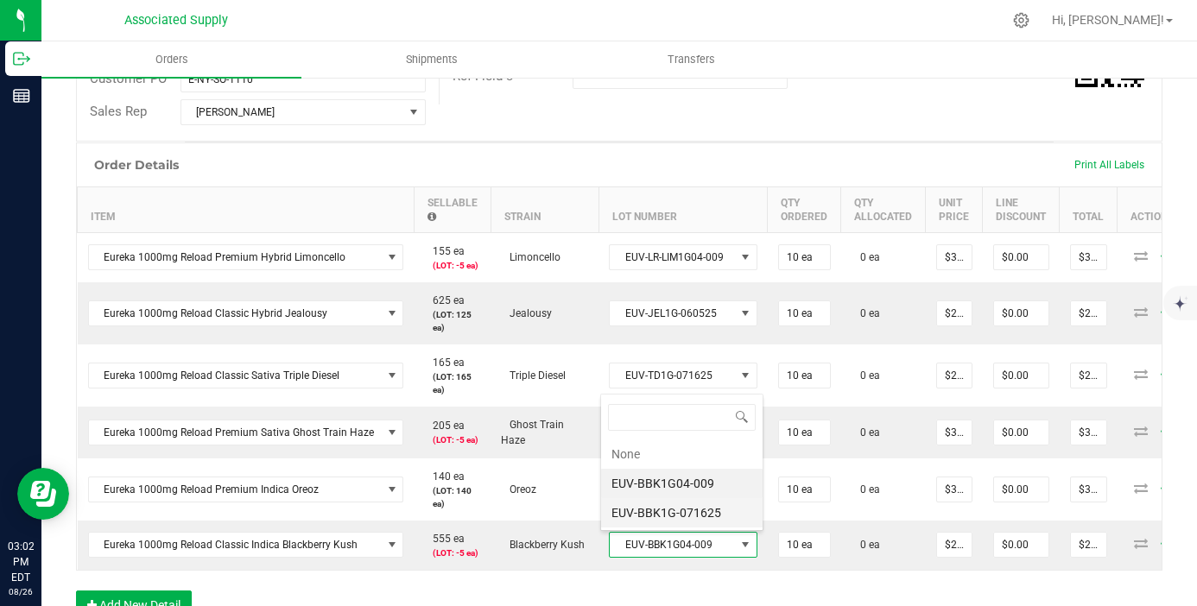
click at [720, 508] on li "EUV-BBK1G-071625" at bounding box center [681, 512] width 161 height 29
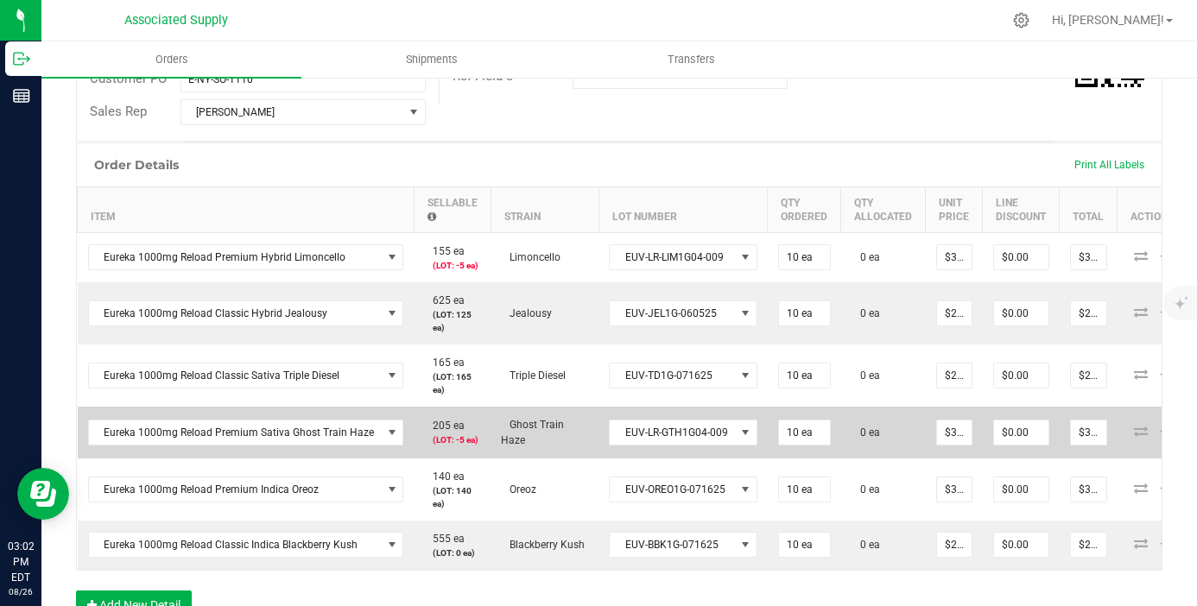
click at [722, 445] on td "EUV-LR-GTH1G04-009" at bounding box center [682, 433] width 169 height 52
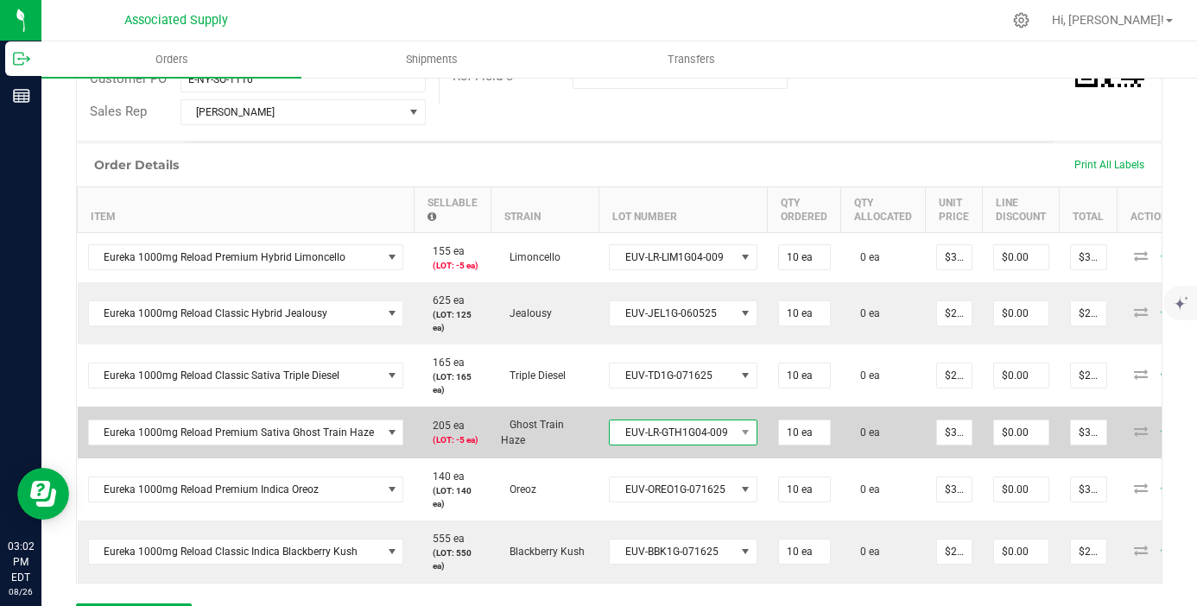
click at [721, 433] on span "EUV-LR-GTH1G04-009" at bounding box center [672, 433] width 125 height 24
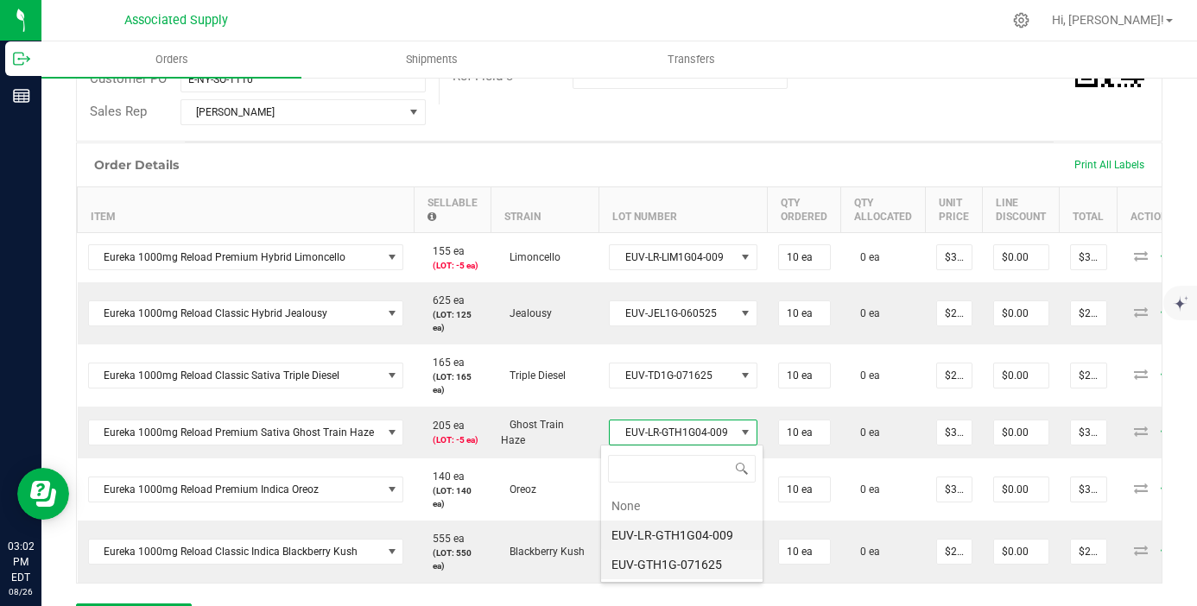
click at [718, 566] on li "EUV-GTH1G-071625" at bounding box center [681, 564] width 161 height 29
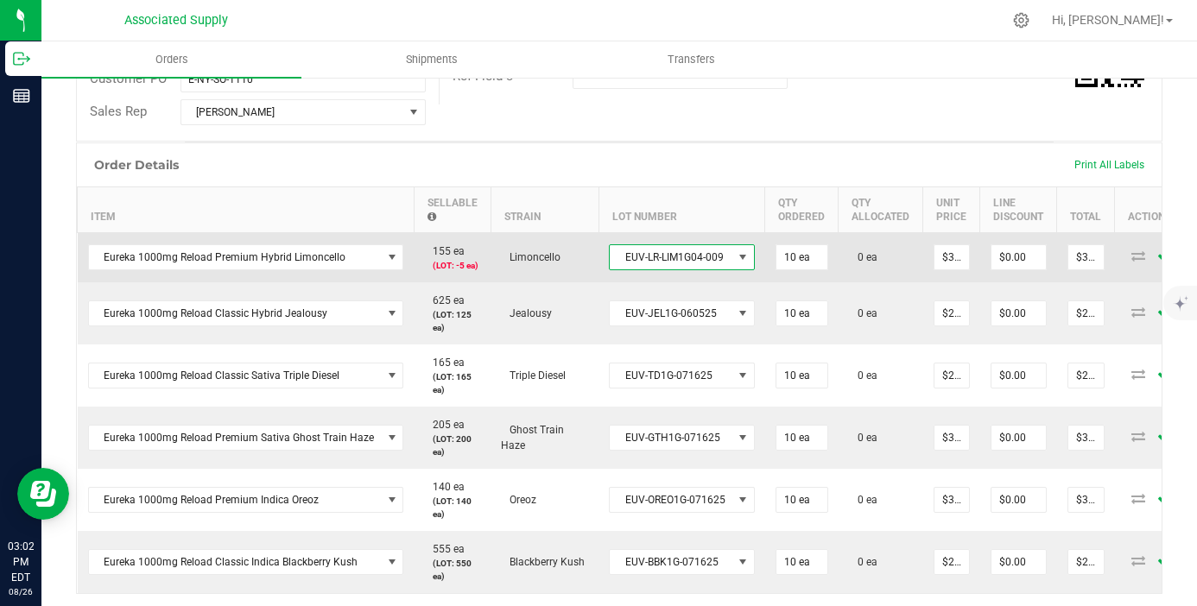
click at [709, 264] on span "EUV-LR-LIM1G04-009" at bounding box center [671, 257] width 123 height 24
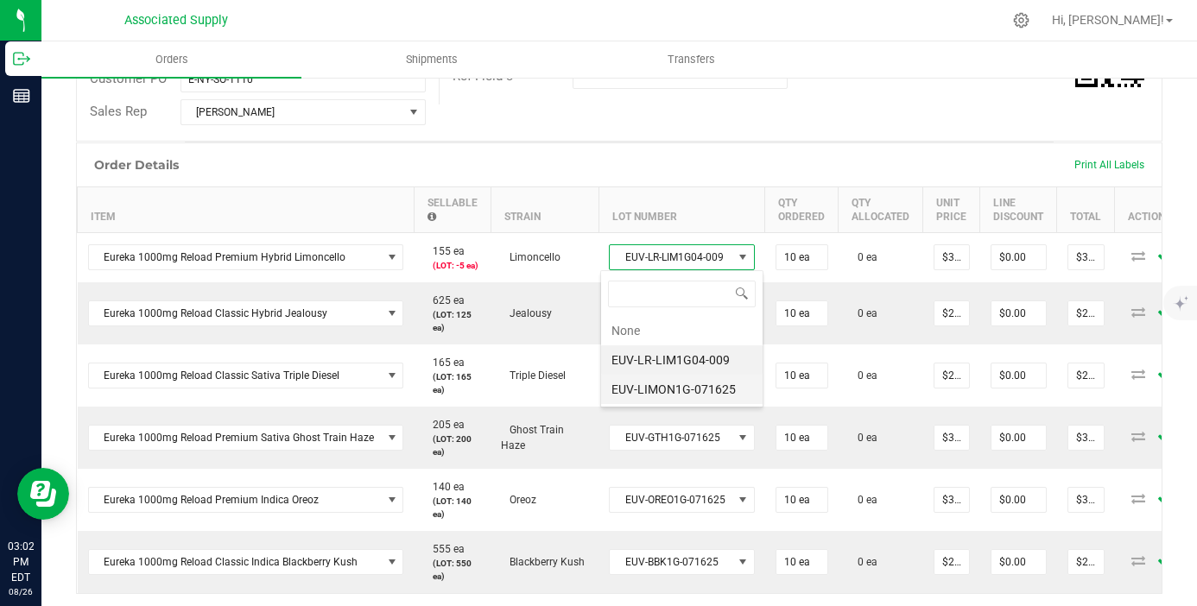
scroll to position [26, 144]
click at [710, 397] on li "EUV-LIMON1G-071625" at bounding box center [681, 389] width 161 height 29
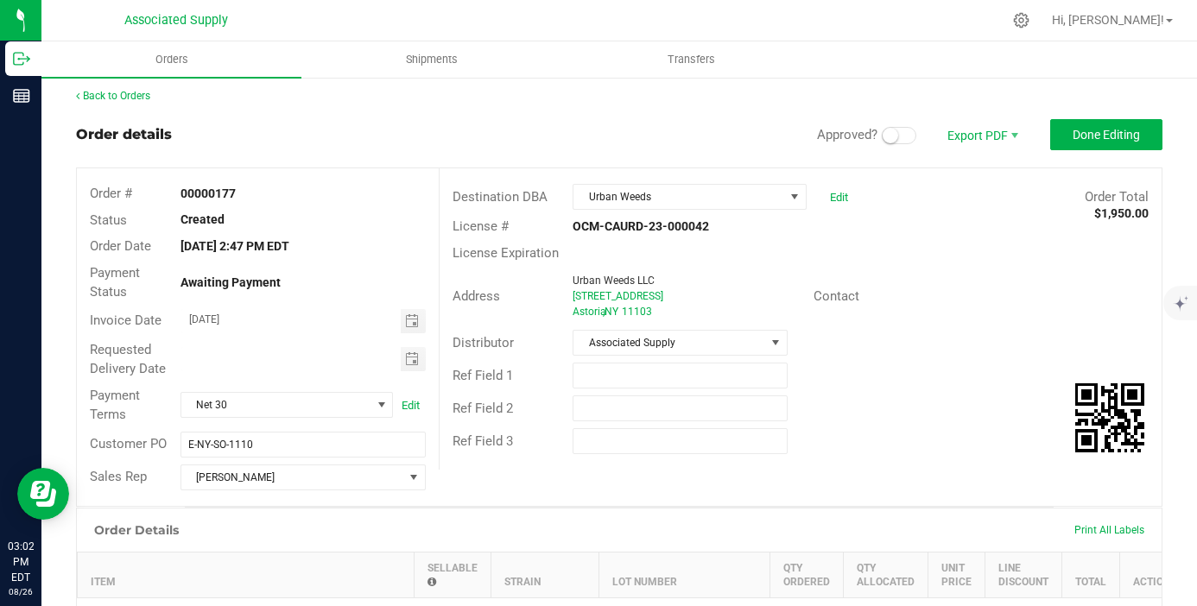
scroll to position [0, 0]
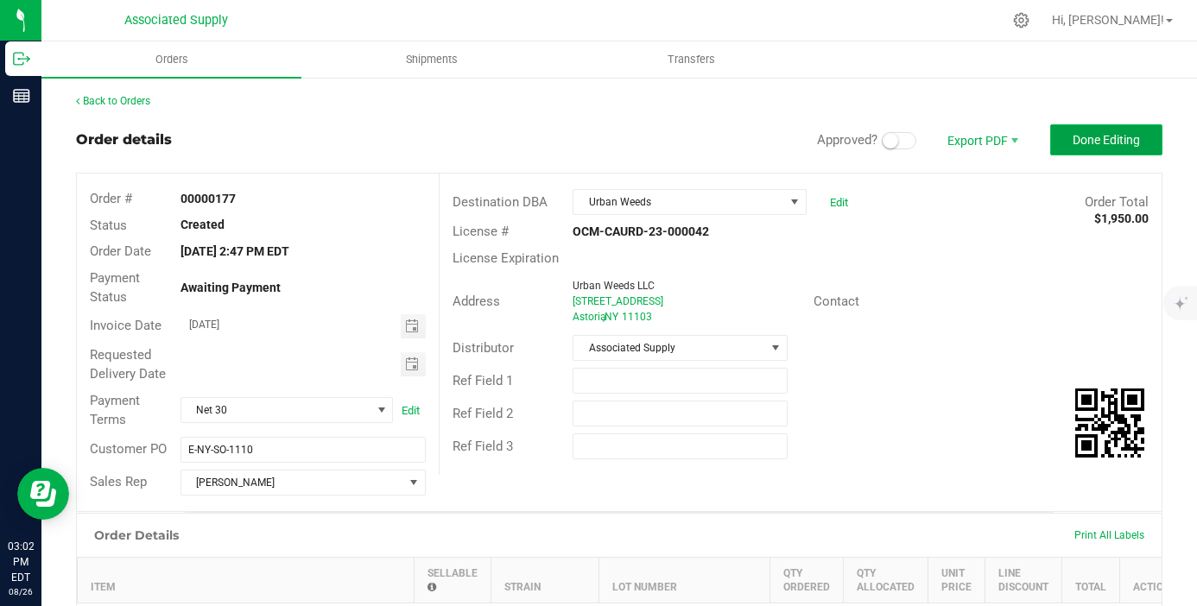
click at [1078, 127] on button "Done Editing" at bounding box center [1106, 139] width 112 height 31
